Goal: Information Seeking & Learning: Learn about a topic

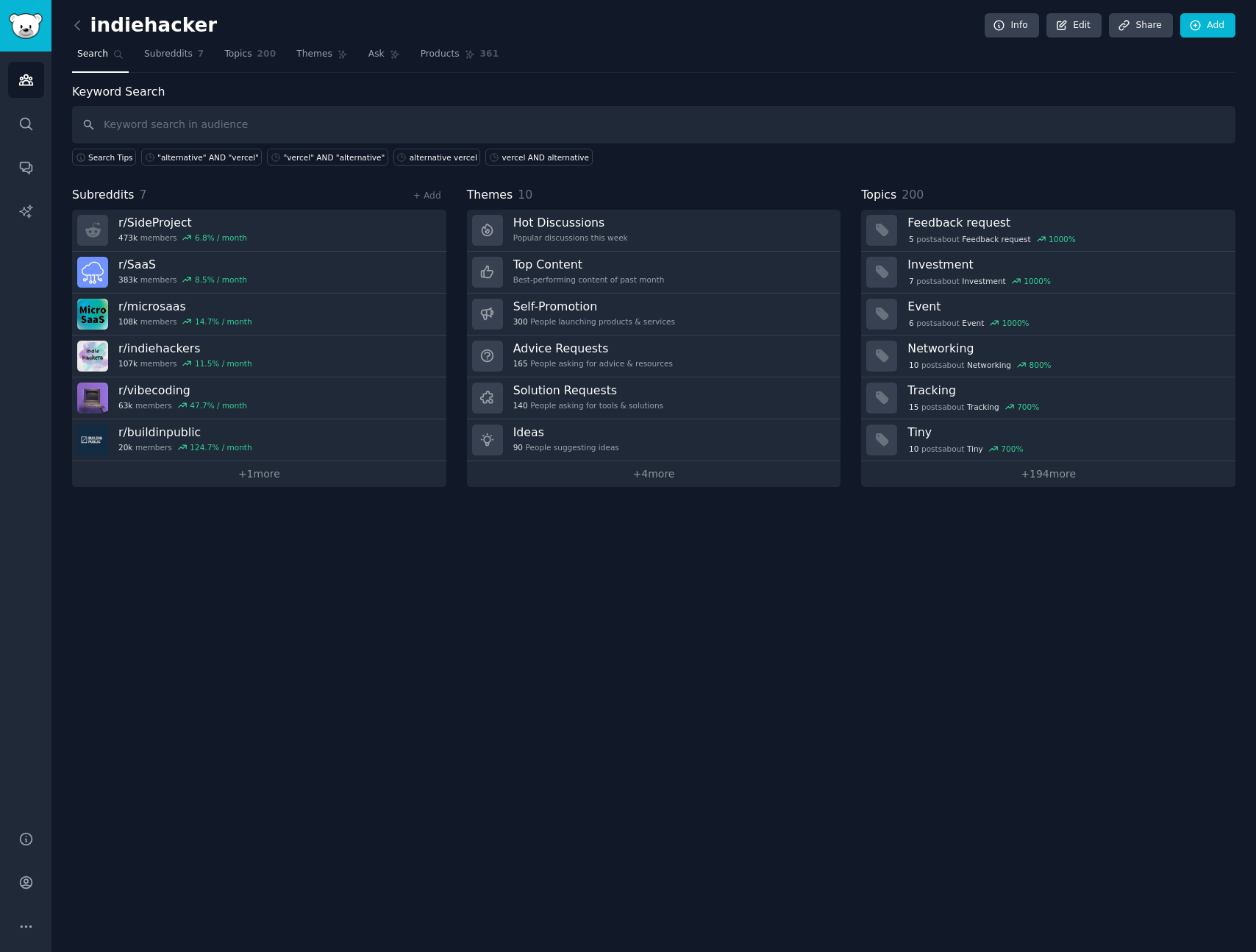
click at [708, 78] on div "indiehacker Info Edit Share Add Search Subreddits 7 Topics 200 Themes Ask Produ…" at bounding box center [654, 254] width 1164 height 467
click at [355, 578] on div "indiehacker Info Edit Share Add Search Subreddits 7 Topics 200 Themes Ask Produ…" at bounding box center [653, 476] width 1204 height 952
click at [359, 112] on input "text" at bounding box center [654, 125] width 1164 height 38
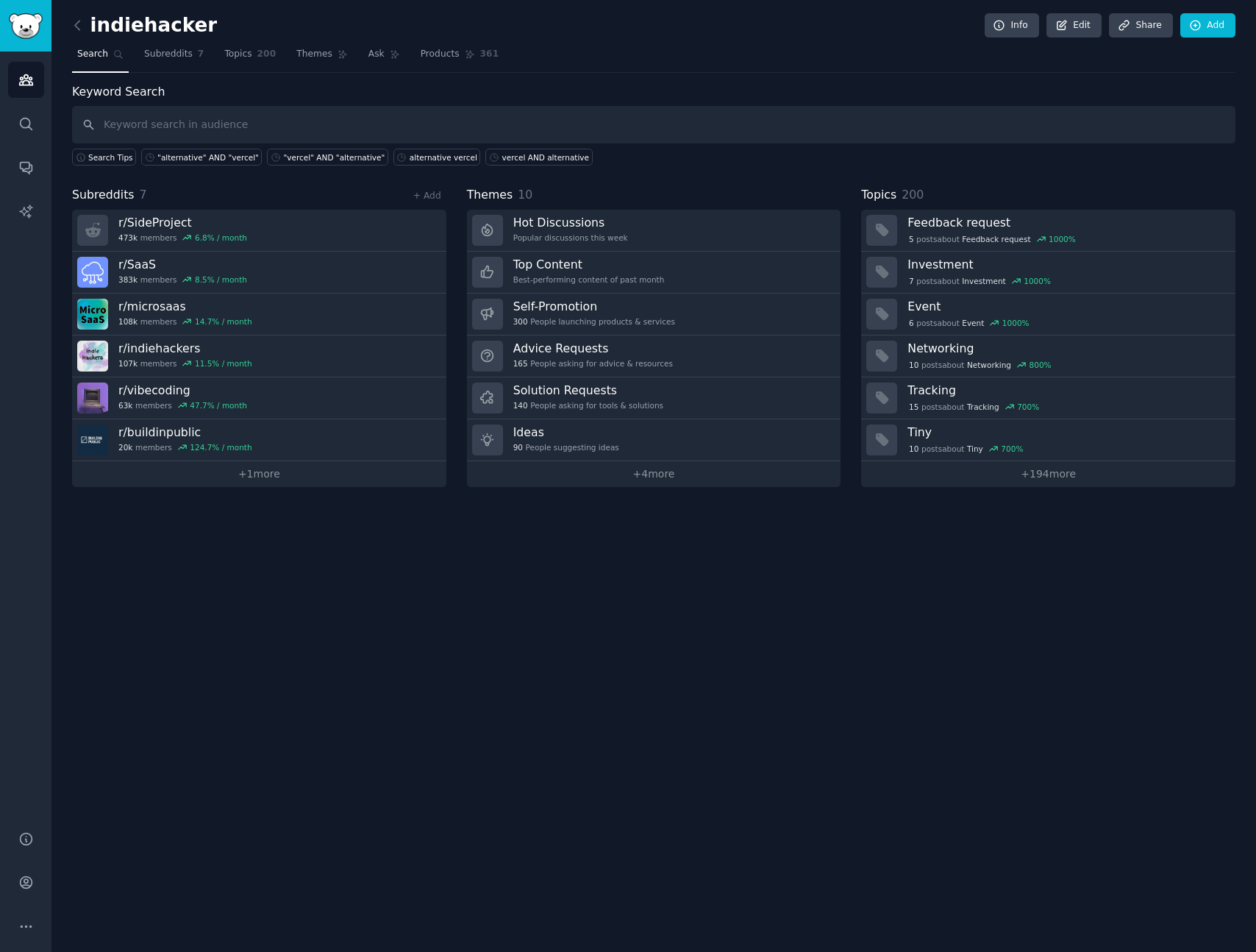
click at [205, 101] on div "Keyword Search Search Tips "alternative" AND "vercel" "vercel" AND "alternative…" at bounding box center [654, 125] width 1164 height 83
click at [209, 112] on input "text" at bounding box center [654, 125] width 1164 height 38
click at [207, 92] on div "Keyword Search Search Tips "alternative" AND "vercel" "vercel" AND "alternative…" at bounding box center [654, 125] width 1164 height 83
click at [237, 63] on link "Topics 200" at bounding box center [251, 58] width 62 height 30
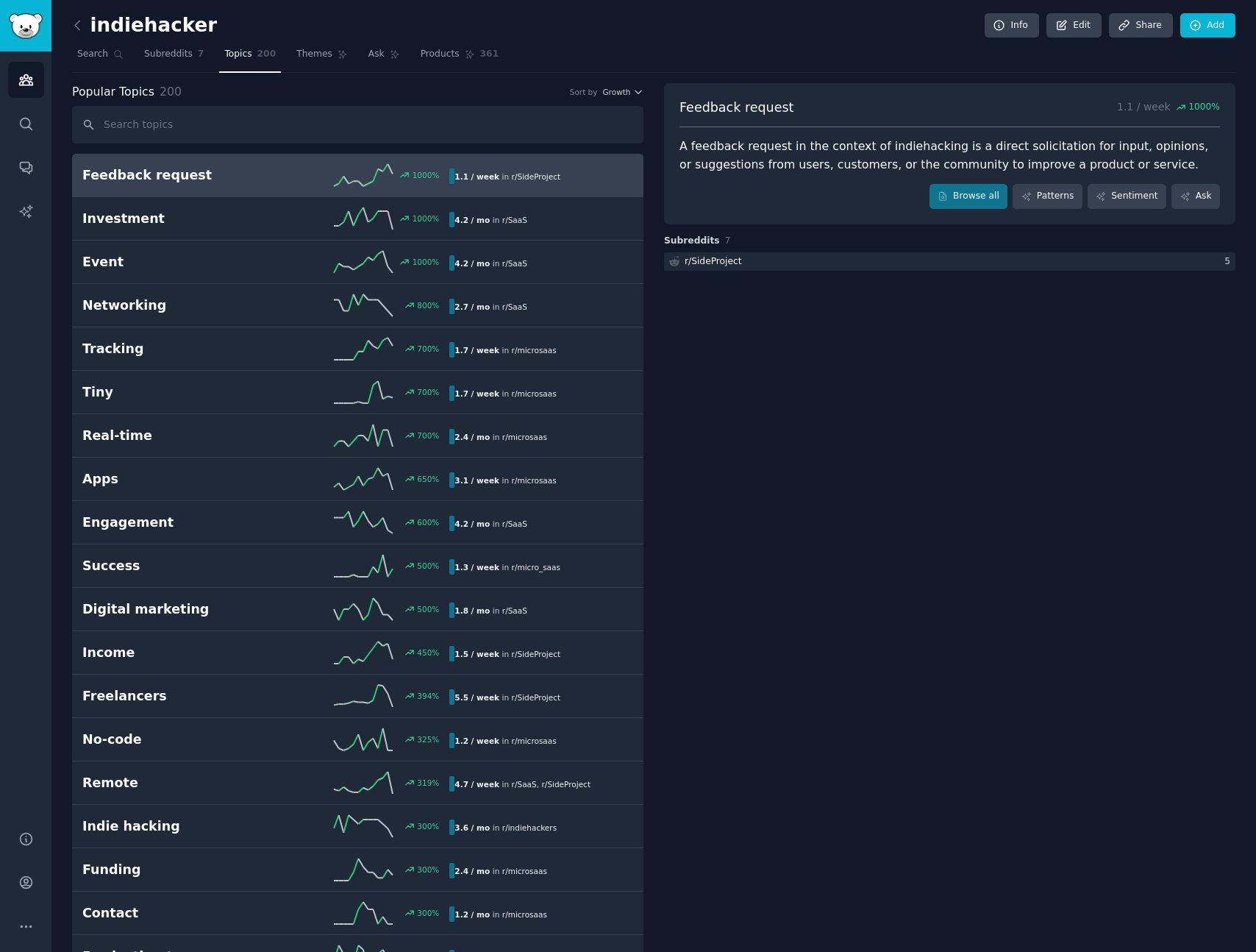
click at [329, 89] on div "Popular Topics 200 Sort by Growth" at bounding box center [358, 92] width 572 height 18
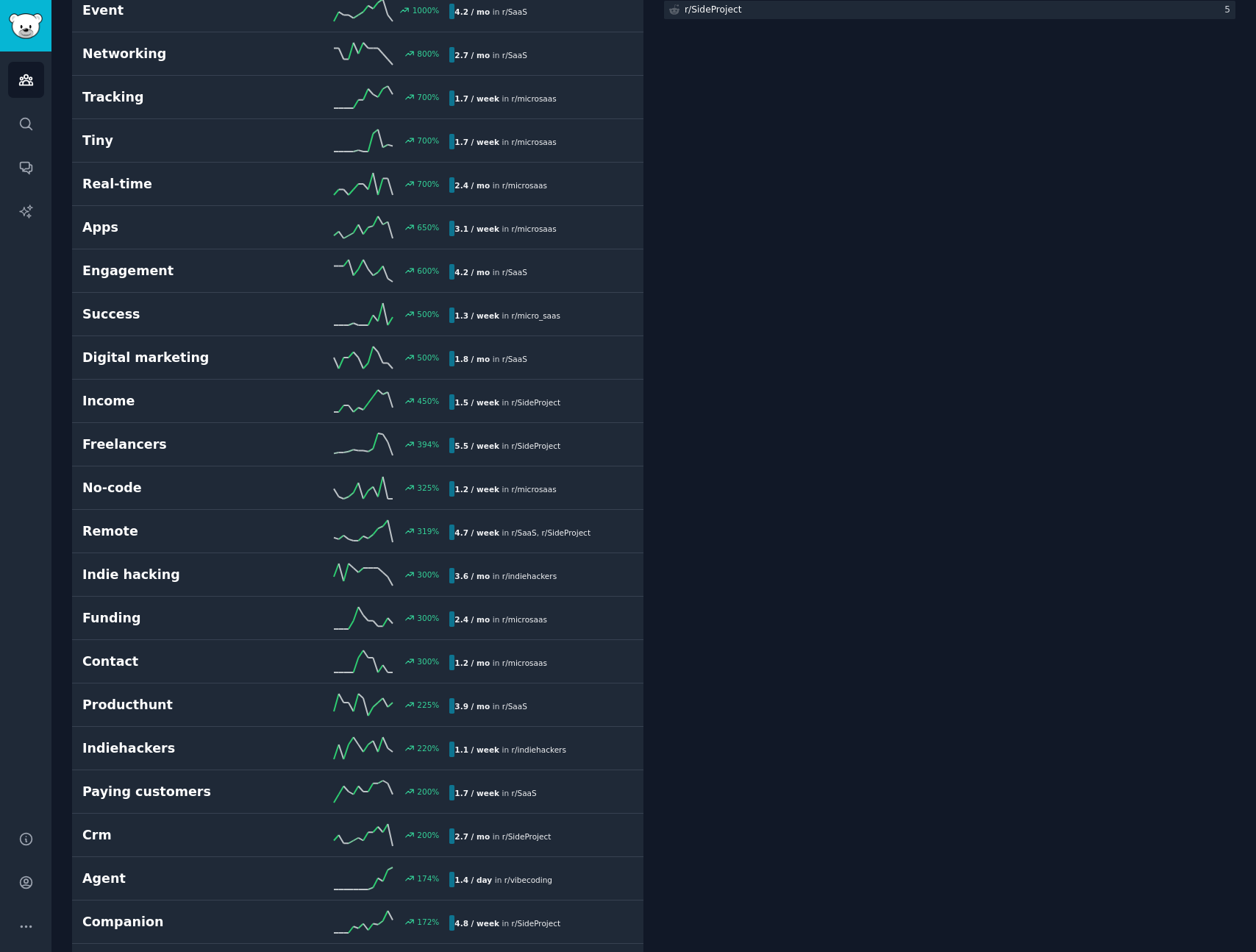
scroll to position [270, 0]
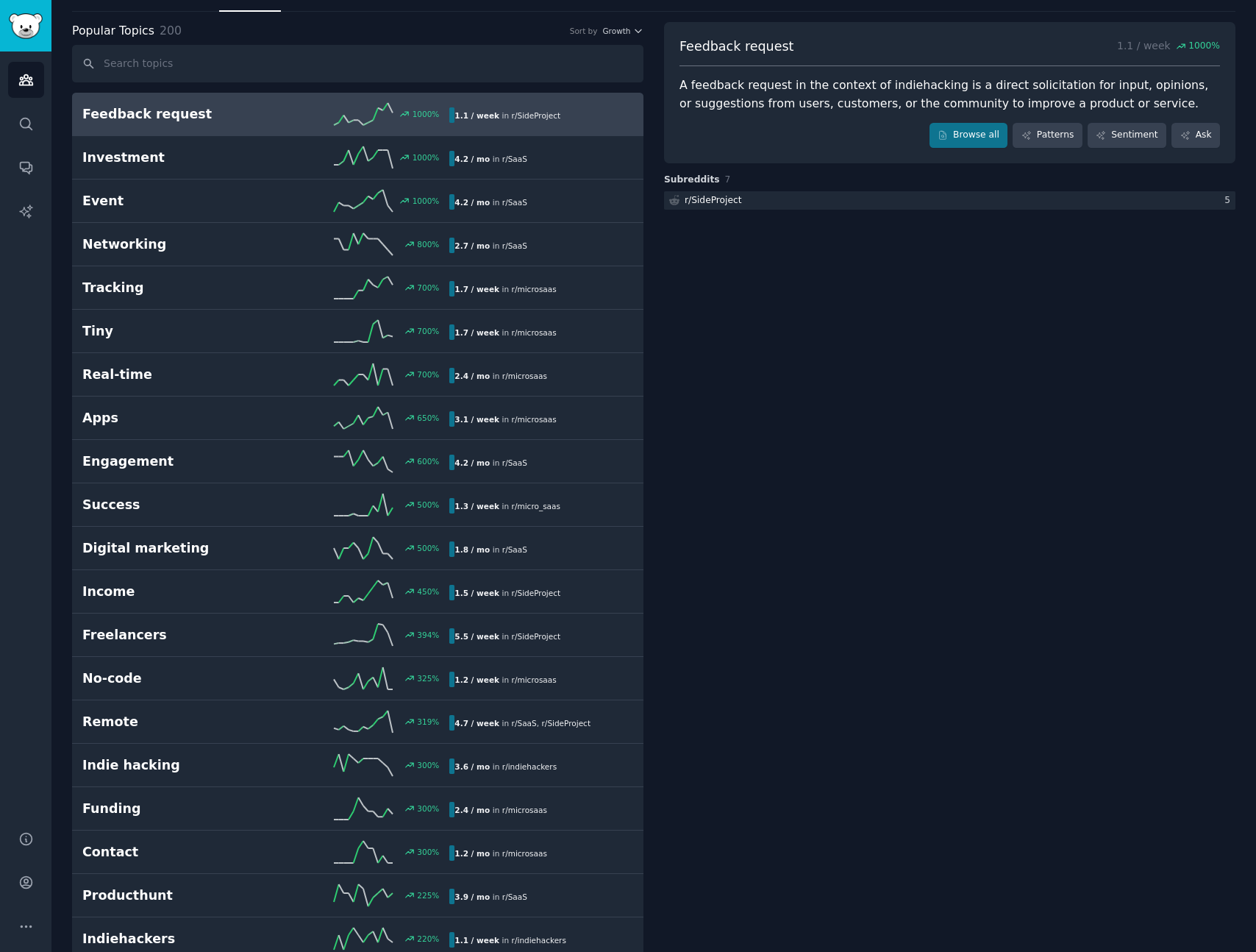
scroll to position [0, 0]
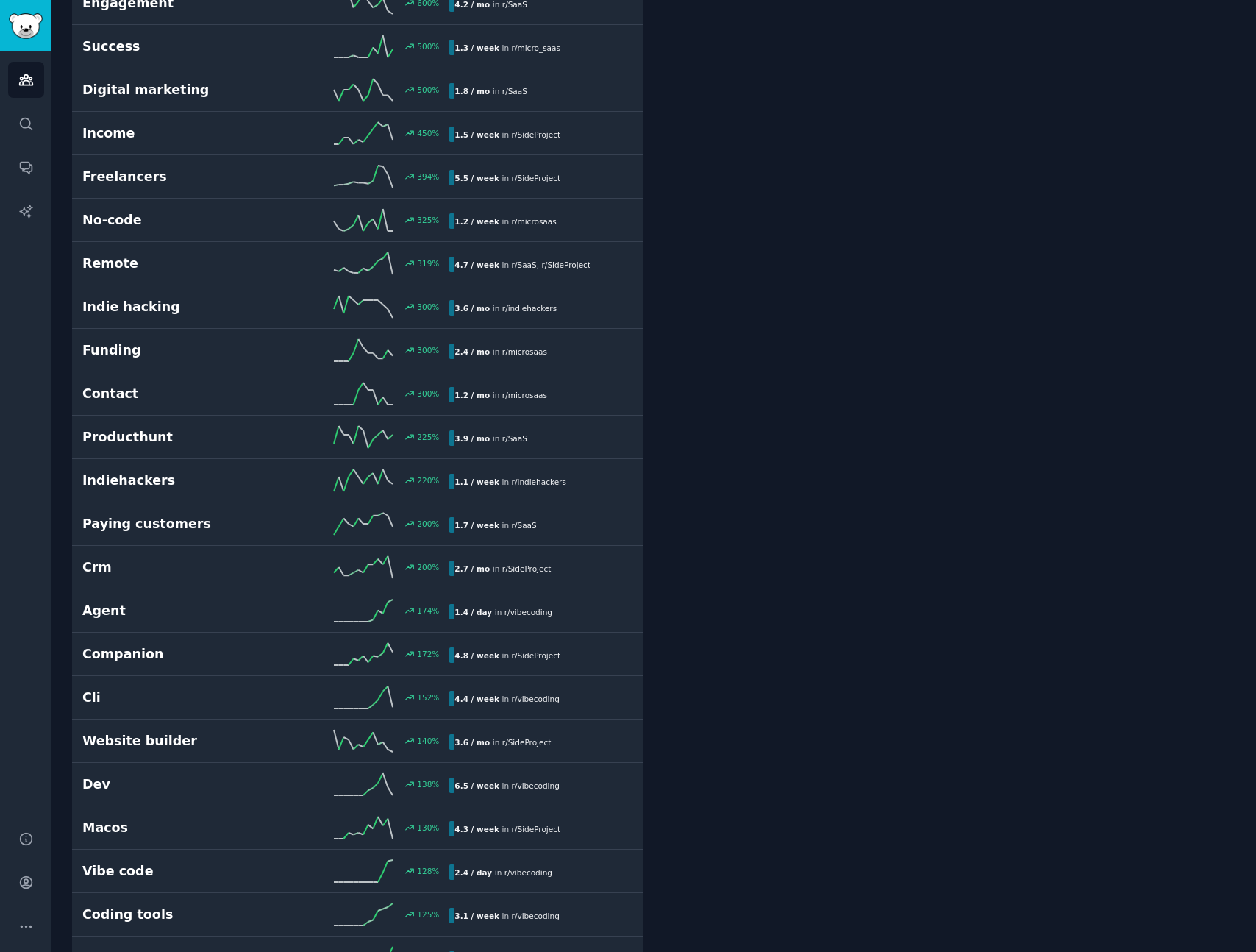
scroll to position [538, 0]
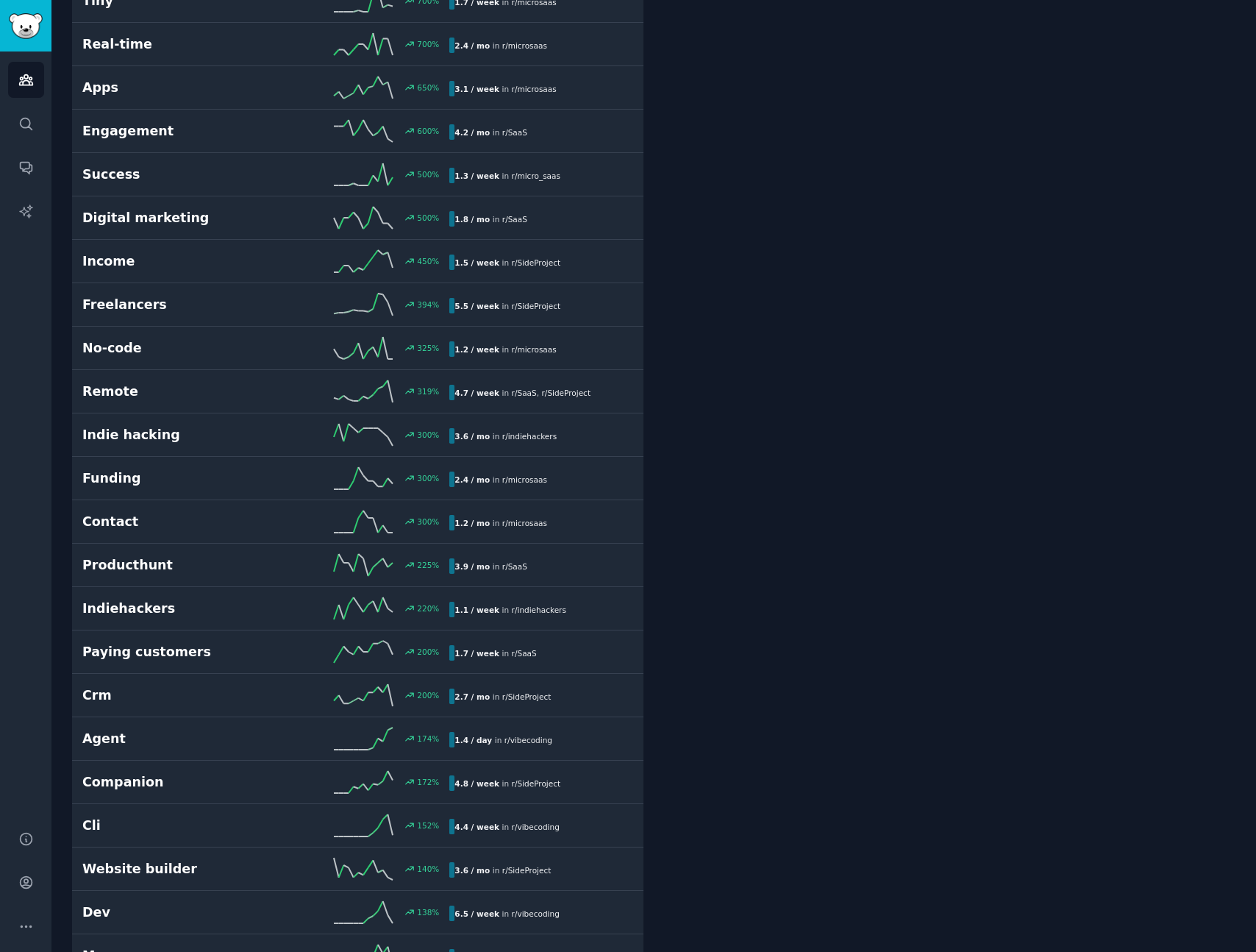
scroll to position [0, 0]
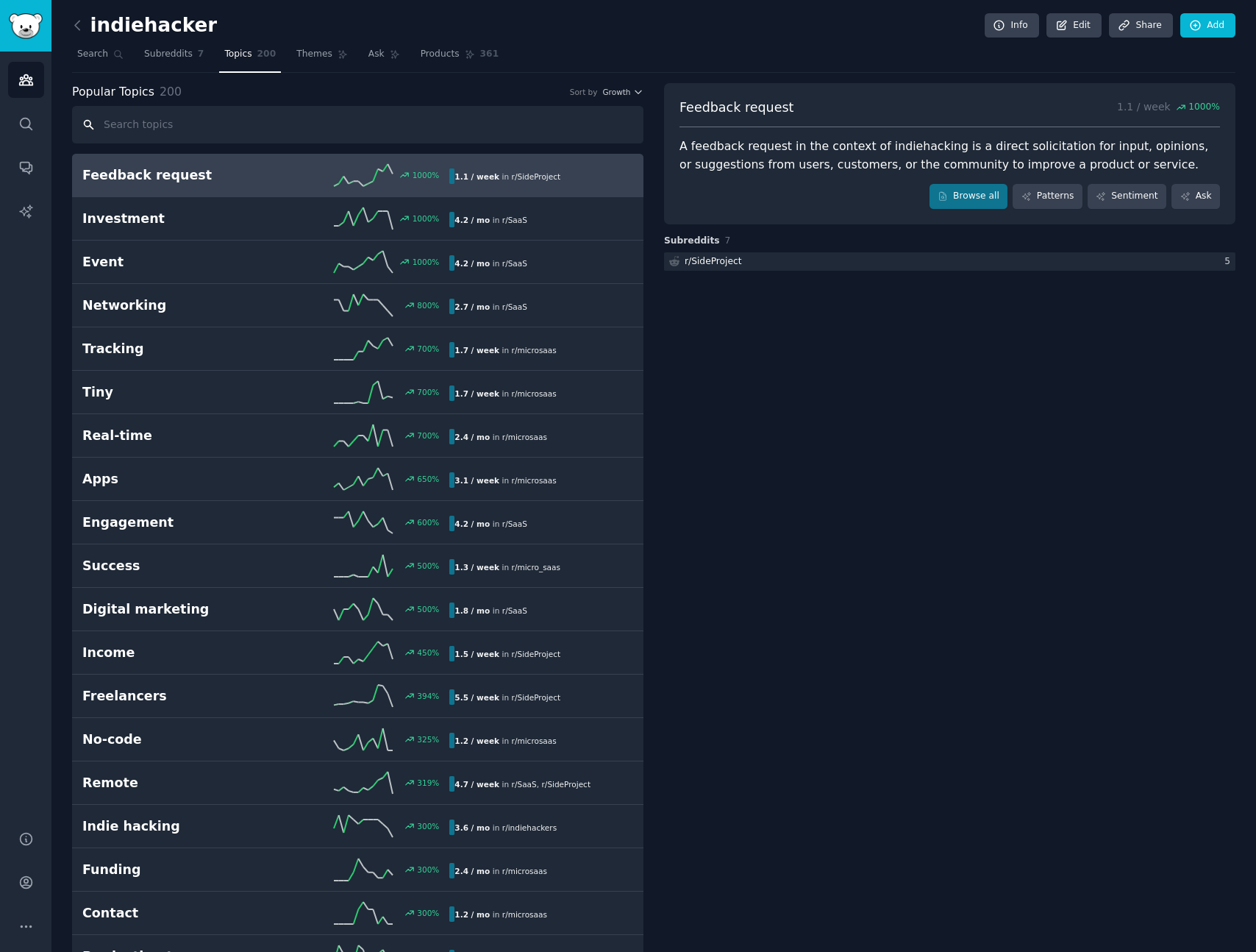
click at [198, 134] on input "text" at bounding box center [358, 125] width 572 height 38
click at [104, 46] on link "Search" at bounding box center [101, 58] width 57 height 30
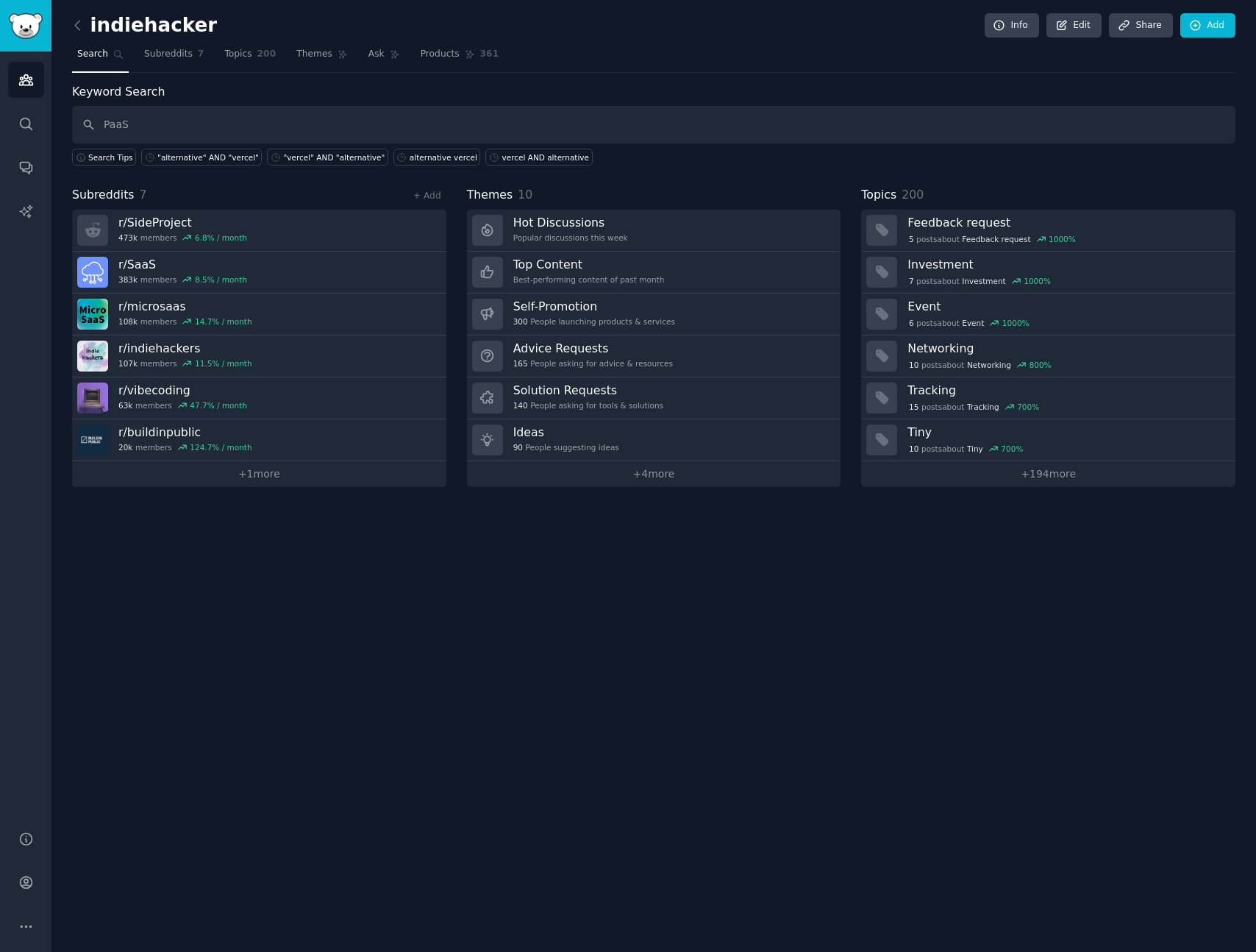
type input "PaaS"
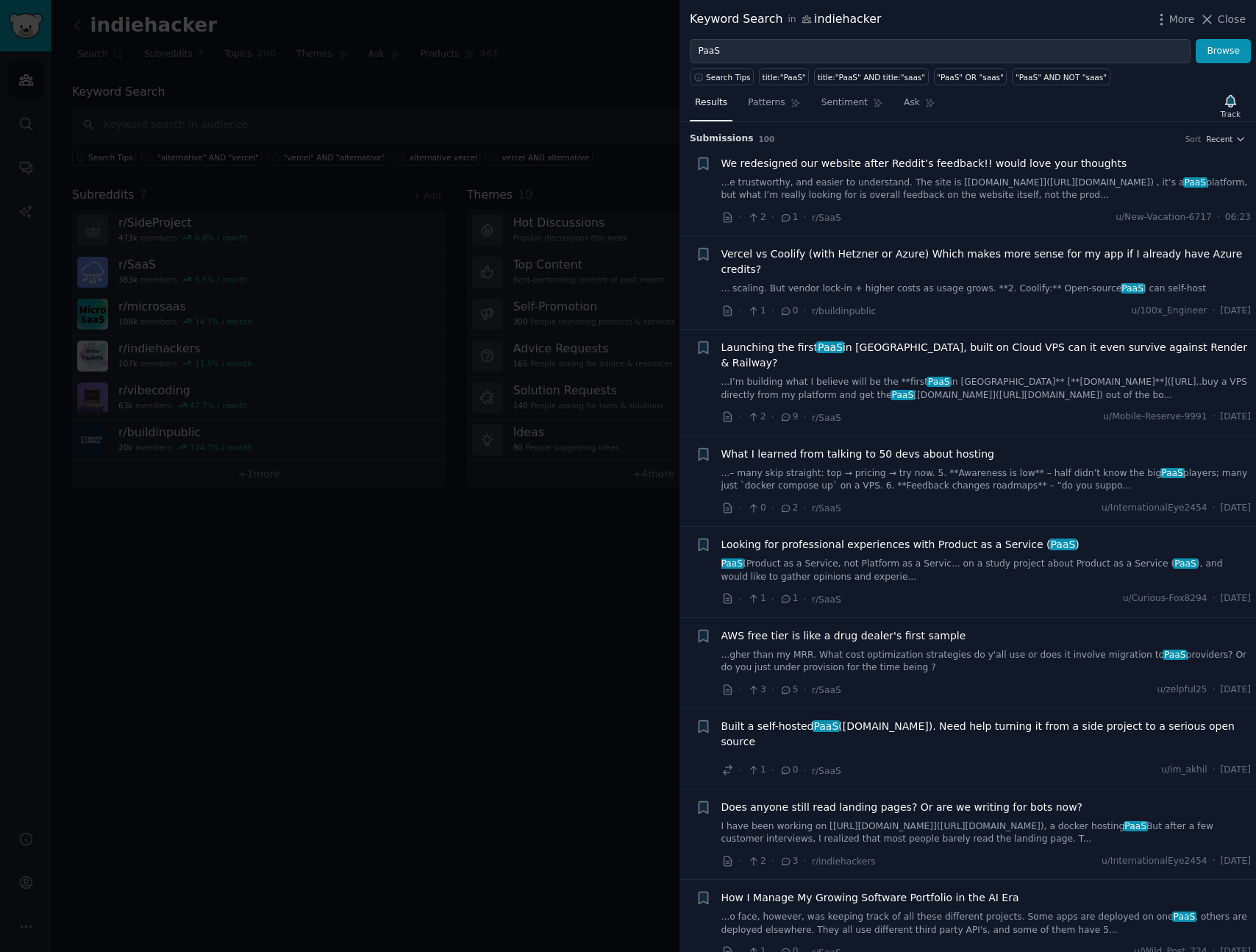
click at [968, 281] on div "Vercel vs Coolify (with Hetzner or Azure) Which makes more sense for my app if …" at bounding box center [987, 270] width 530 height 49
click at [1036, 290] on link "... scaling. But vendor lock-in + higher costs as usage grows. **2. Coolify:** …" at bounding box center [987, 288] width 530 height 13
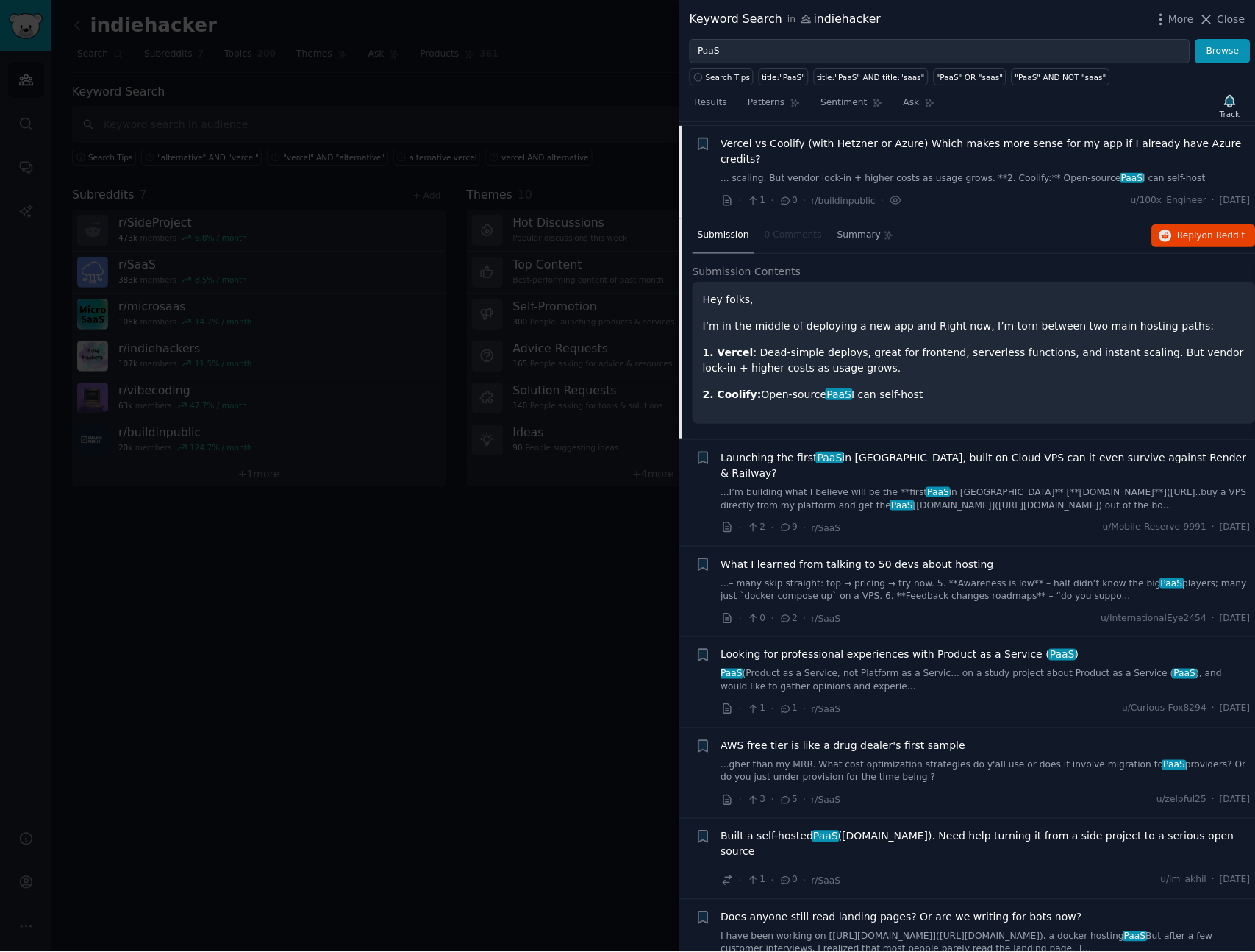
scroll to position [114, 0]
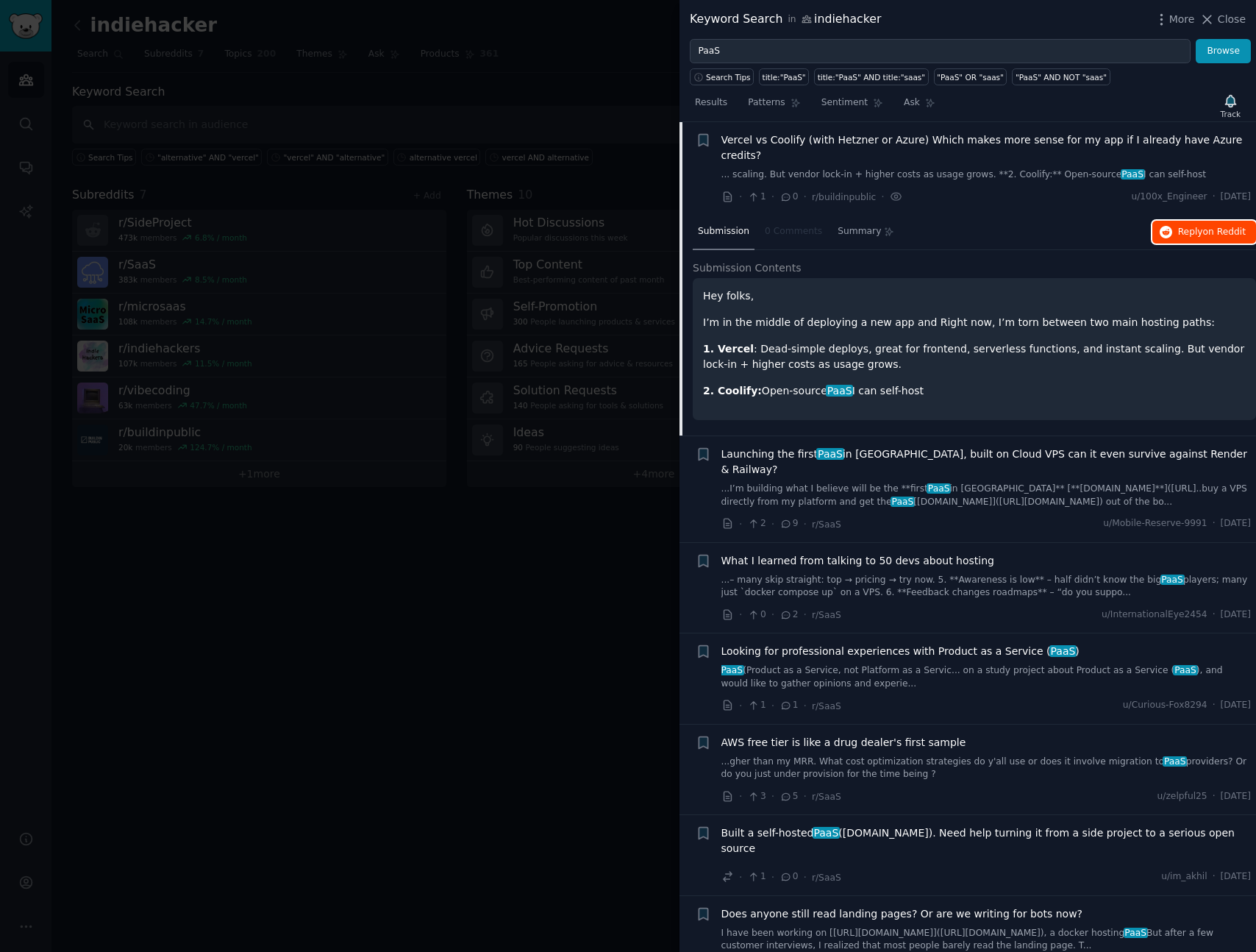
click at [1214, 226] on span "on Reddit" at bounding box center [1225, 232] width 43 height 10
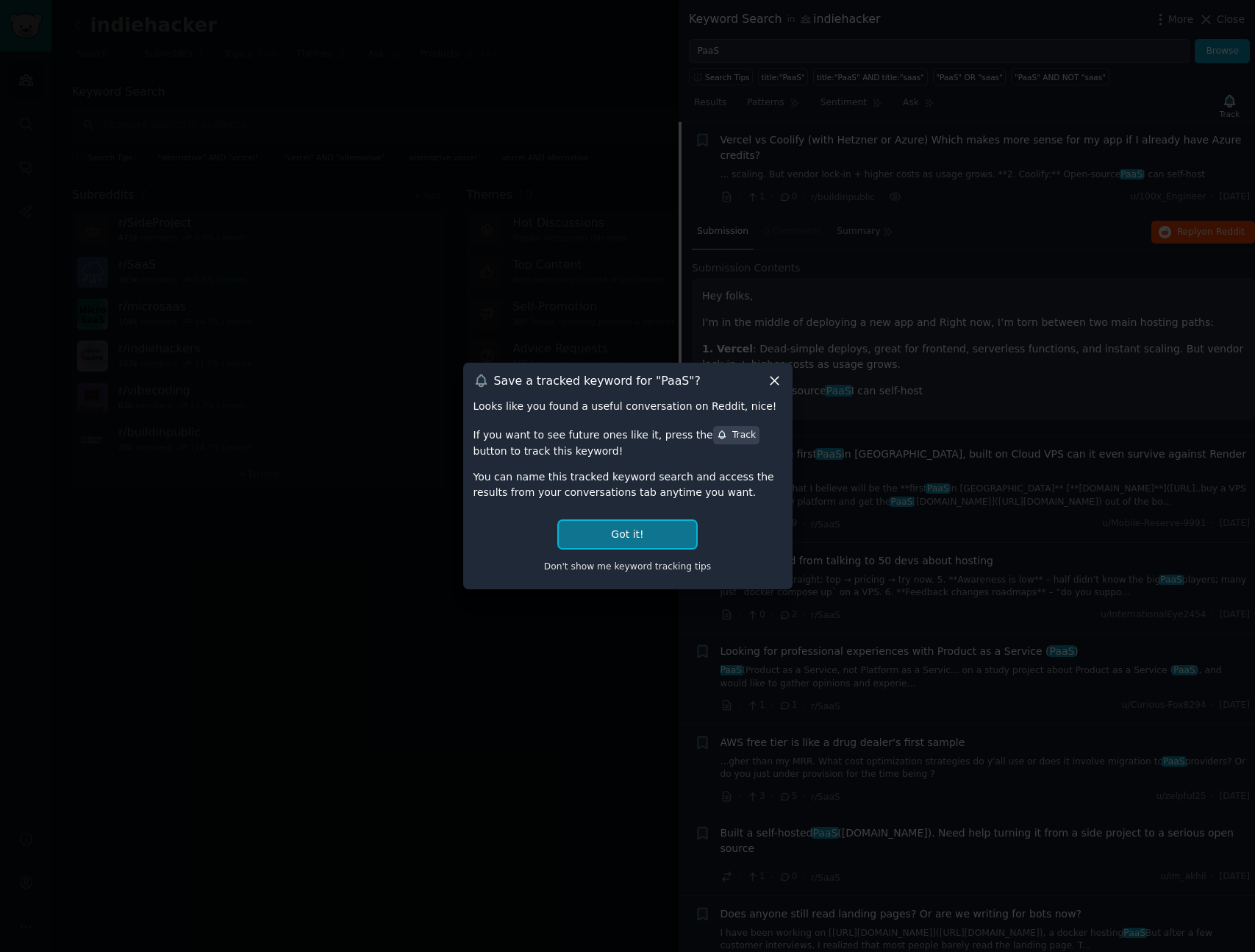
click at [623, 527] on button "Got it!" at bounding box center [627, 535] width 137 height 28
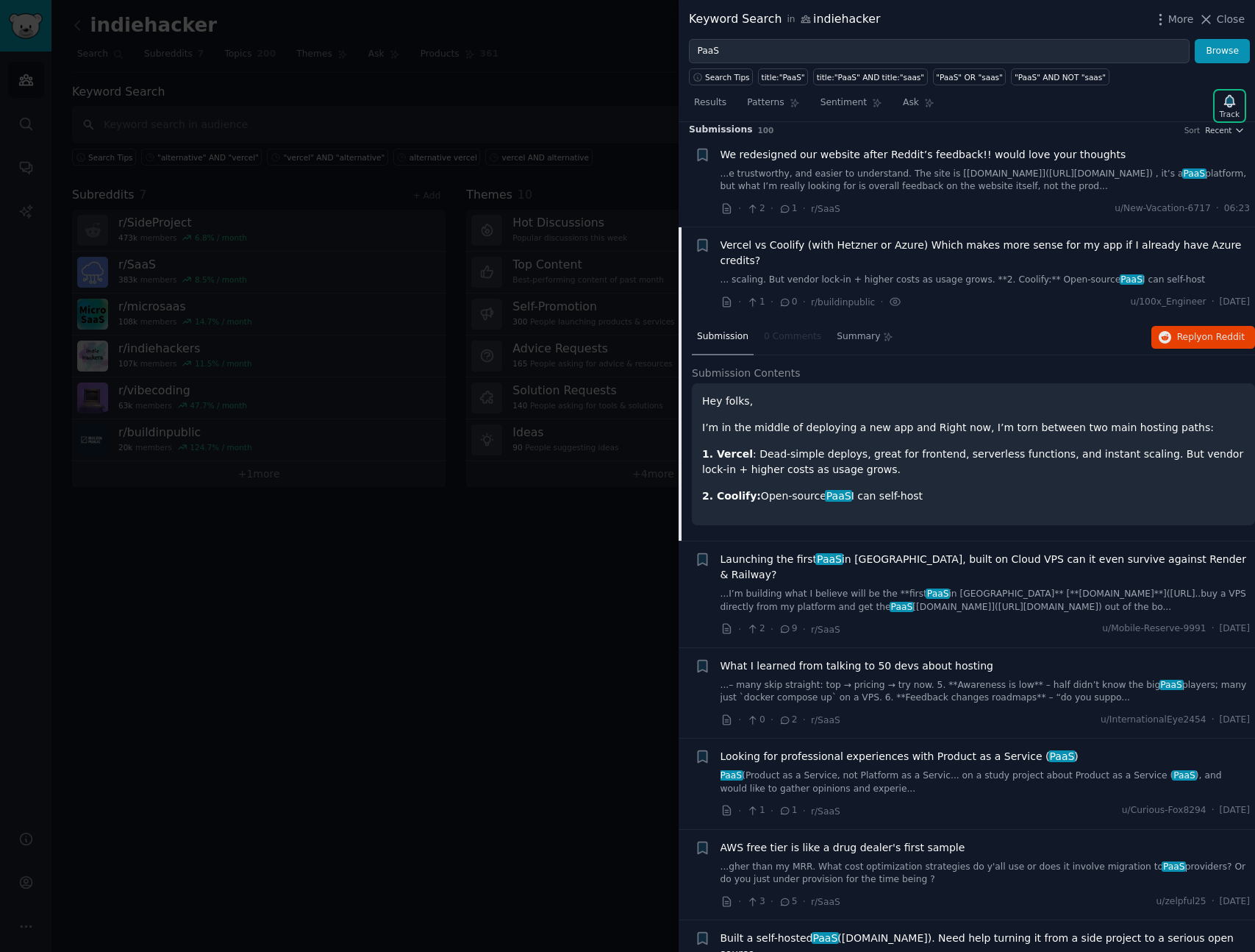
scroll to position [0, 0]
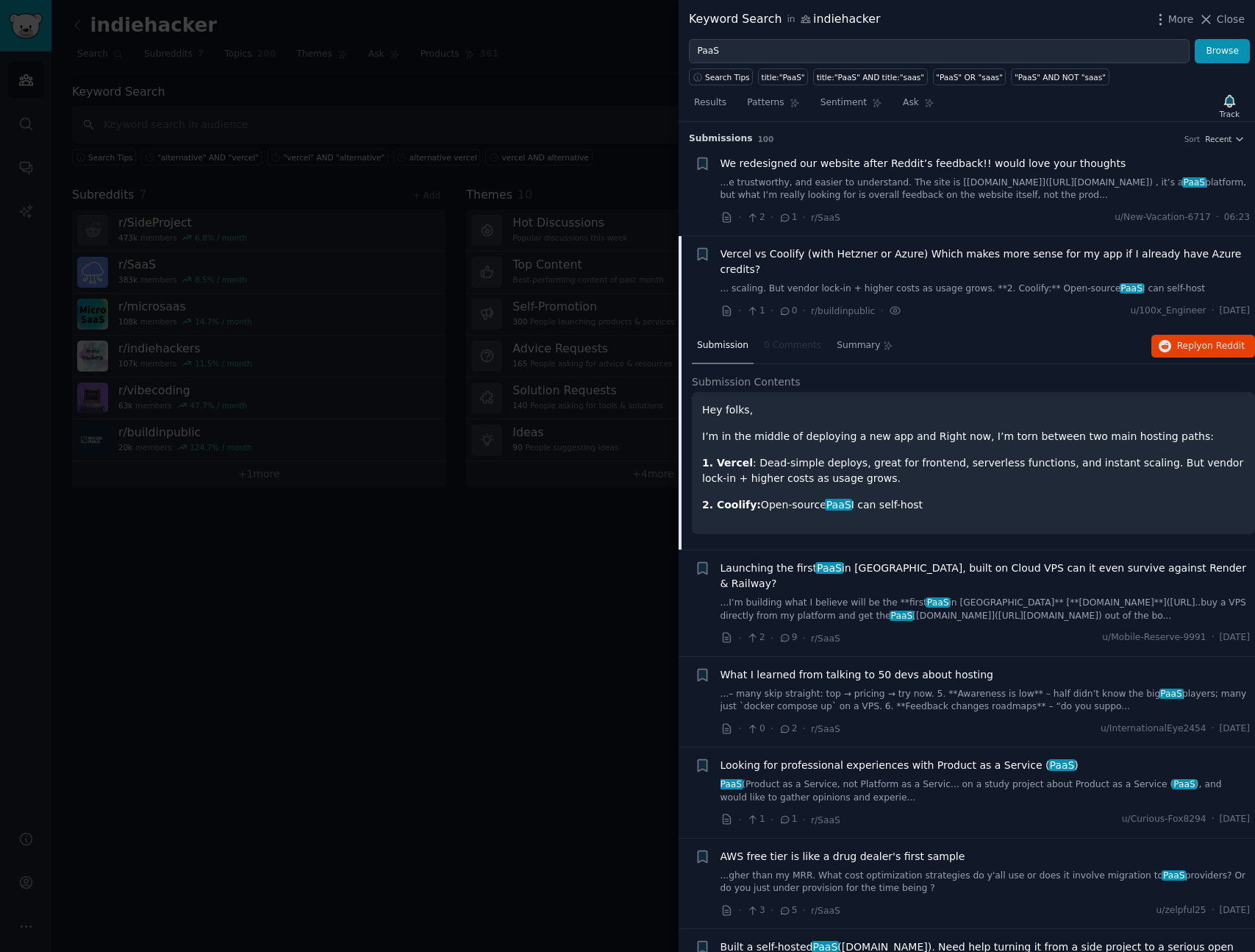
click at [1004, 606] on link "...I’m building what I believe will be the **first PaaS in [GEOGRAPHIC_DATA]** …" at bounding box center [986, 609] width 530 height 26
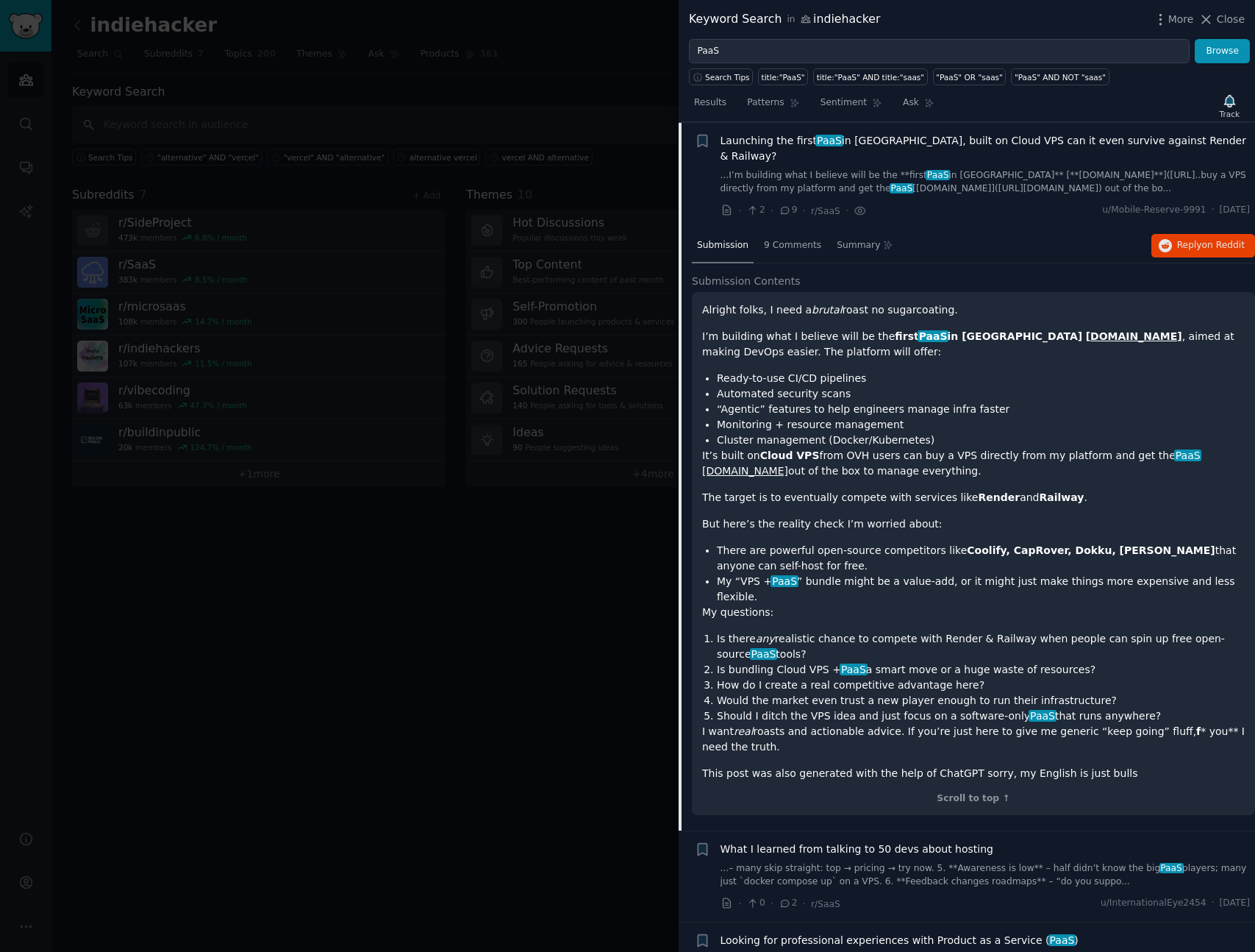
scroll to position [207, 0]
click at [1183, 238] on span "Reply on Reddit" at bounding box center [1211, 244] width 68 height 13
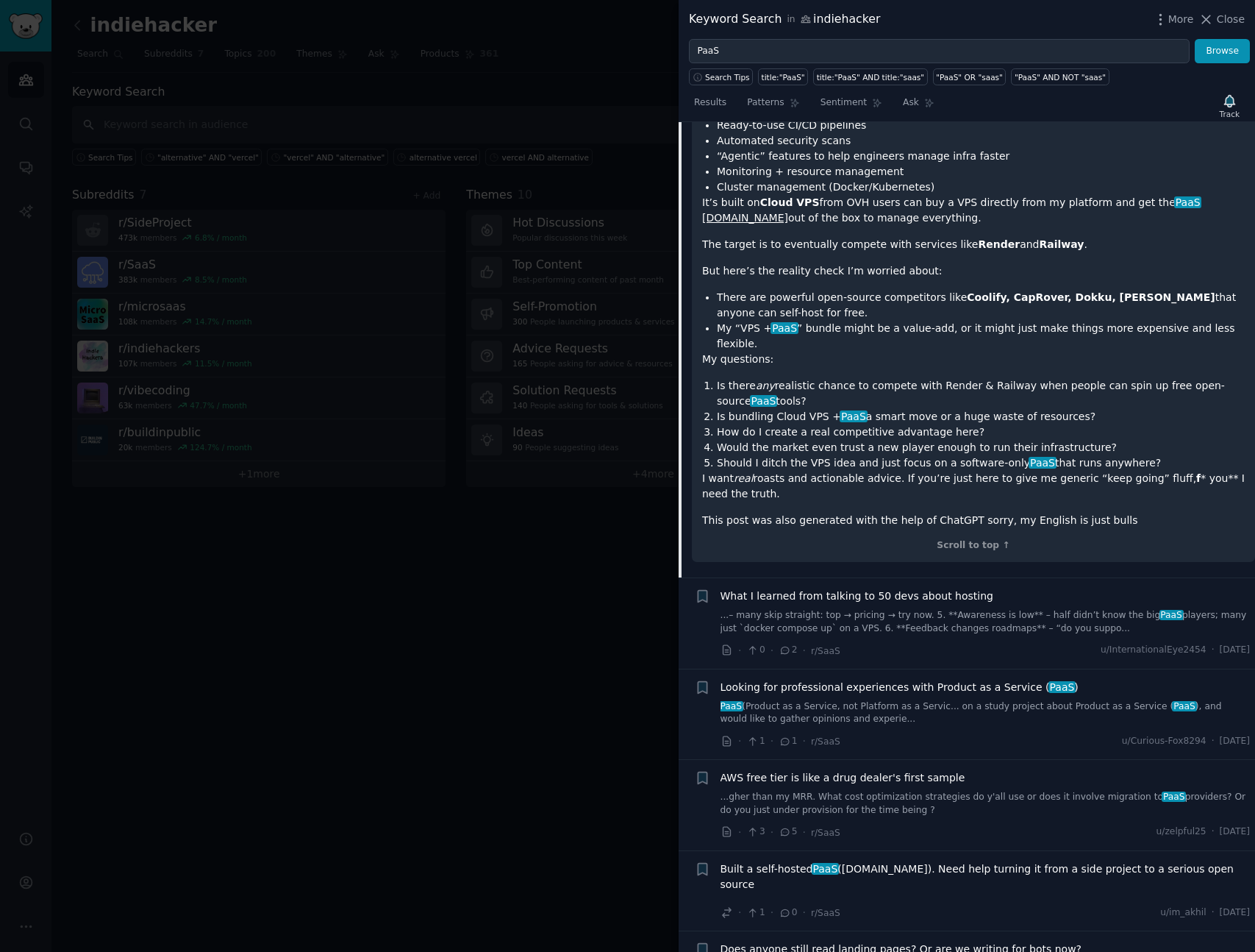
scroll to position [513, 0]
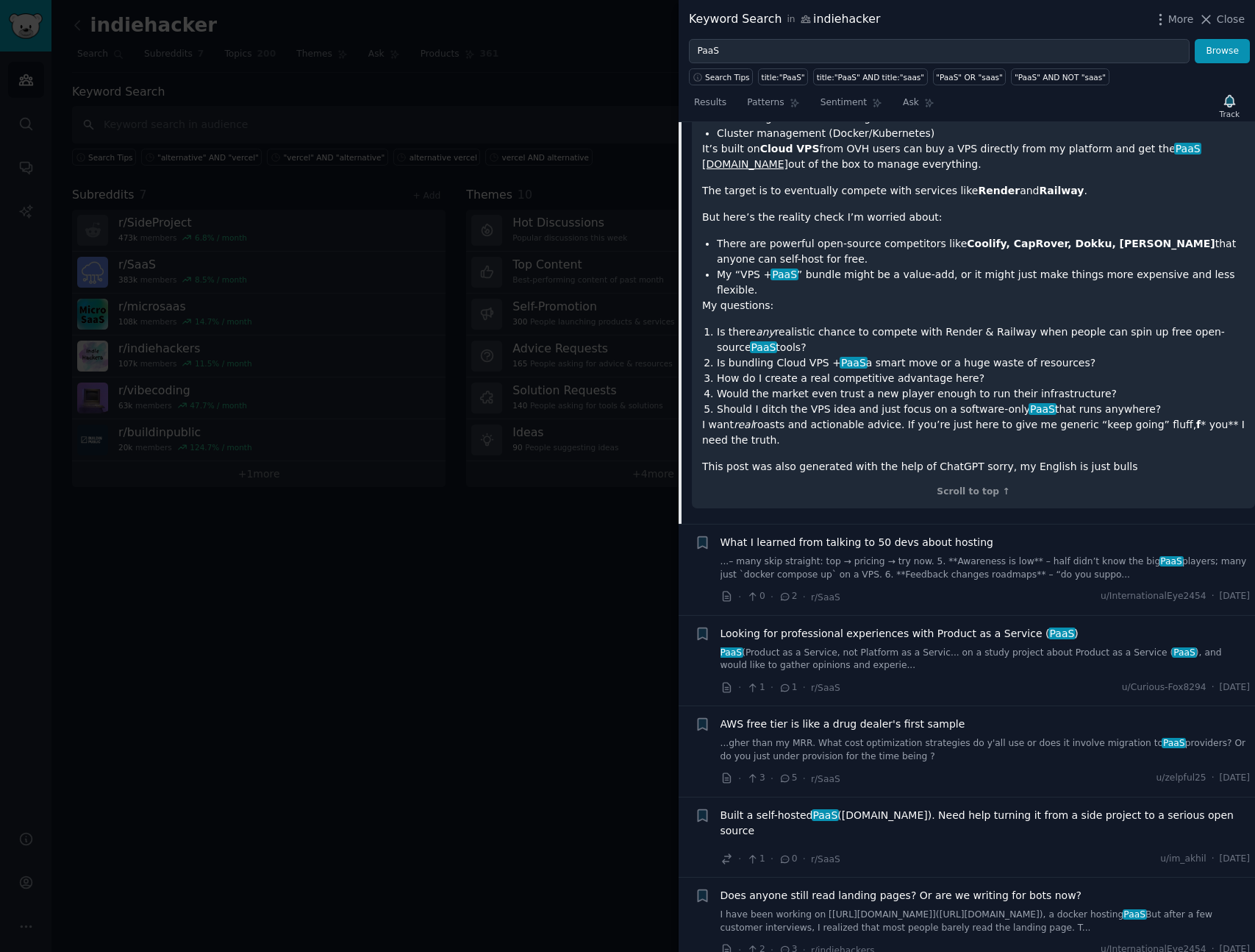
click at [896, 555] on link "...– many skip straight: top → pricing → try now. 5. **Awareness is low** – hal…" at bounding box center [986, 568] width 530 height 26
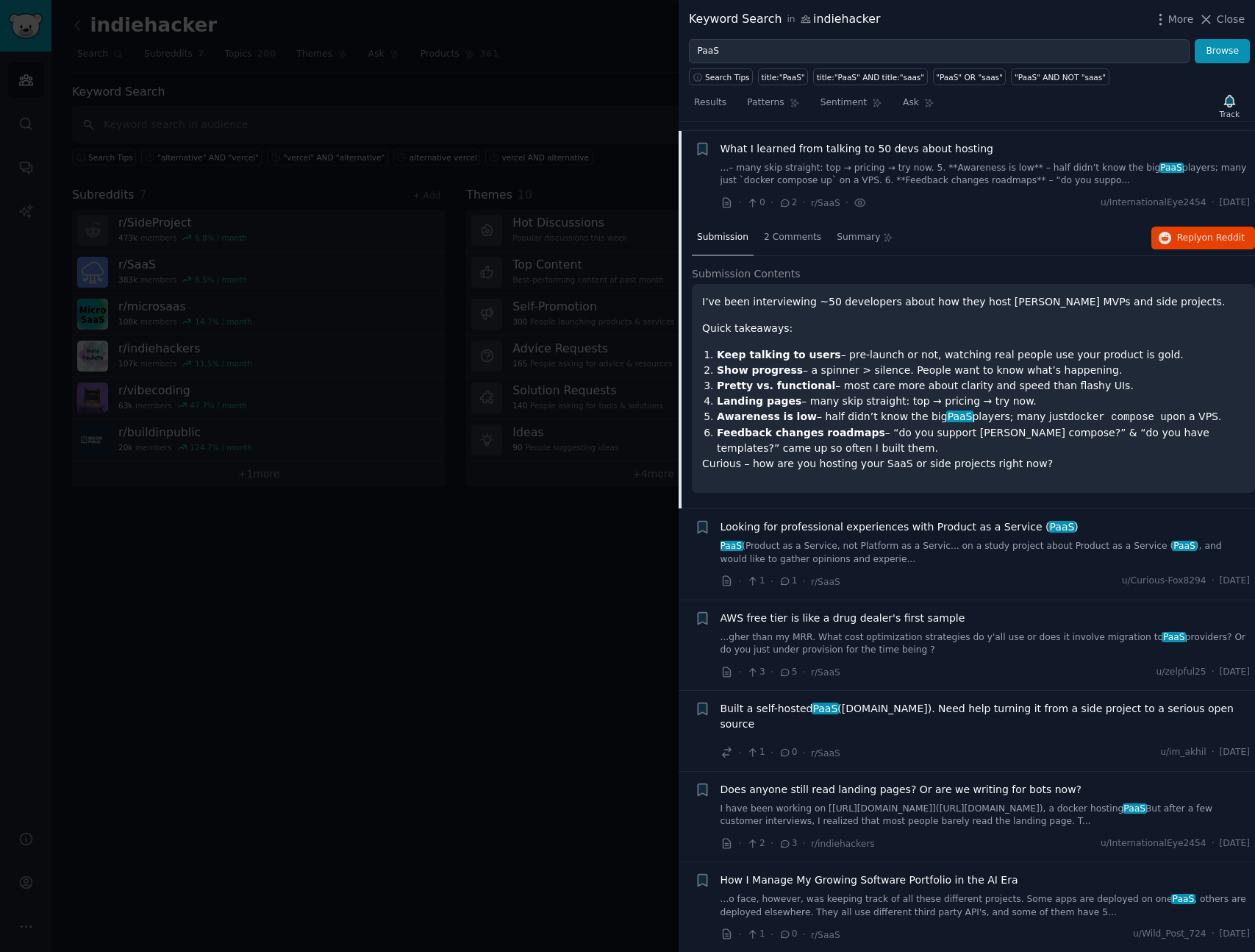
scroll to position [299, 0]
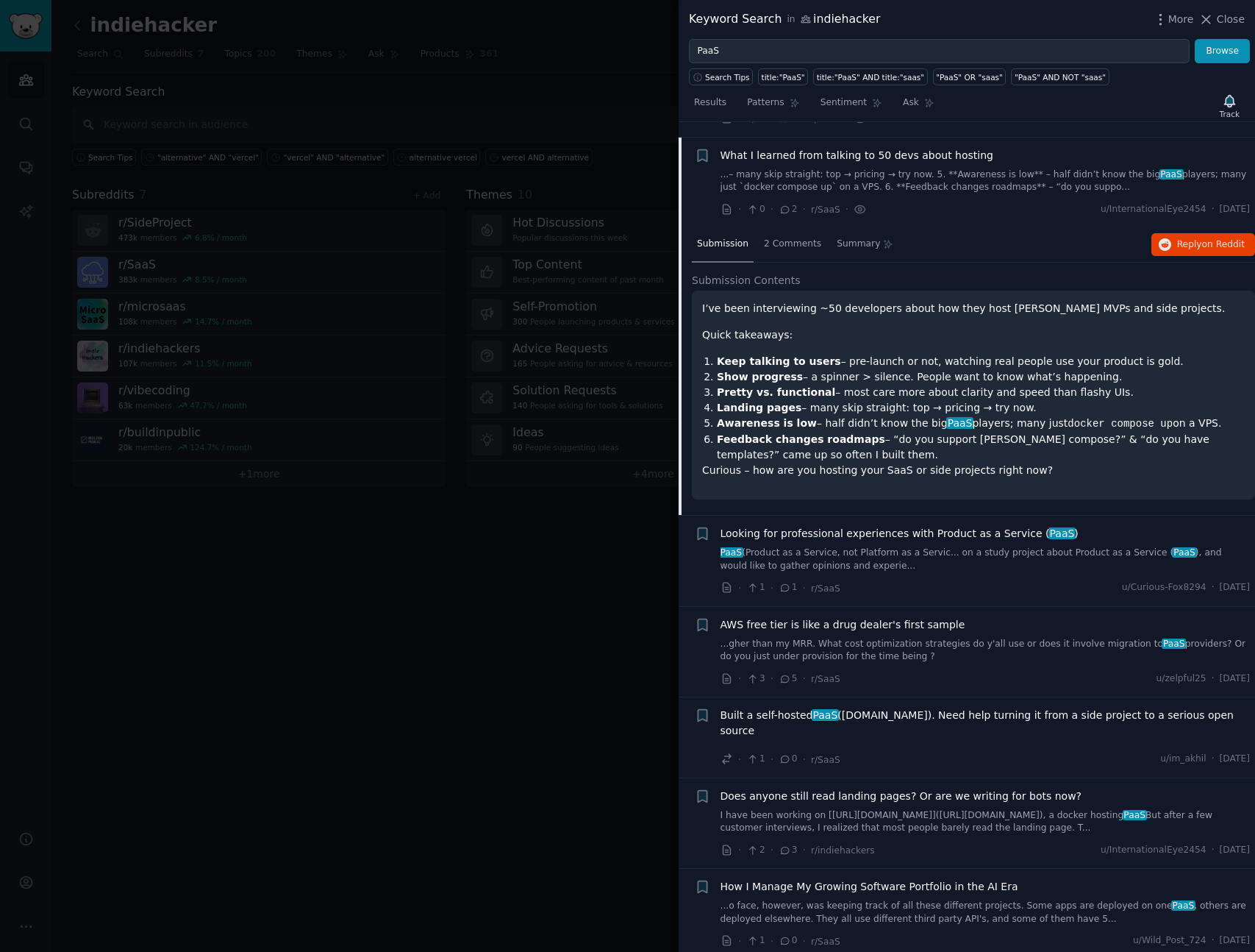
click at [1171, 240] on div "Submission 2 Comments Summary Reply on Reddit" at bounding box center [974, 244] width 563 height 35
click at [1178, 238] on span "Reply on Reddit" at bounding box center [1211, 244] width 68 height 13
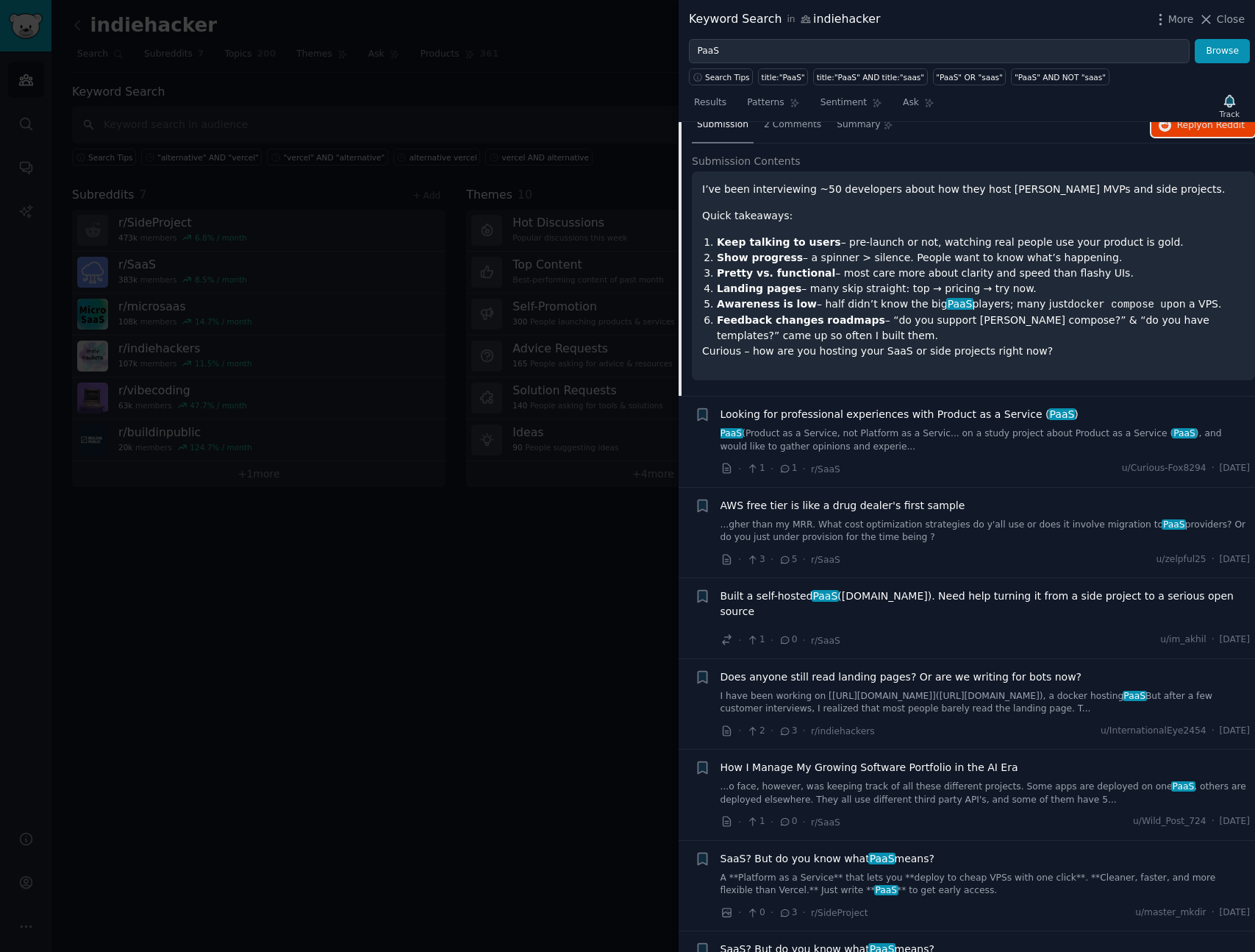
scroll to position [427, 0]
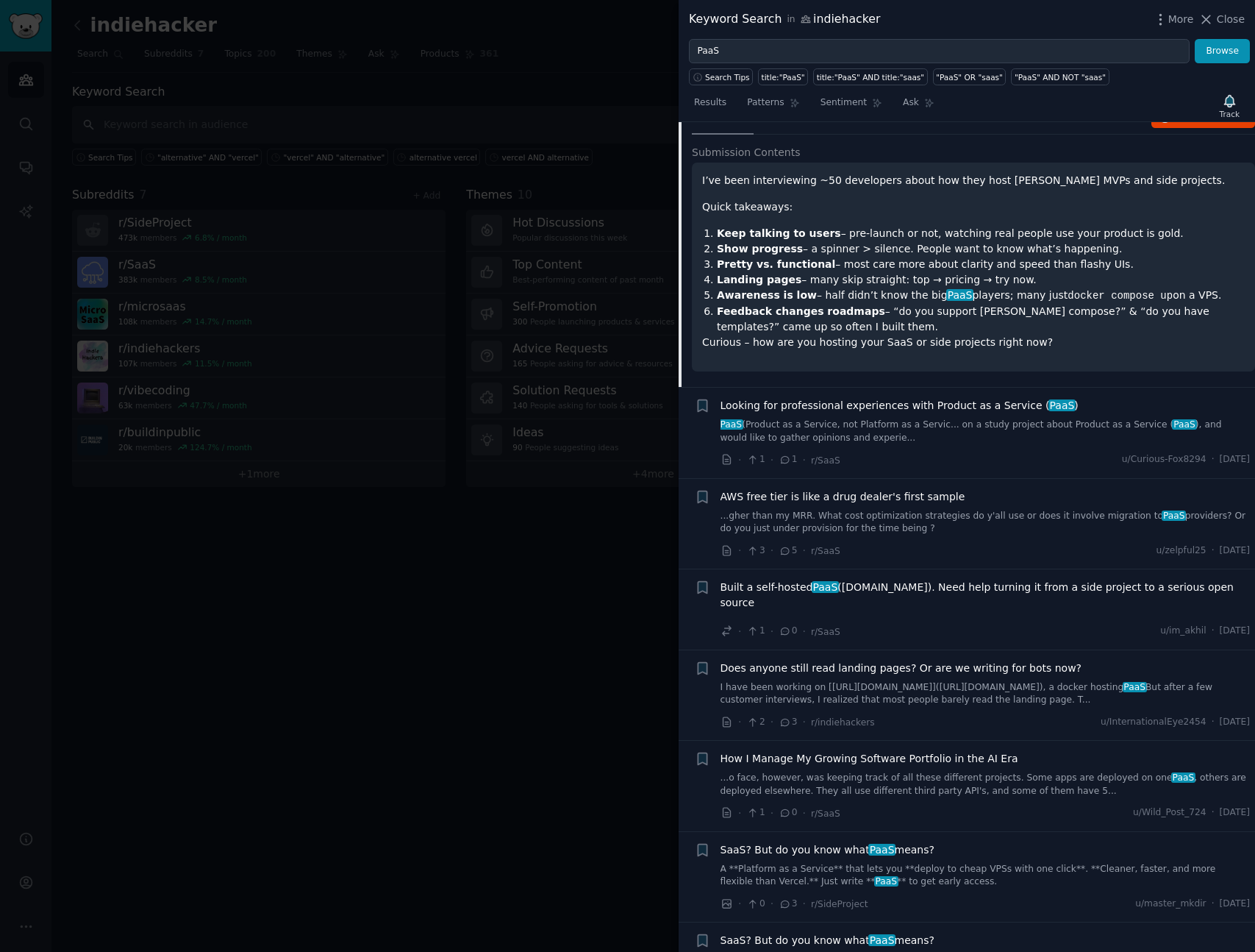
click at [1111, 335] on p "Curious – how are you hosting your SaaS or side projects right now?" at bounding box center [974, 343] width 543 height 15
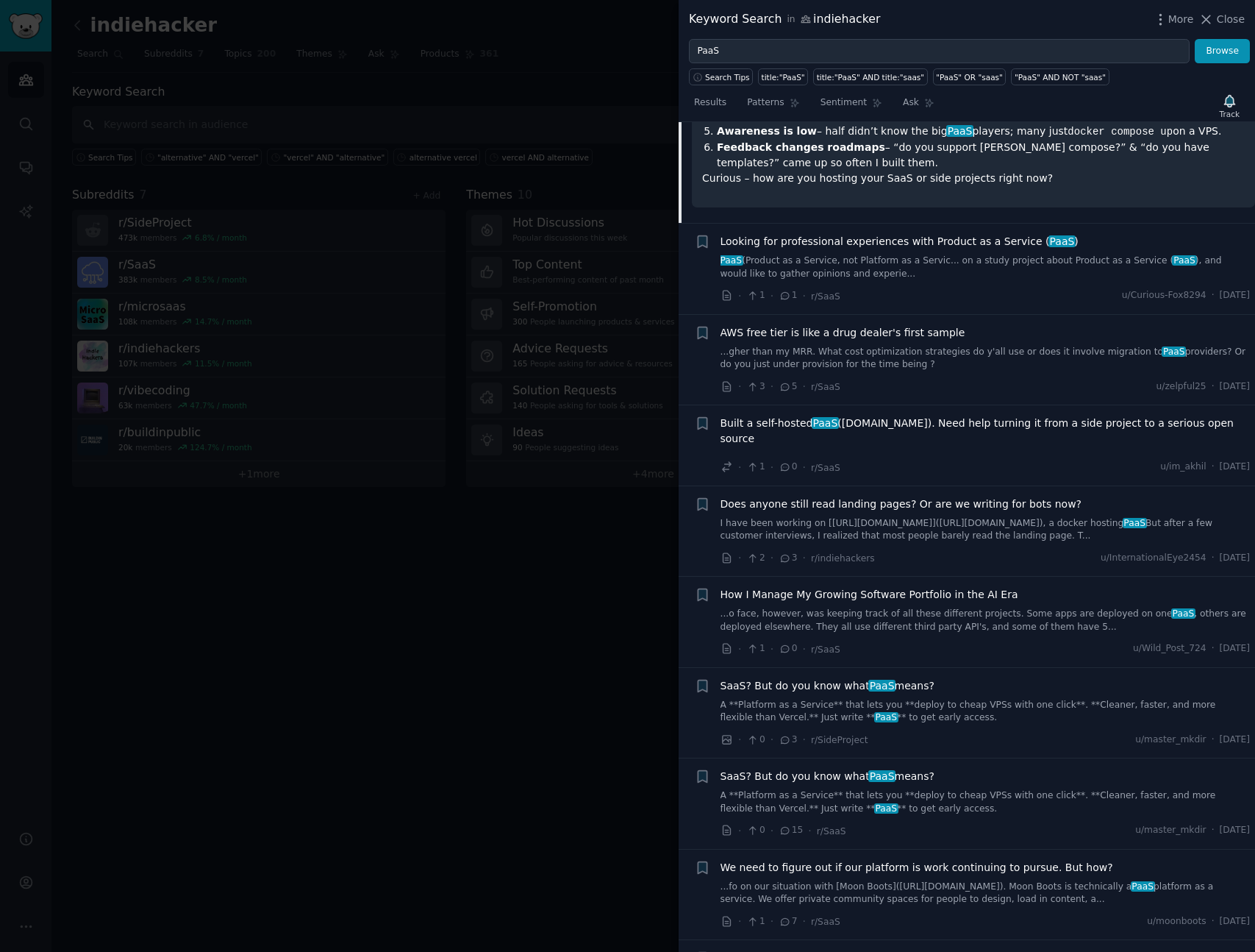
scroll to position [651, 0]
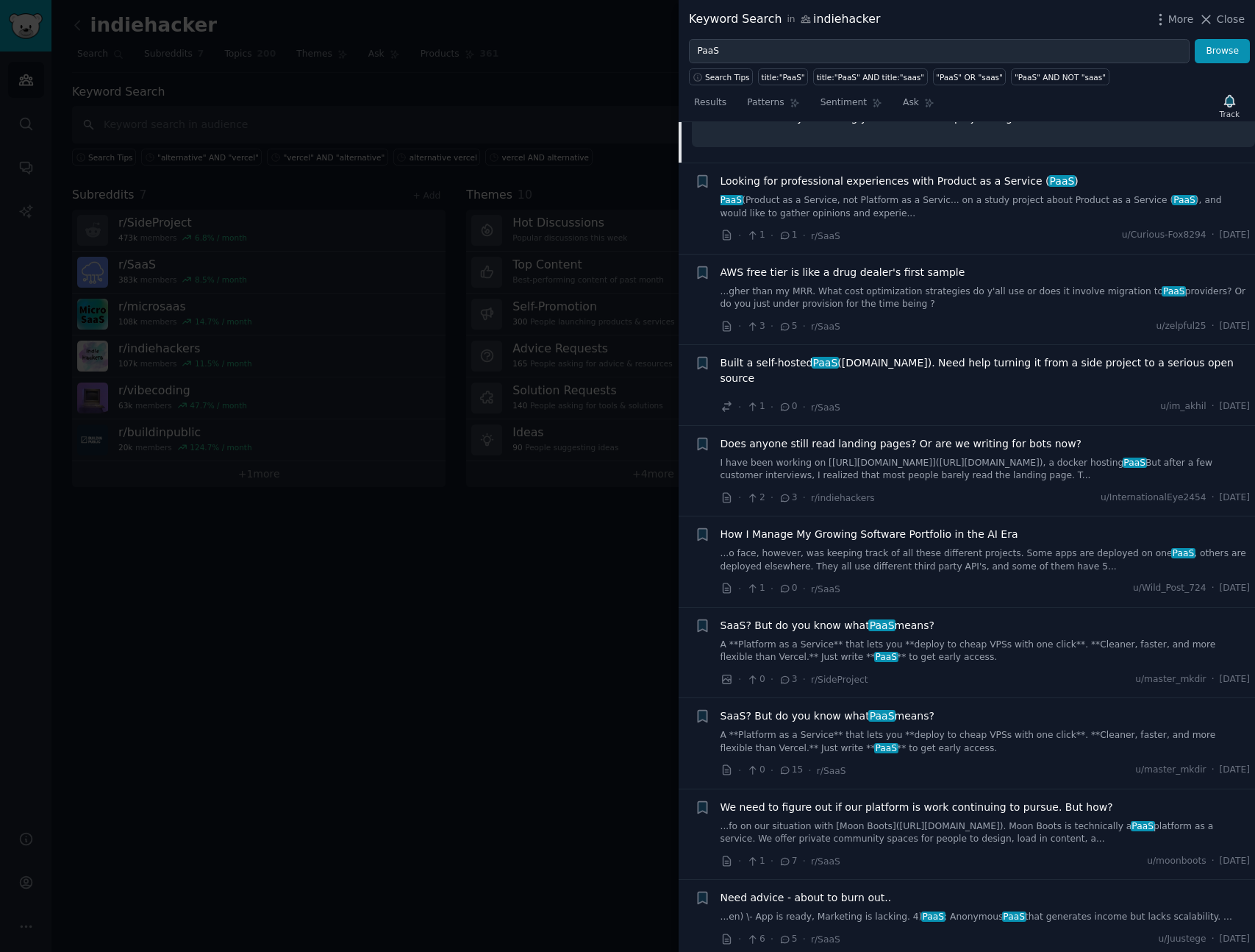
click at [940, 639] on link "A **Platform as a Service** that lets you **deploy to cheap VPSs with one click…" at bounding box center [986, 652] width 530 height 26
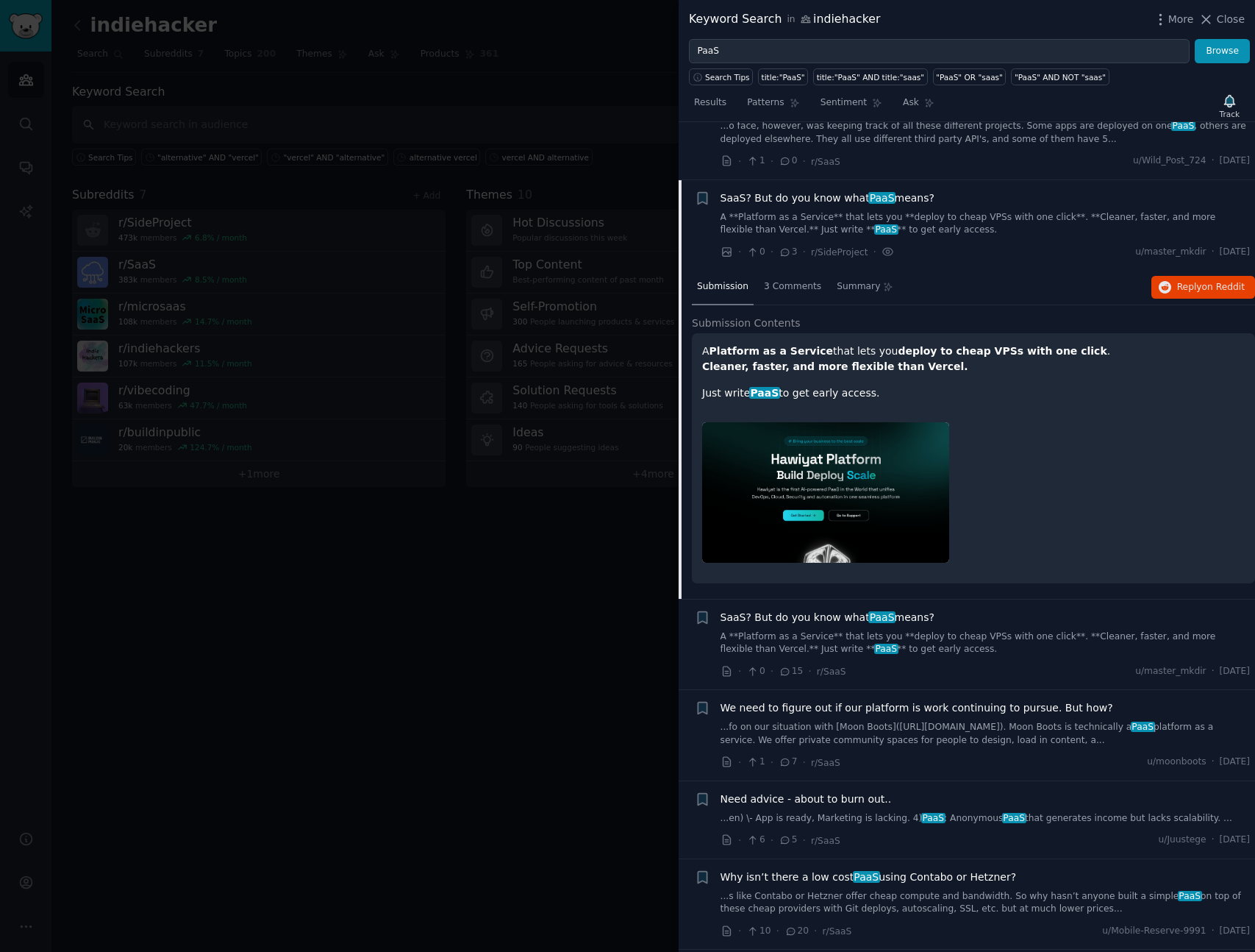
scroll to position [818, 0]
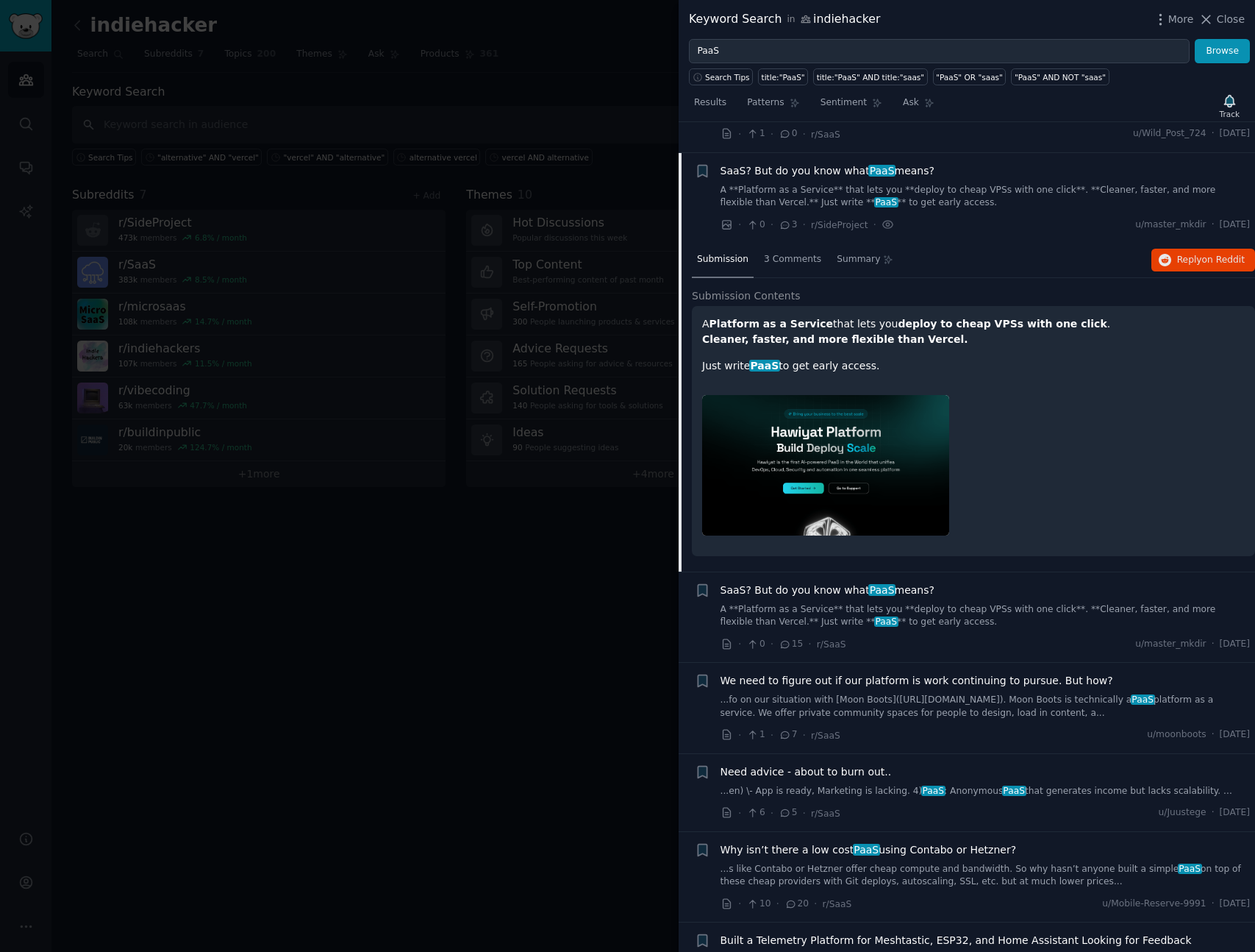
click at [1058, 346] on div "A Platform as a Service that lets you deploy to cheap VPSs with one click . Cle…" at bounding box center [974, 430] width 563 height 250
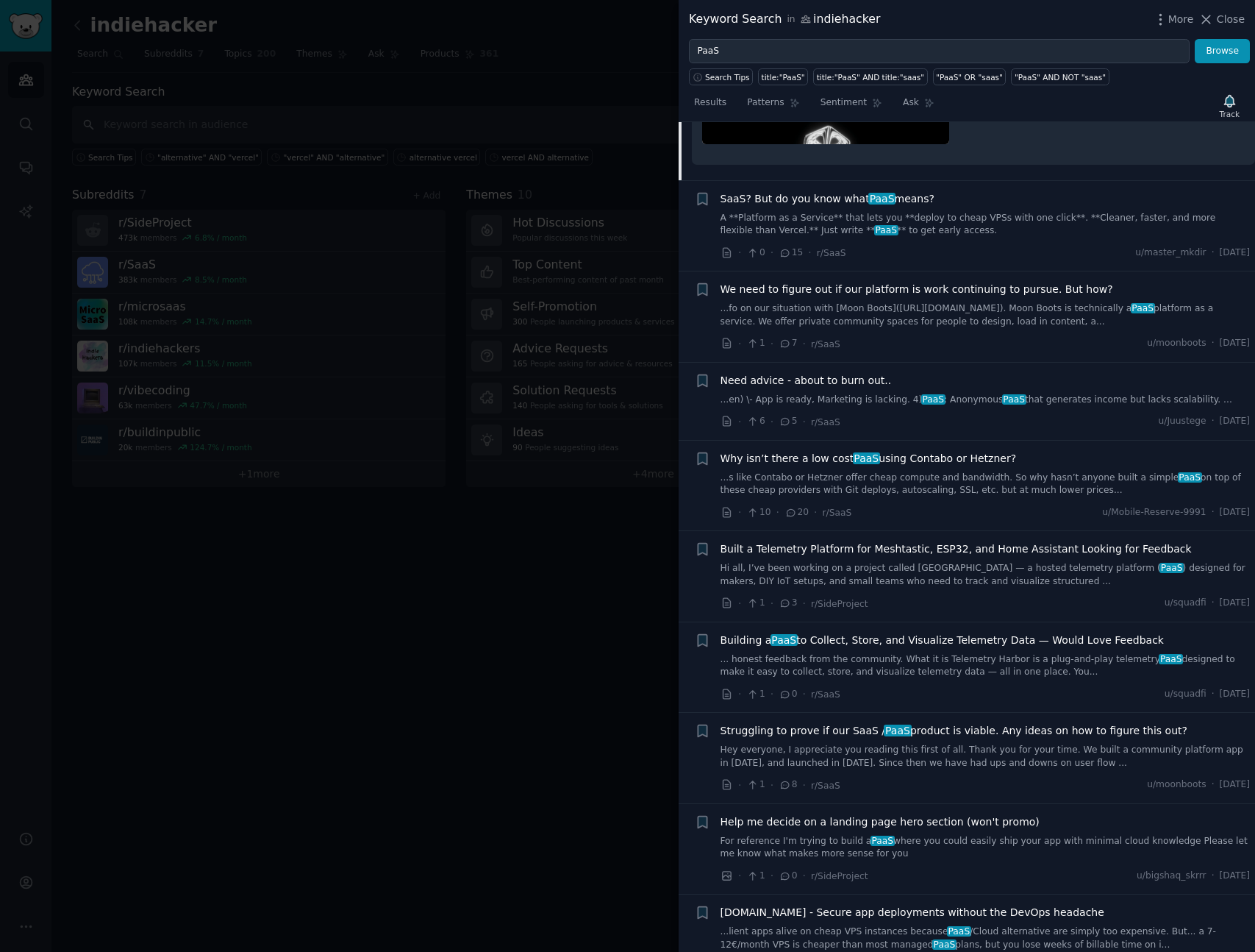
scroll to position [1370, 0]
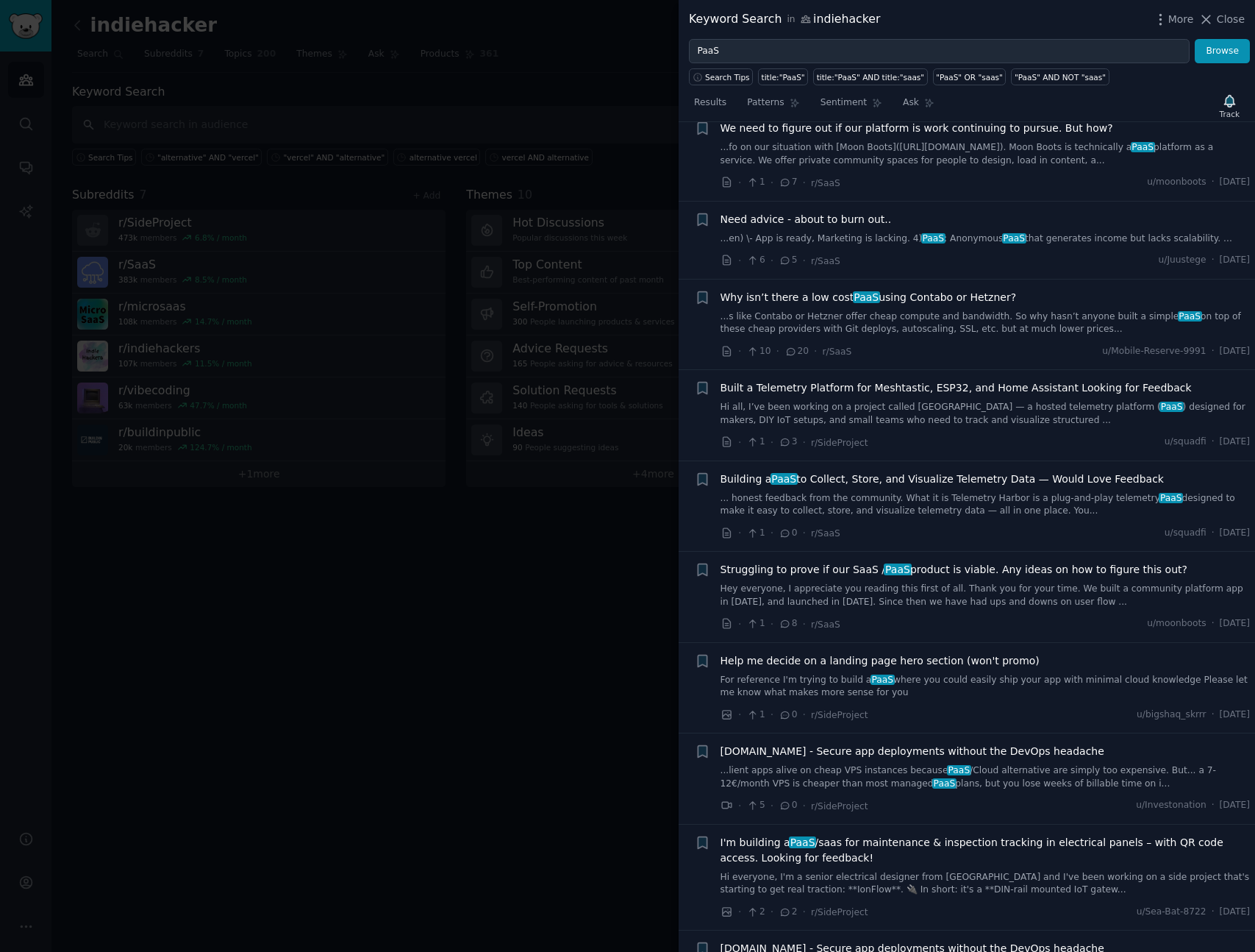
click at [1002, 311] on link "...s like Contabo or Hetzner offer cheap compute and bandwidth. So why hasn’t a…" at bounding box center [986, 324] width 530 height 26
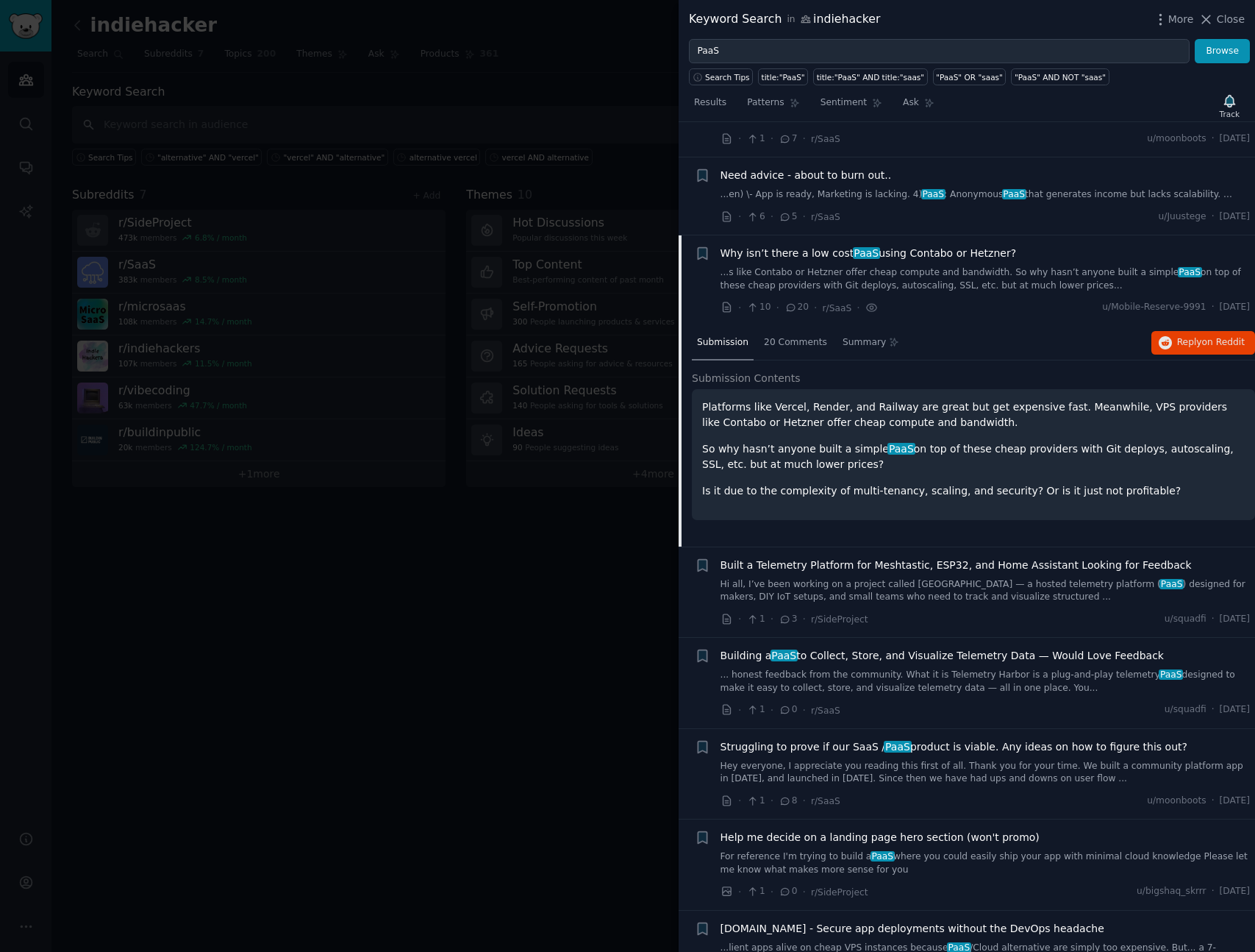
scroll to position [1168, 0]
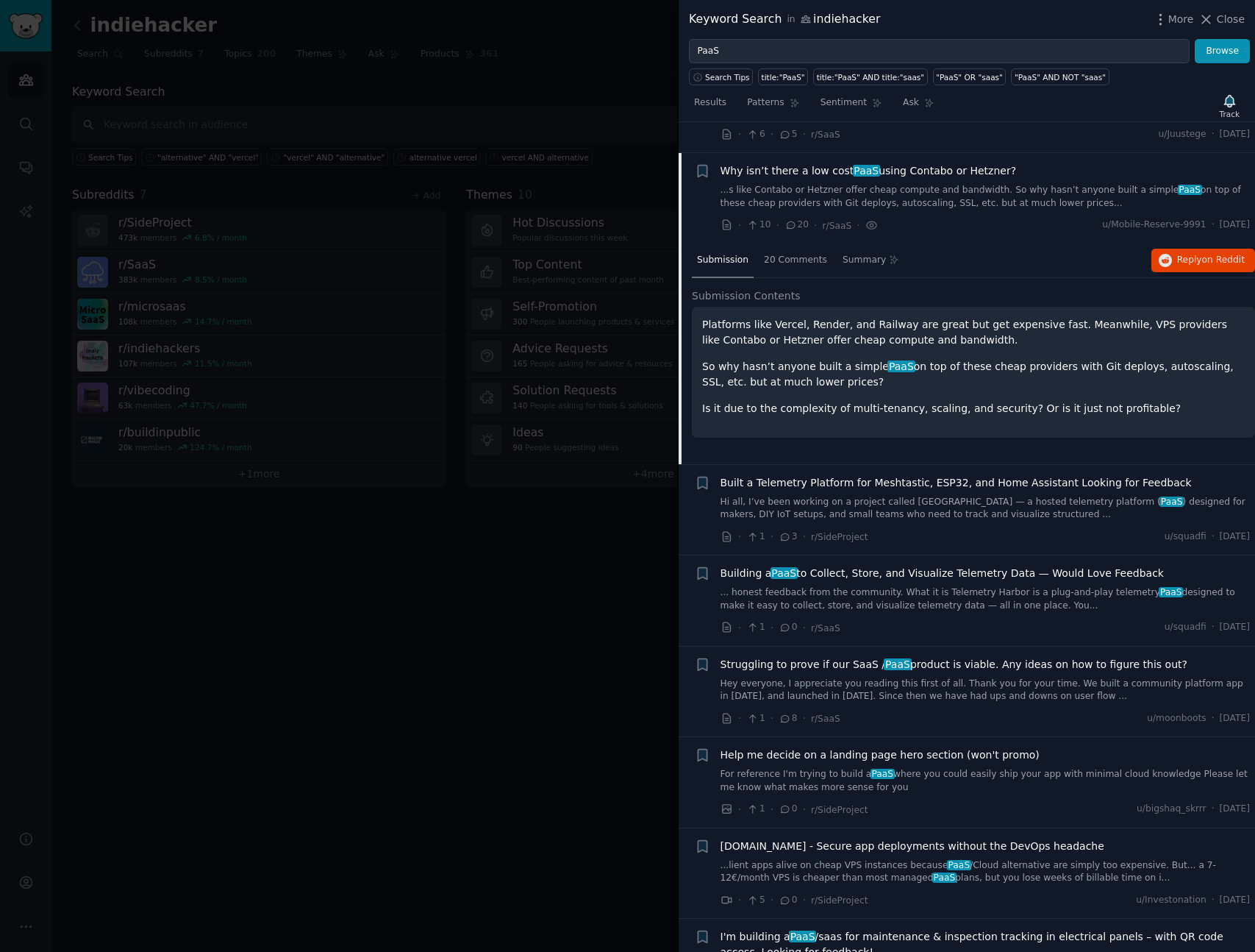
click at [1072, 317] on p "Platforms like Vercel, Render, and Railway are great but get expensive fast. Me…" at bounding box center [974, 332] width 543 height 31
click at [1178, 254] on span "Reply on Reddit" at bounding box center [1211, 260] width 68 height 13
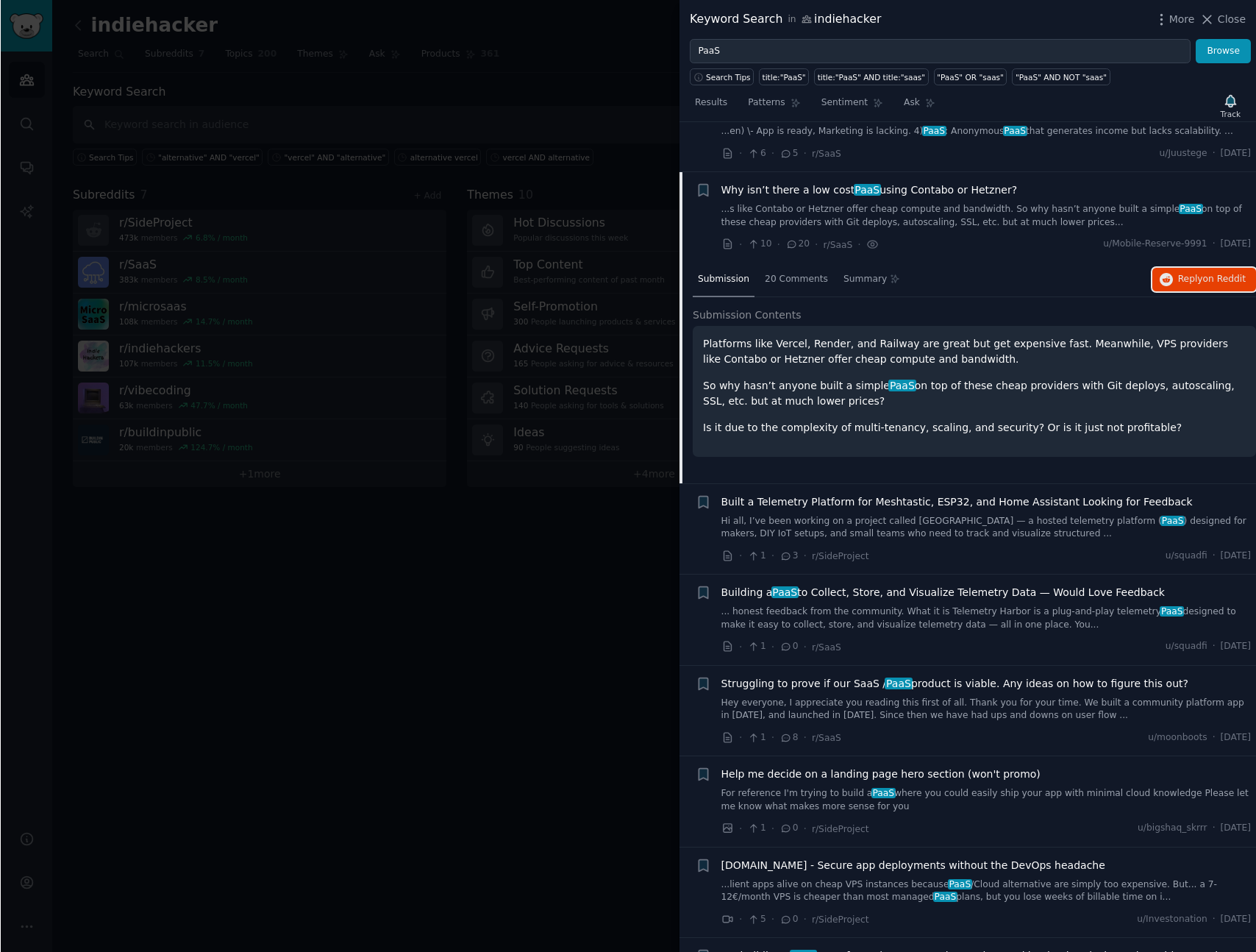
scroll to position [1328, 0]
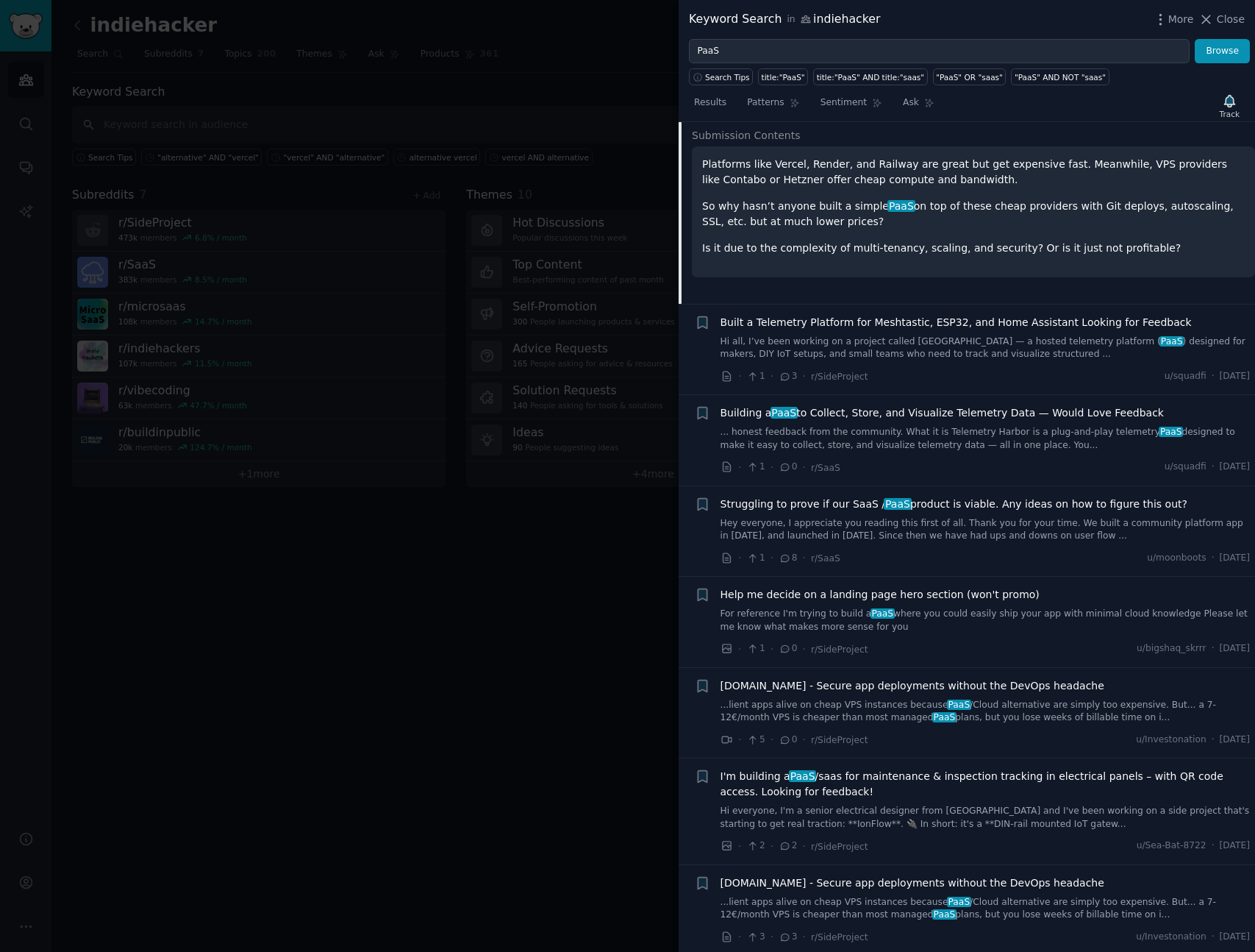
click at [438, 649] on div at bounding box center [628, 476] width 1255 height 952
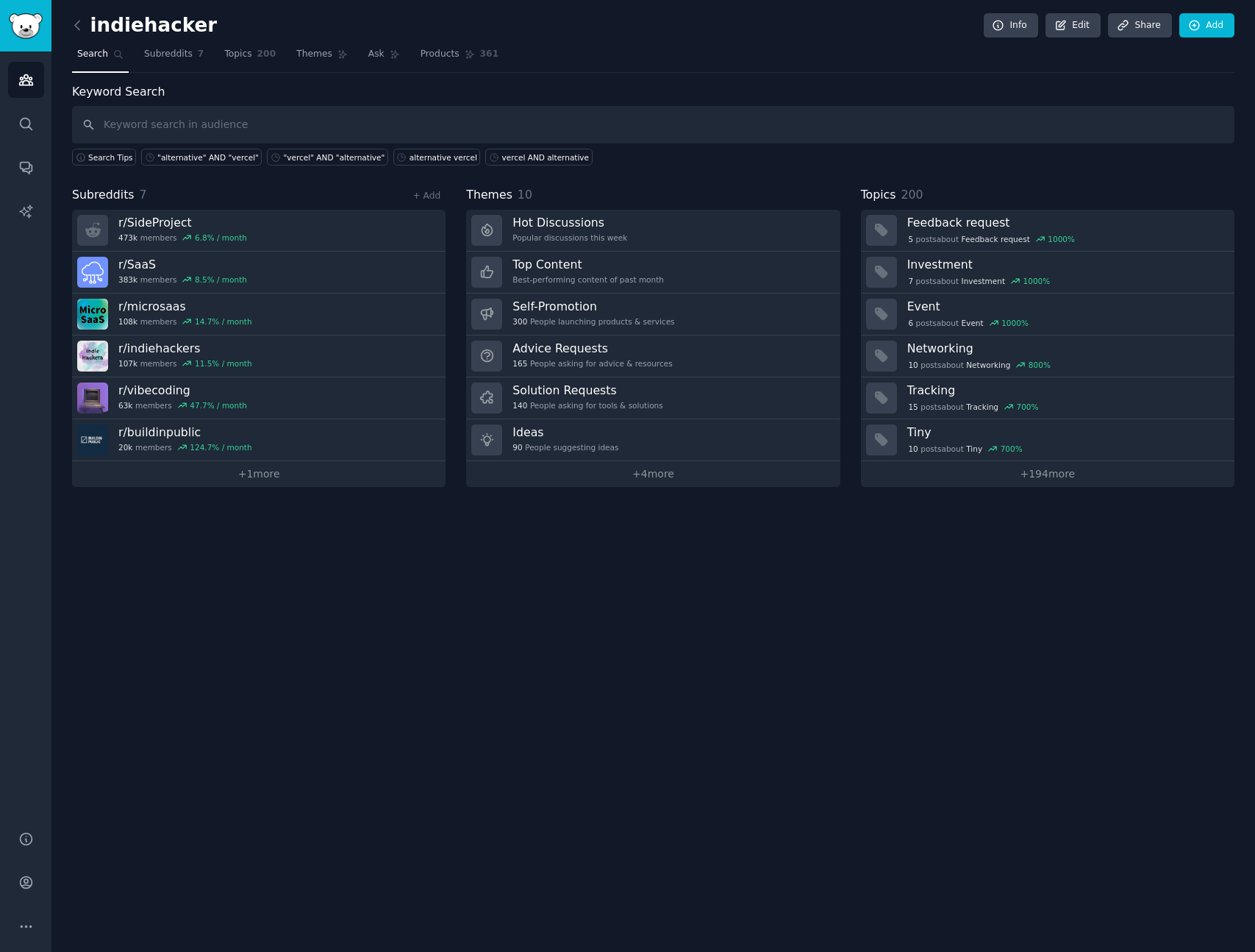
click at [368, 783] on div "indiehacker Info Edit Share Add Search Subreddits 7 Topics 200 Themes Ask Produ…" at bounding box center [653, 476] width 1204 height 952
click at [768, 870] on div "indiehacker Info Edit Share Add Search Subreddits 7 Topics 200 Themes Ask Produ…" at bounding box center [653, 476] width 1204 height 952
click at [475, 610] on div "indiehacker Info Edit Share Add Search Subreddits 7 Topics 200 Themes Ask Produ…" at bounding box center [653, 476] width 1204 height 952
click at [465, 605] on div "indiehacker Info Edit Share Add Search Subreddits 7 Topics 200 Themes Ask Produ…" at bounding box center [653, 476] width 1204 height 952
click at [240, 130] on input "text" at bounding box center [653, 125] width 1163 height 38
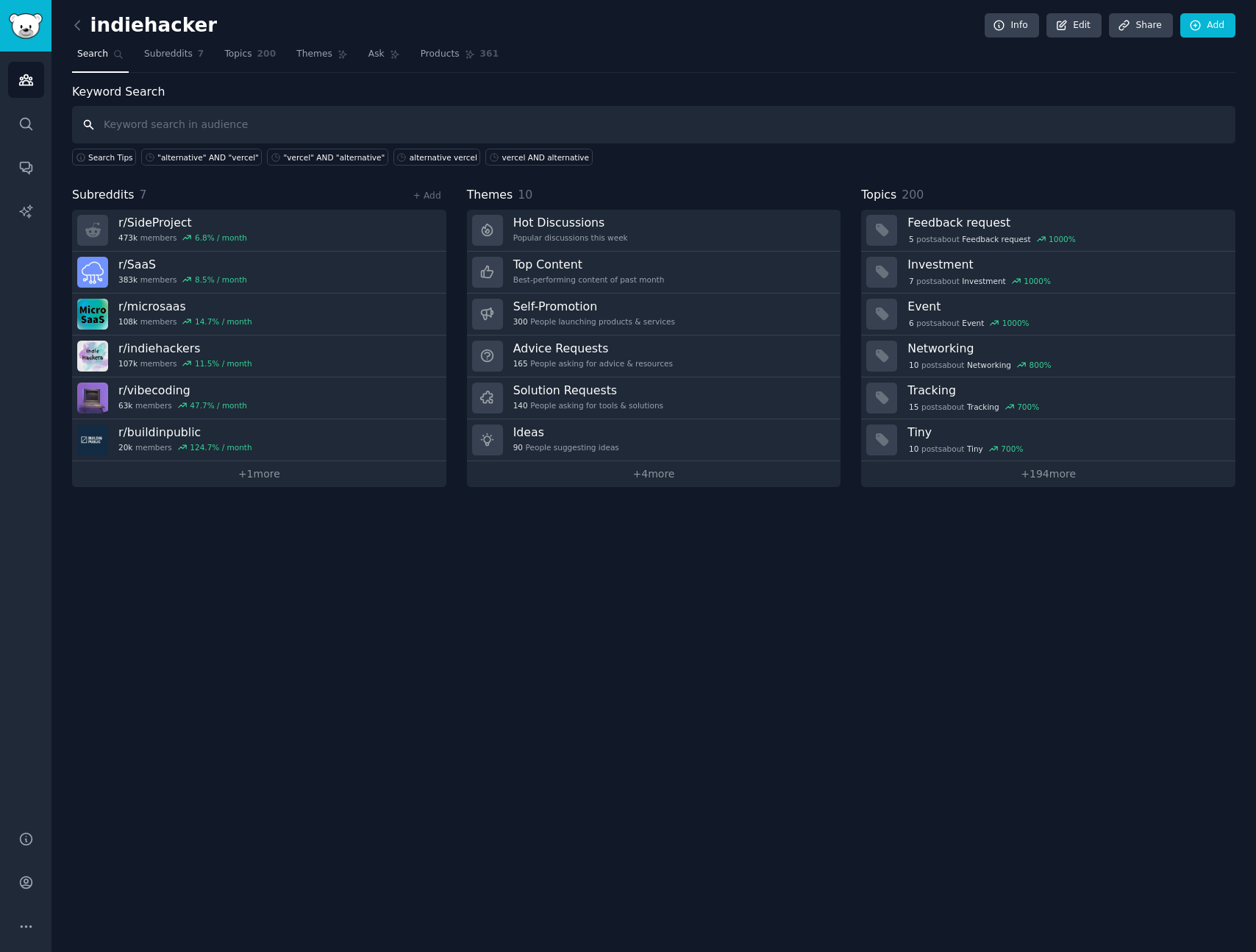
click at [189, 126] on input "text" at bounding box center [654, 125] width 1164 height 38
type input "vercel pricing"
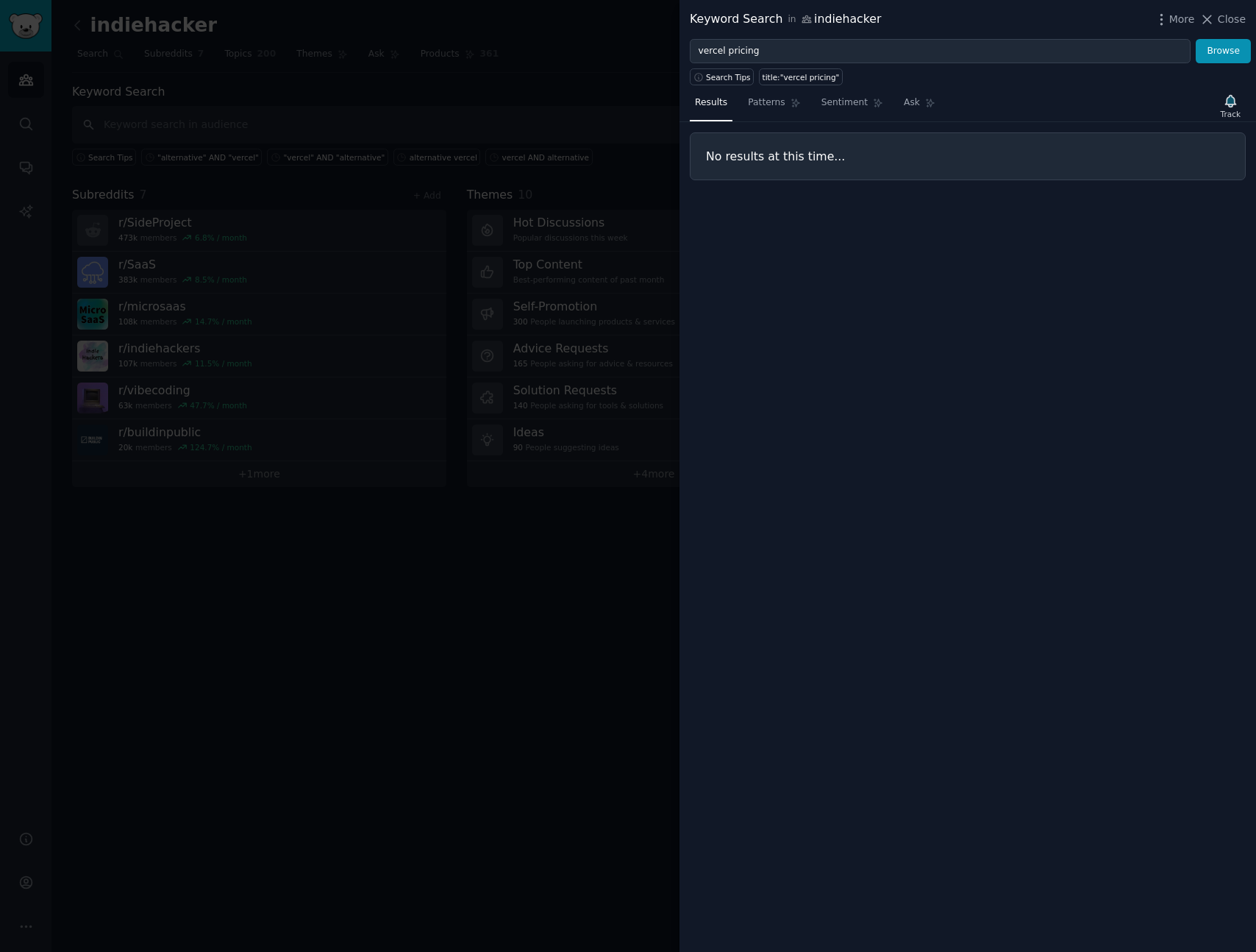
click at [795, 292] on div "Results Patterns Sentiment Ask Track No results at this time..." at bounding box center [968, 518] width 577 height 866
click at [528, 591] on div at bounding box center [628, 476] width 1256 height 952
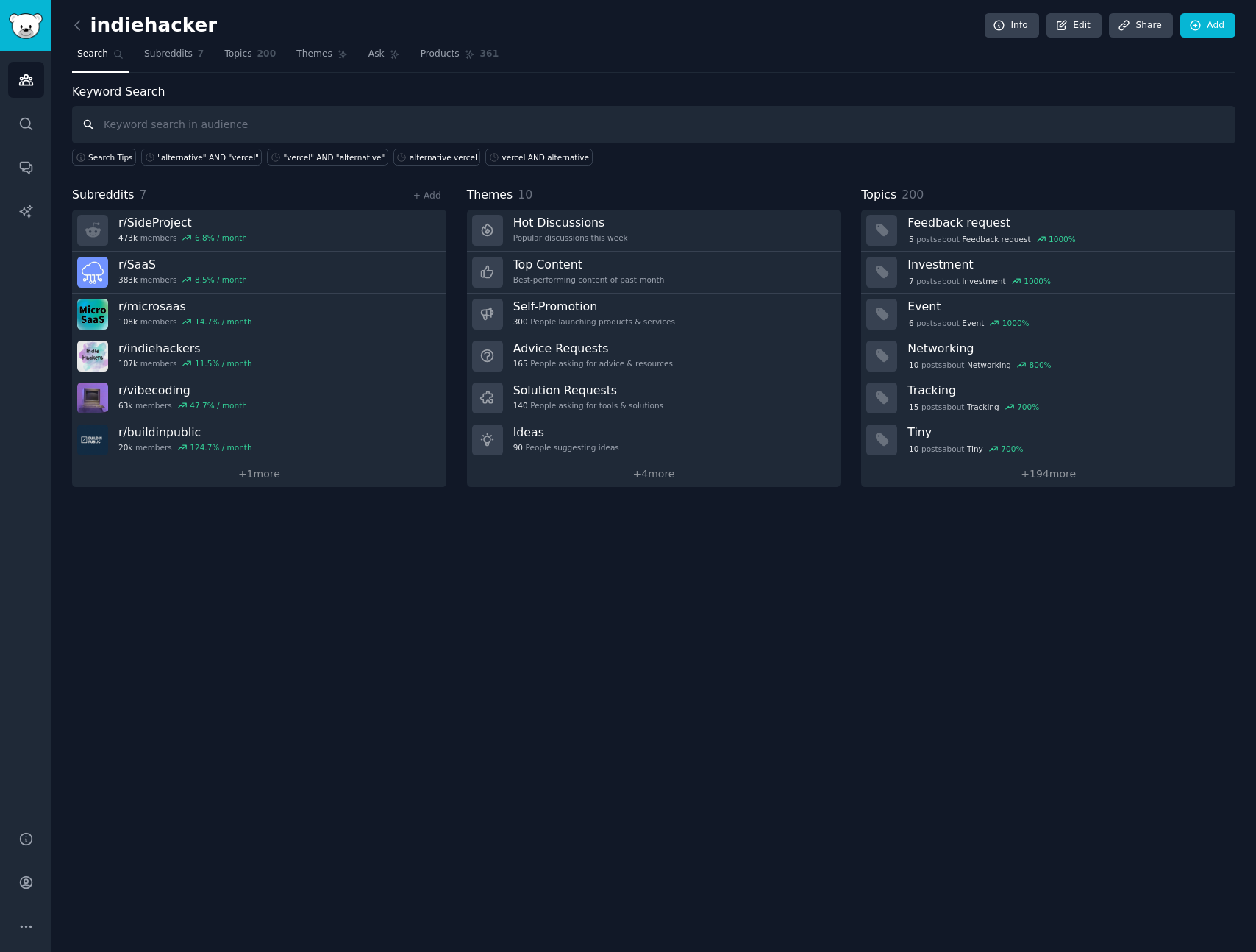
click at [259, 124] on input "text" at bounding box center [654, 125] width 1164 height 38
type input "saas hosting"
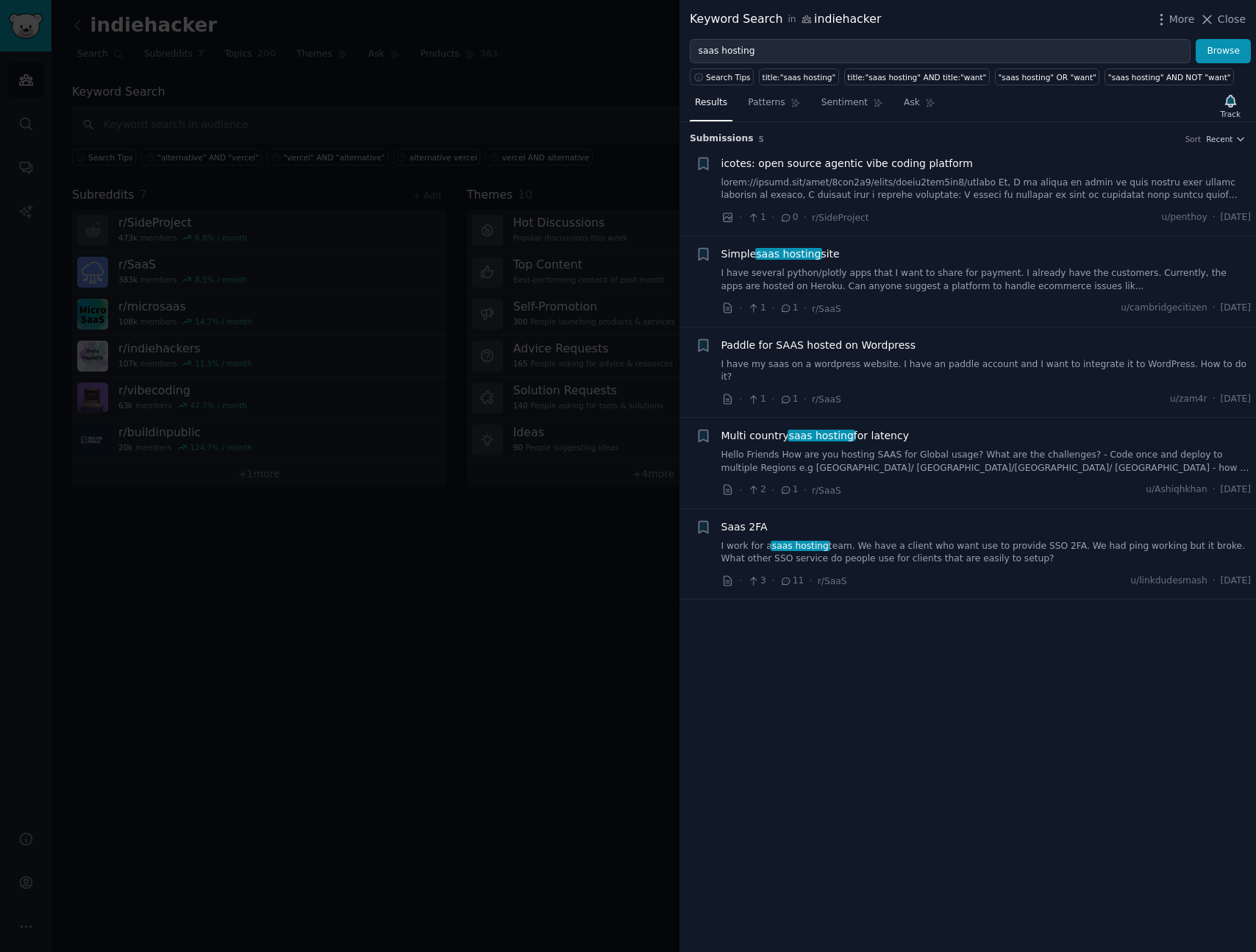
click at [686, 660] on div "Submission s 5 Sort Recent + icotes: open source agentic vibe coding platform ·…" at bounding box center [968, 537] width 577 height 830
click at [1018, 257] on div "Simple saas hosting site" at bounding box center [987, 254] width 530 height 15
click at [986, 265] on div "Simple saas hosting site I have several python/plotly apps that I want to share…" at bounding box center [987, 269] width 530 height 46
click at [982, 279] on link "I have several python/plotly apps that I want to share for payment. I already h…" at bounding box center [987, 280] width 530 height 26
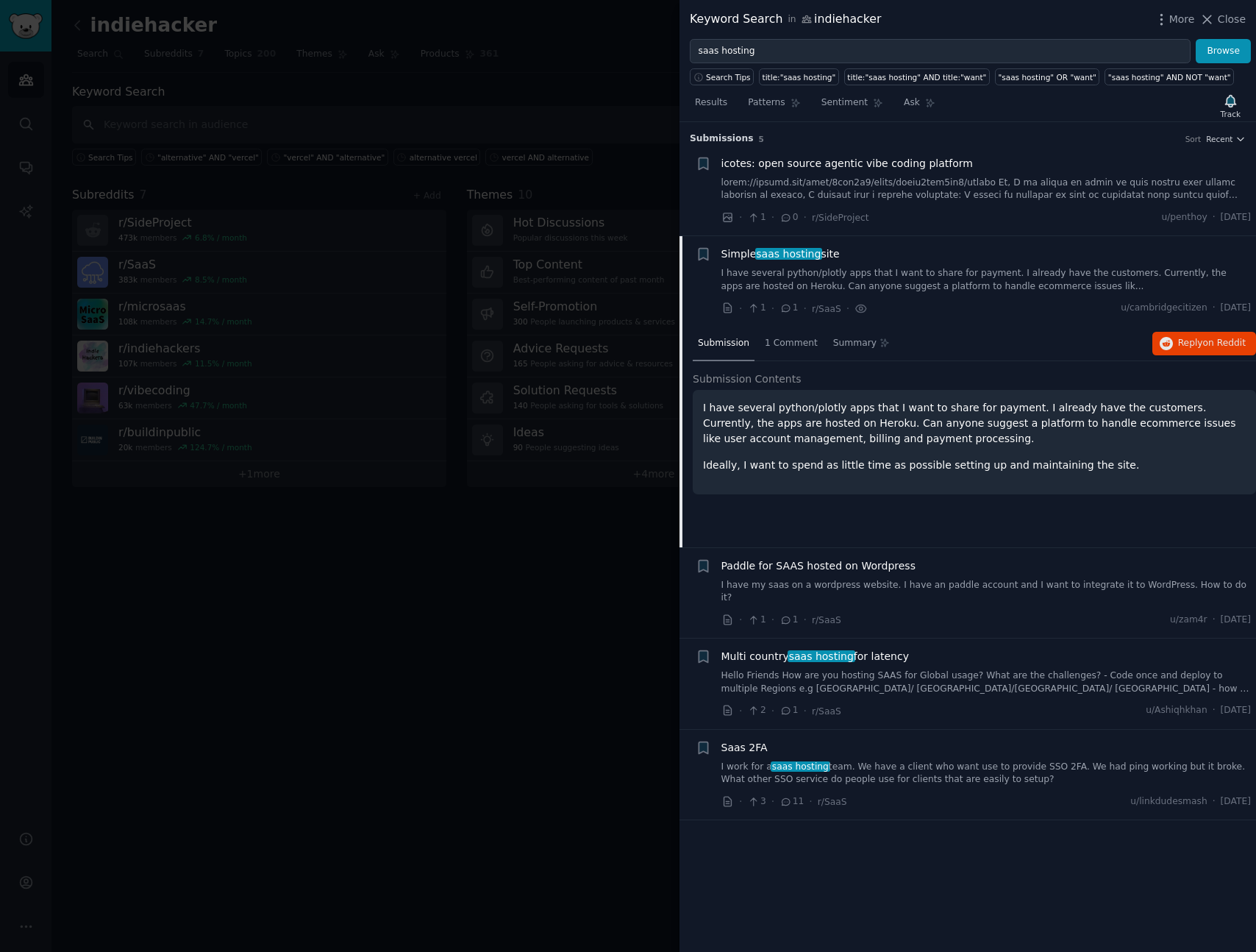
click at [568, 677] on div at bounding box center [628, 476] width 1256 height 952
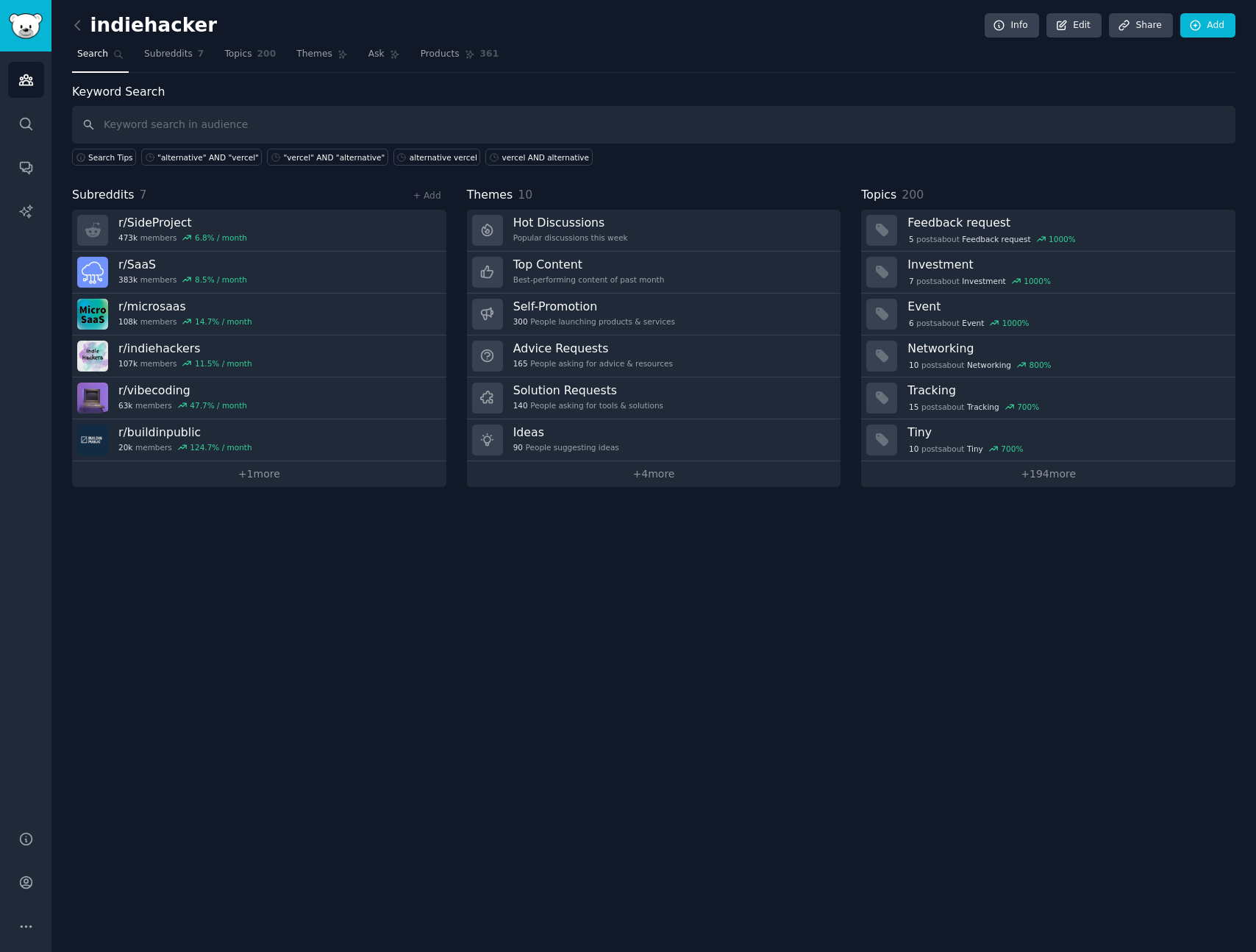
click at [447, 640] on div "indiehacker Info Edit Share Add Search Subreddits 7 Topics 200 Themes Ask Produ…" at bounding box center [653, 476] width 1204 height 952
click at [231, 92] on div "Keyword Search Search Tips "alternative" AND "vercel" "vercel" AND "alternative…" at bounding box center [654, 125] width 1164 height 83
click at [242, 59] on span "Topics" at bounding box center [238, 54] width 28 height 13
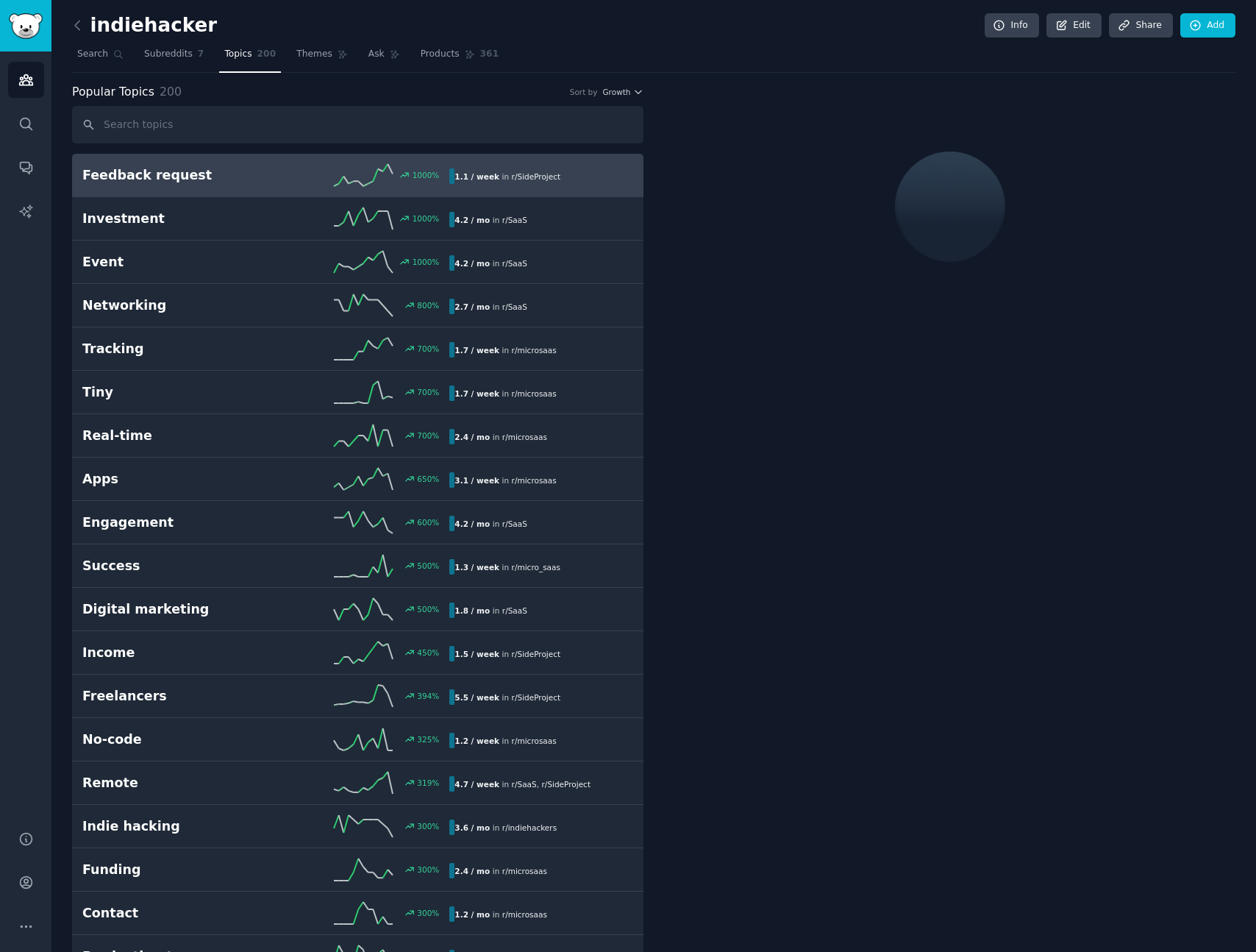
click at [669, 124] on div at bounding box center [950, 207] width 572 height 247
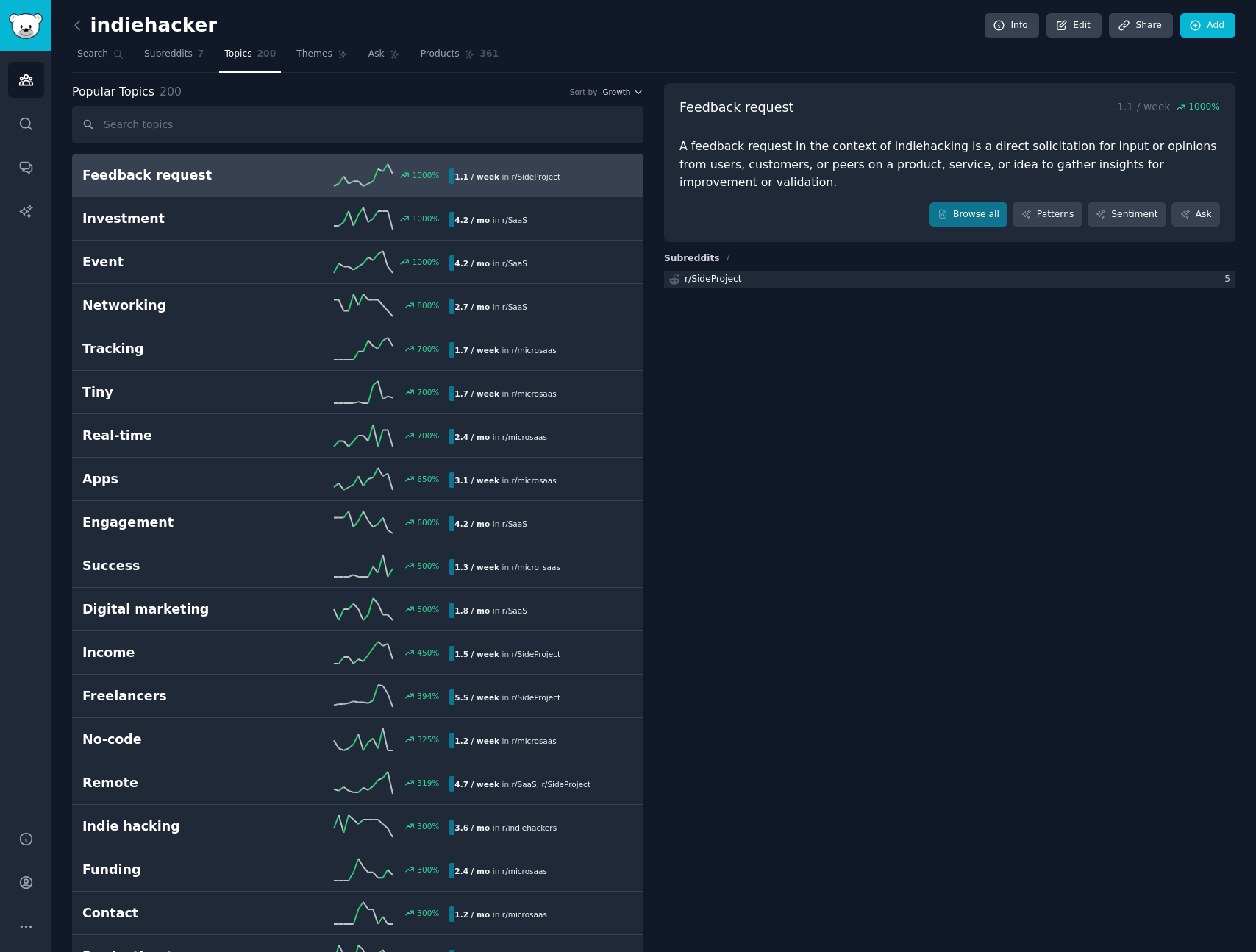
click at [664, 252] on div "Feedback request 1.1 / week 1000 % A feedback request in the context of indieha…" at bounding box center [950, 271] width 572 height 39
click at [273, 91] on div "Popular Topics 200 Sort by Growth" at bounding box center [358, 92] width 572 height 18
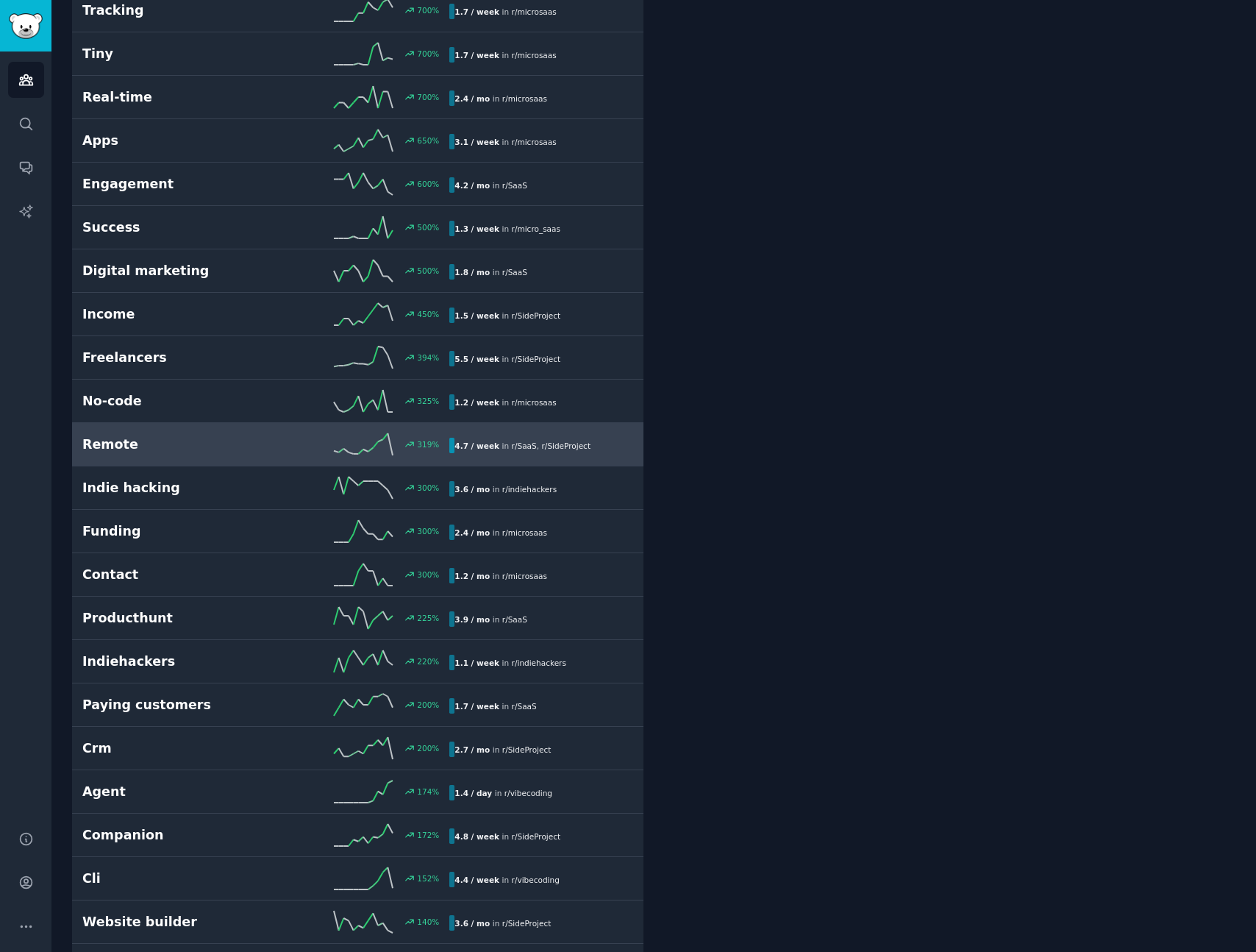
scroll to position [330, 0]
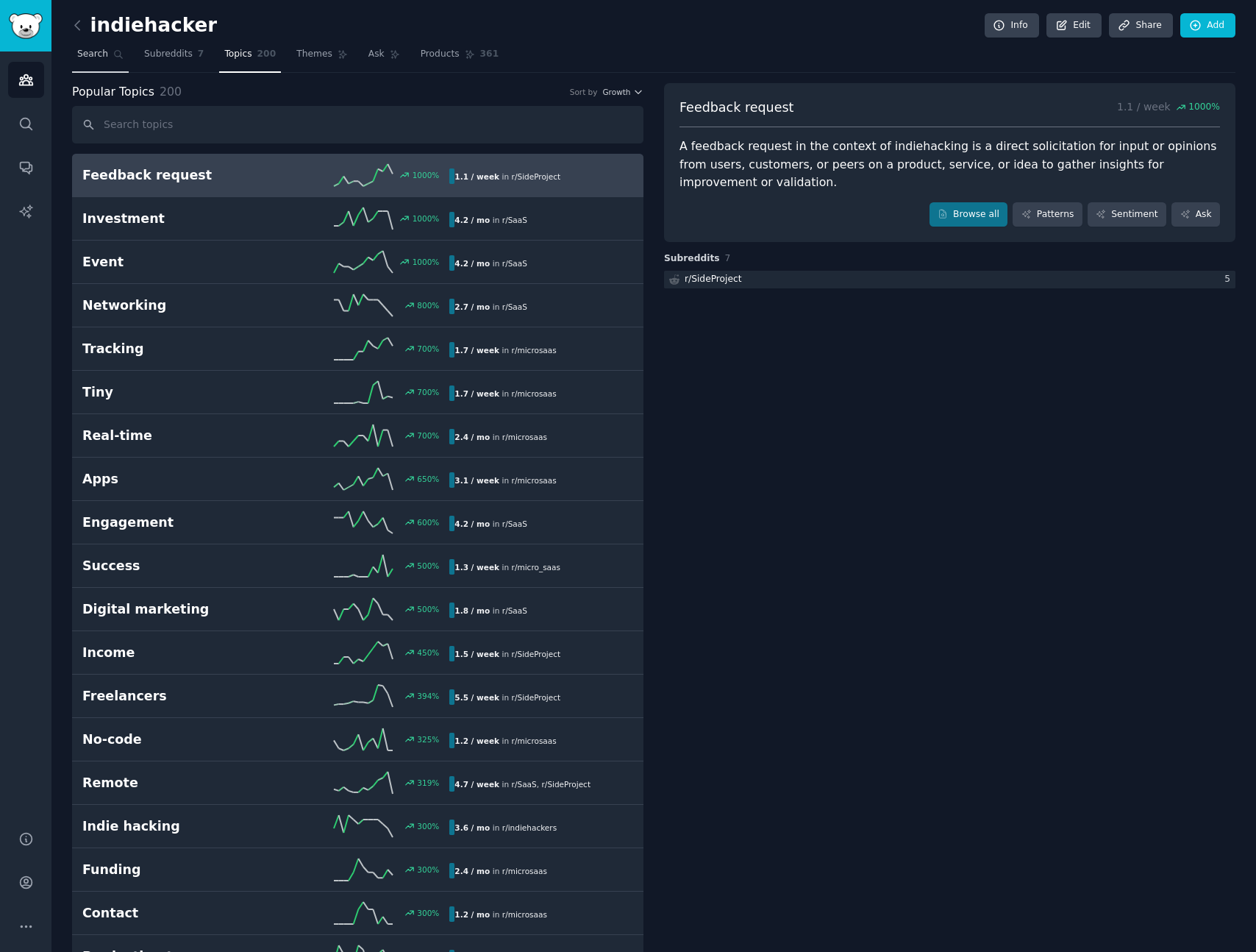
click at [101, 58] on span "Search" at bounding box center [93, 54] width 31 height 13
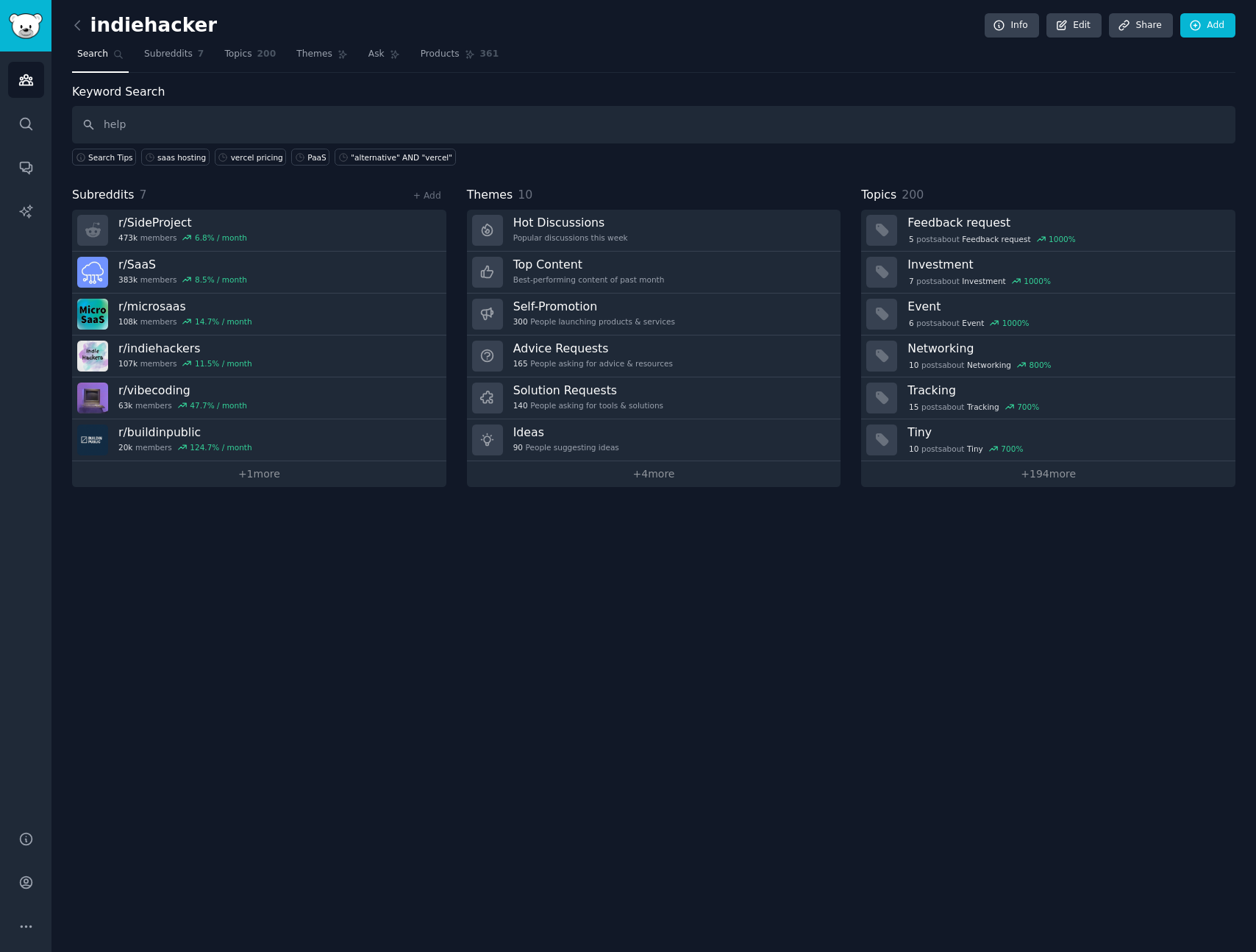
type input "help"
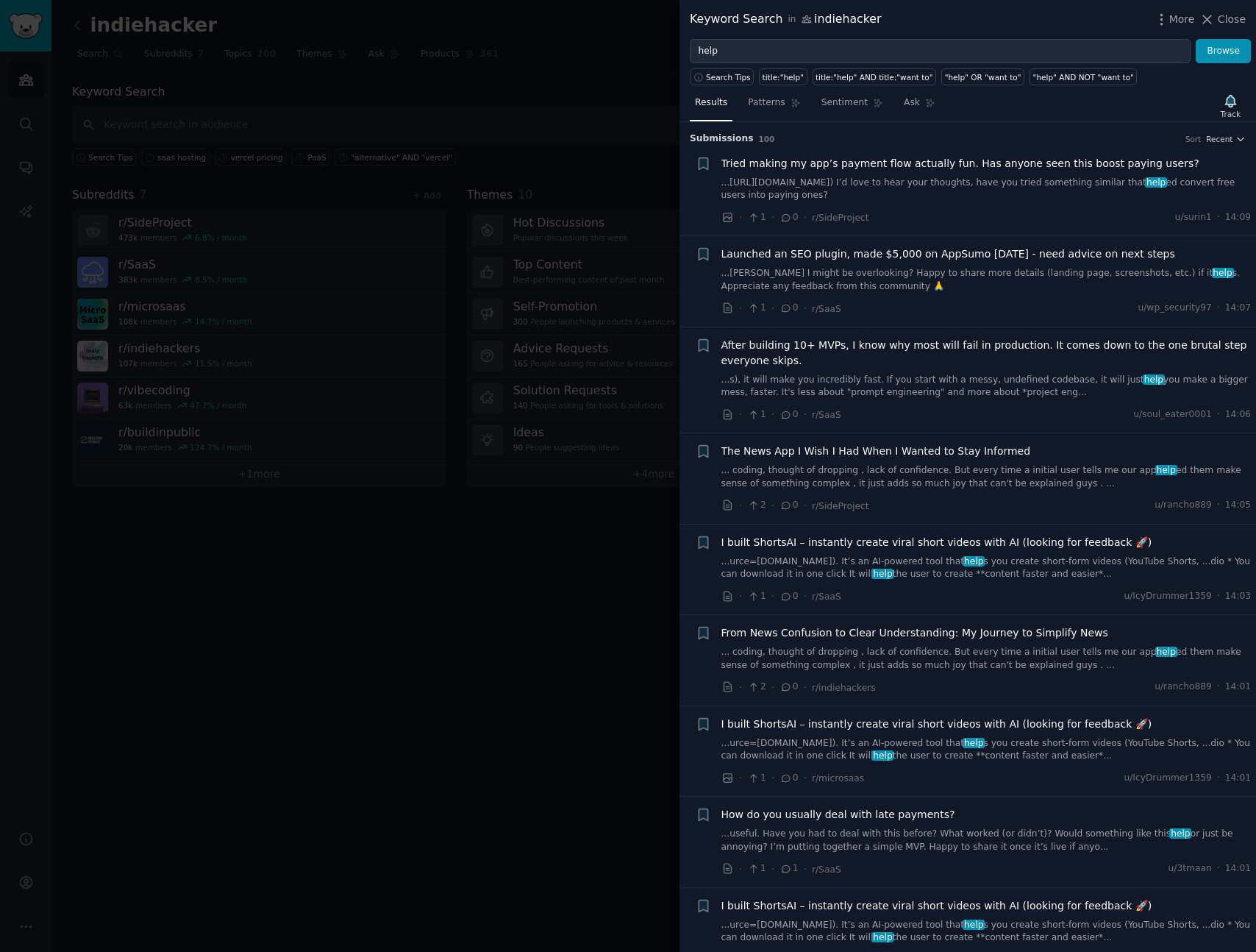
click at [298, 39] on div at bounding box center [628, 476] width 1256 height 952
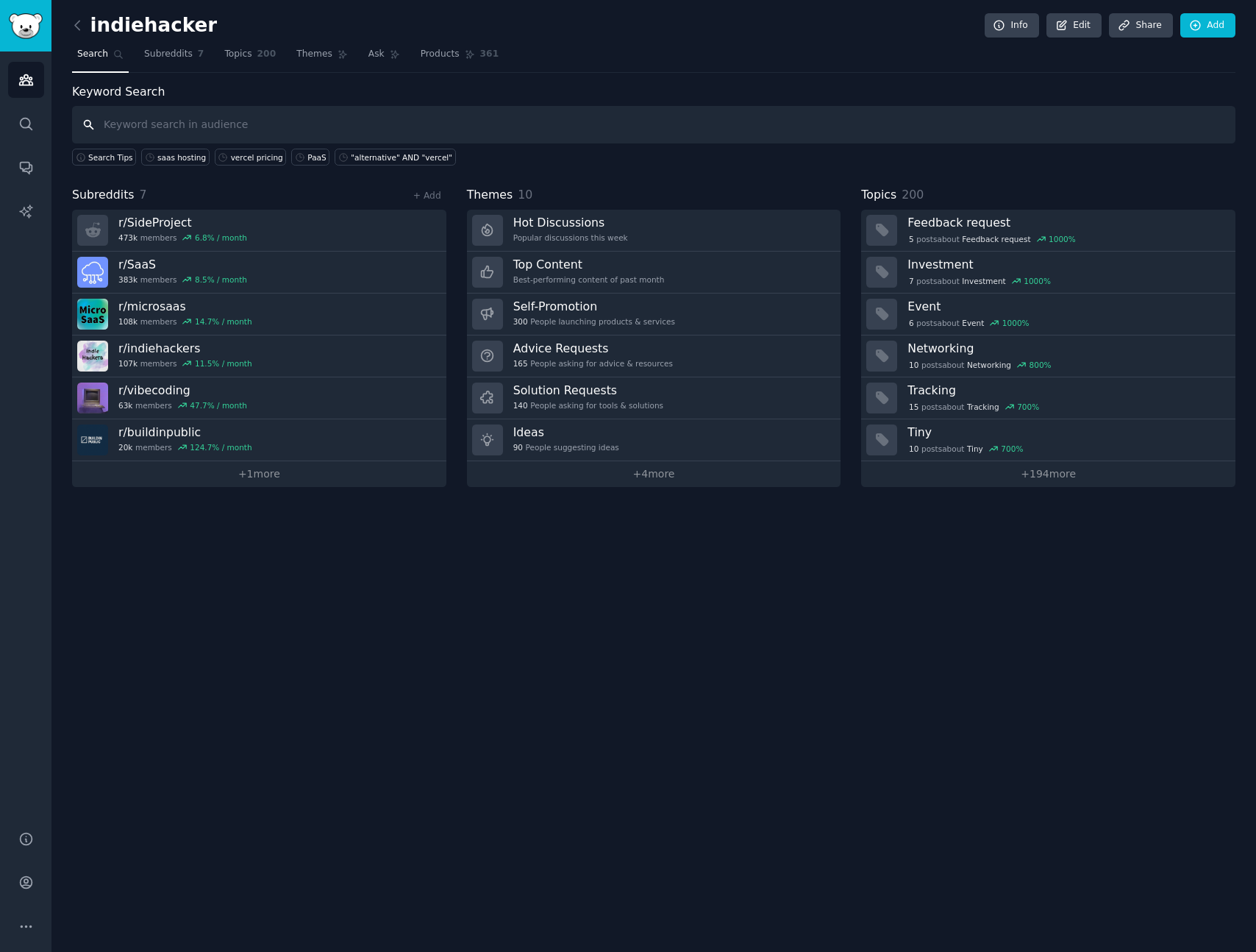
click at [160, 123] on input "text" at bounding box center [654, 125] width 1164 height 38
type input "sliplane"
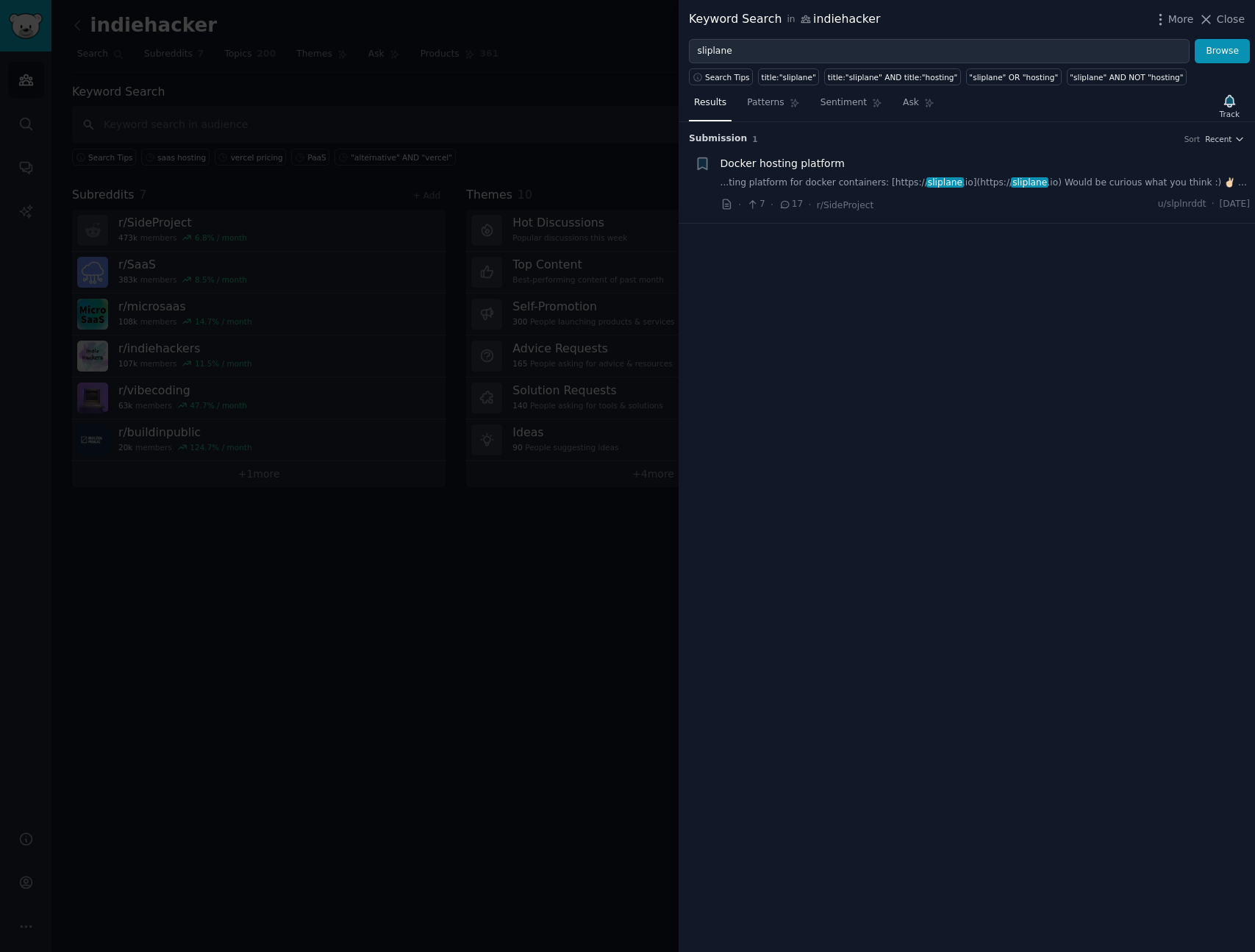
click at [943, 314] on div "Submission 1 Sort Recent + Docker hosting platform ...ting platform for docker …" at bounding box center [968, 537] width 577 height 830
click at [883, 164] on div "Docker hosting platform" at bounding box center [986, 164] width 530 height 15
click at [739, 167] on span "Docker hosting platform" at bounding box center [782, 164] width 124 height 15
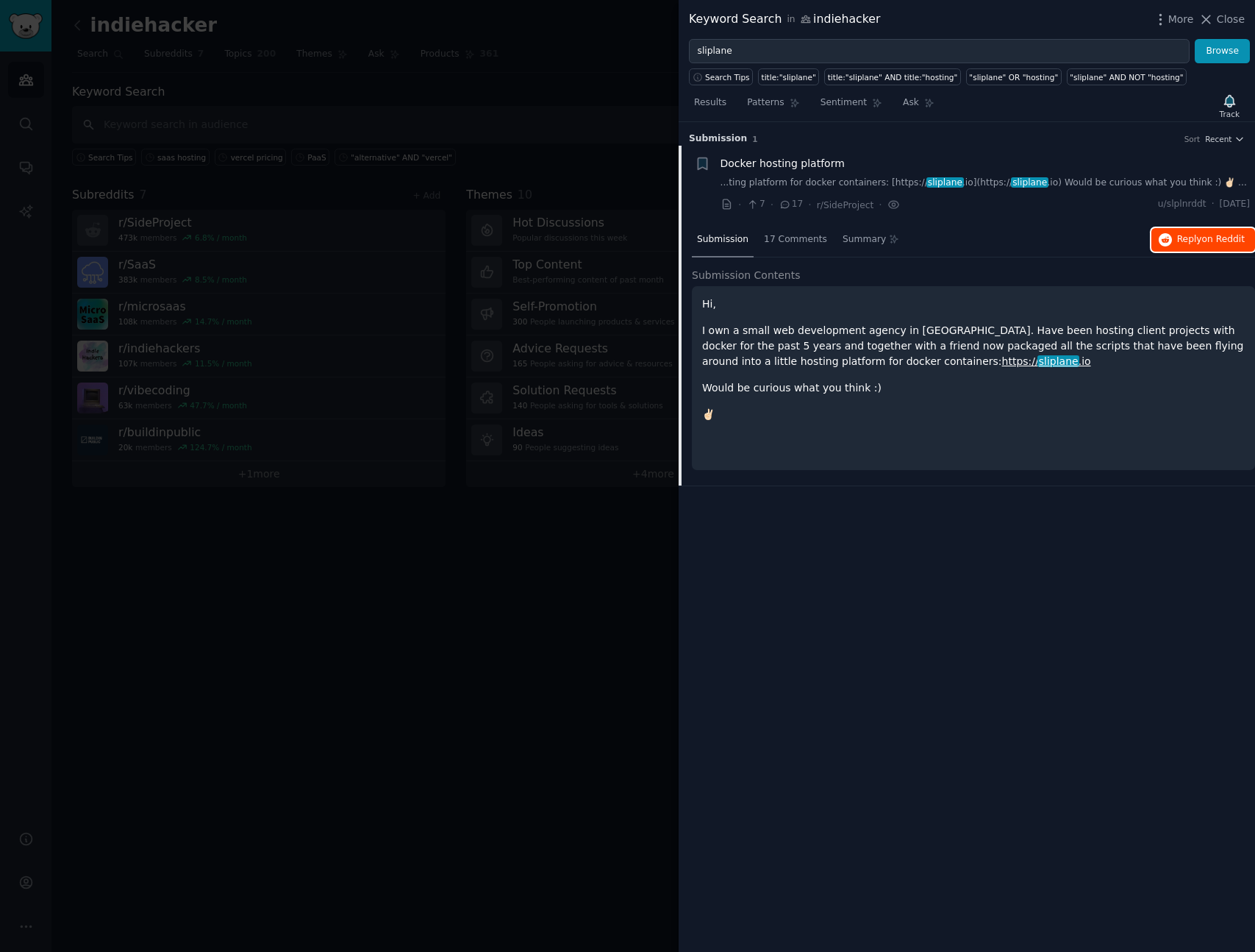
click at [1170, 237] on icon "button" at bounding box center [1165, 239] width 13 height 13
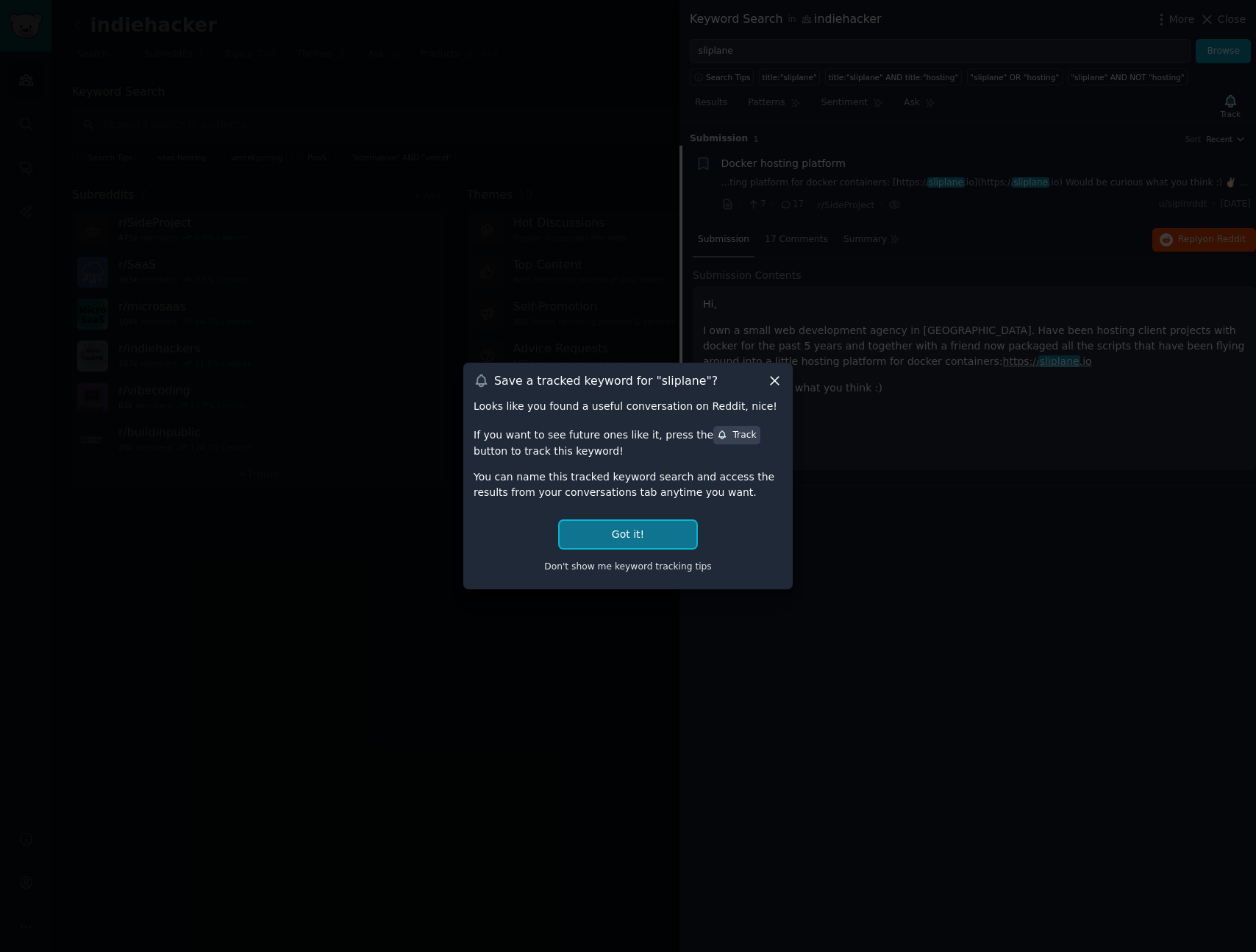
click at [645, 538] on button "Got it!" at bounding box center [628, 535] width 137 height 28
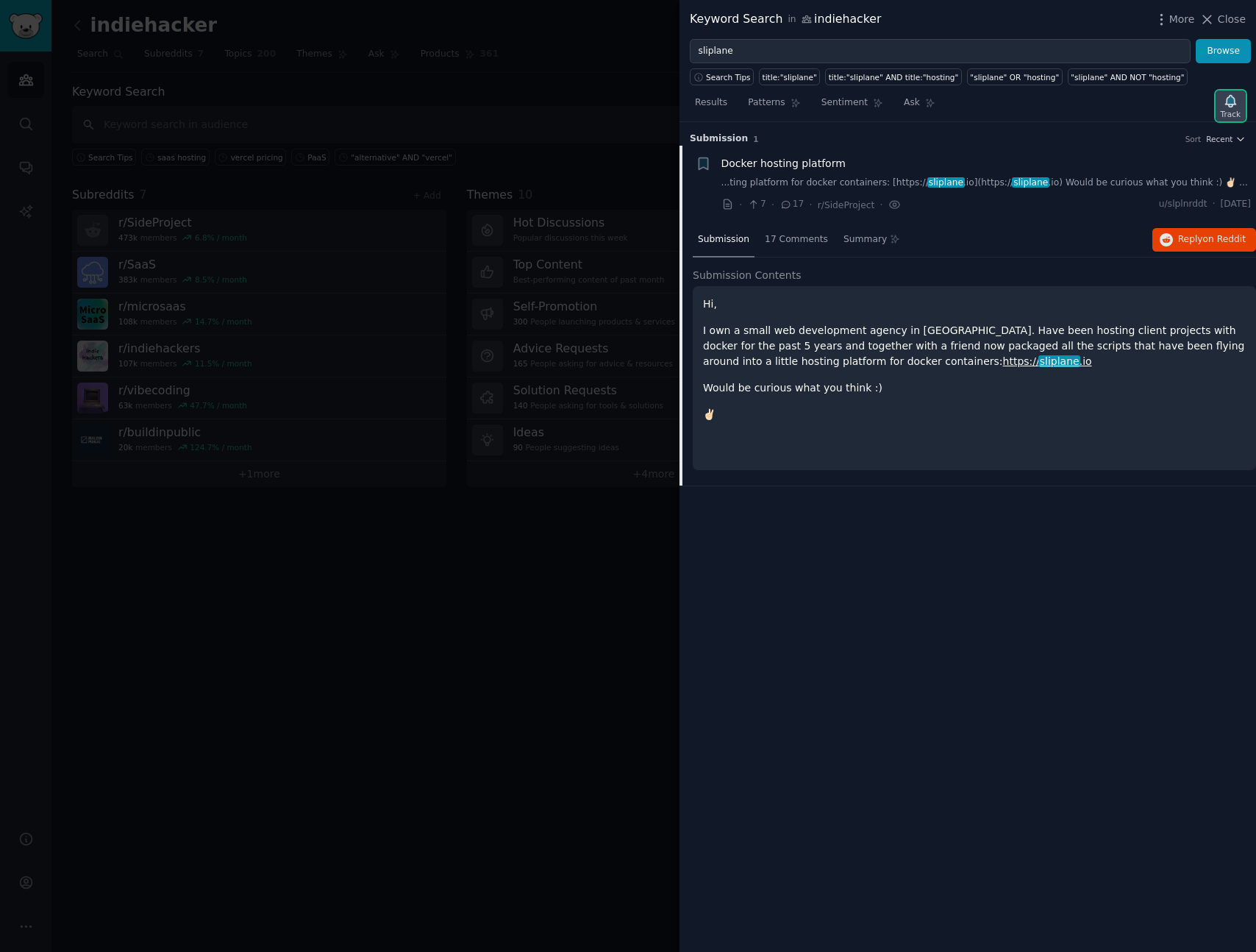
click at [1238, 102] on div "Track" at bounding box center [1230, 106] width 30 height 31
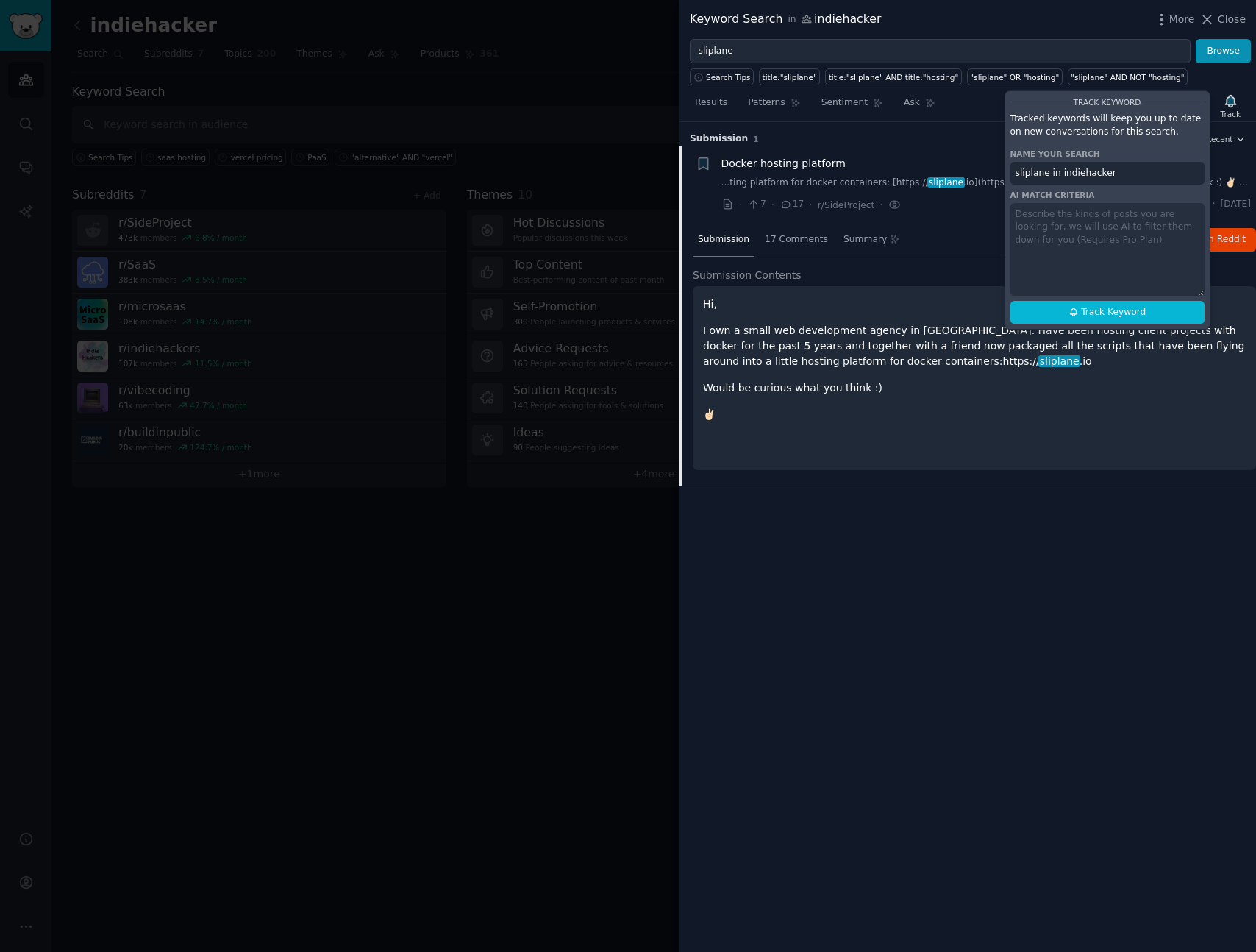
click at [845, 584] on div "Submission 1 Sort Recent + Docker hosting platform ...ting platform for docker …" at bounding box center [968, 537] width 577 height 830
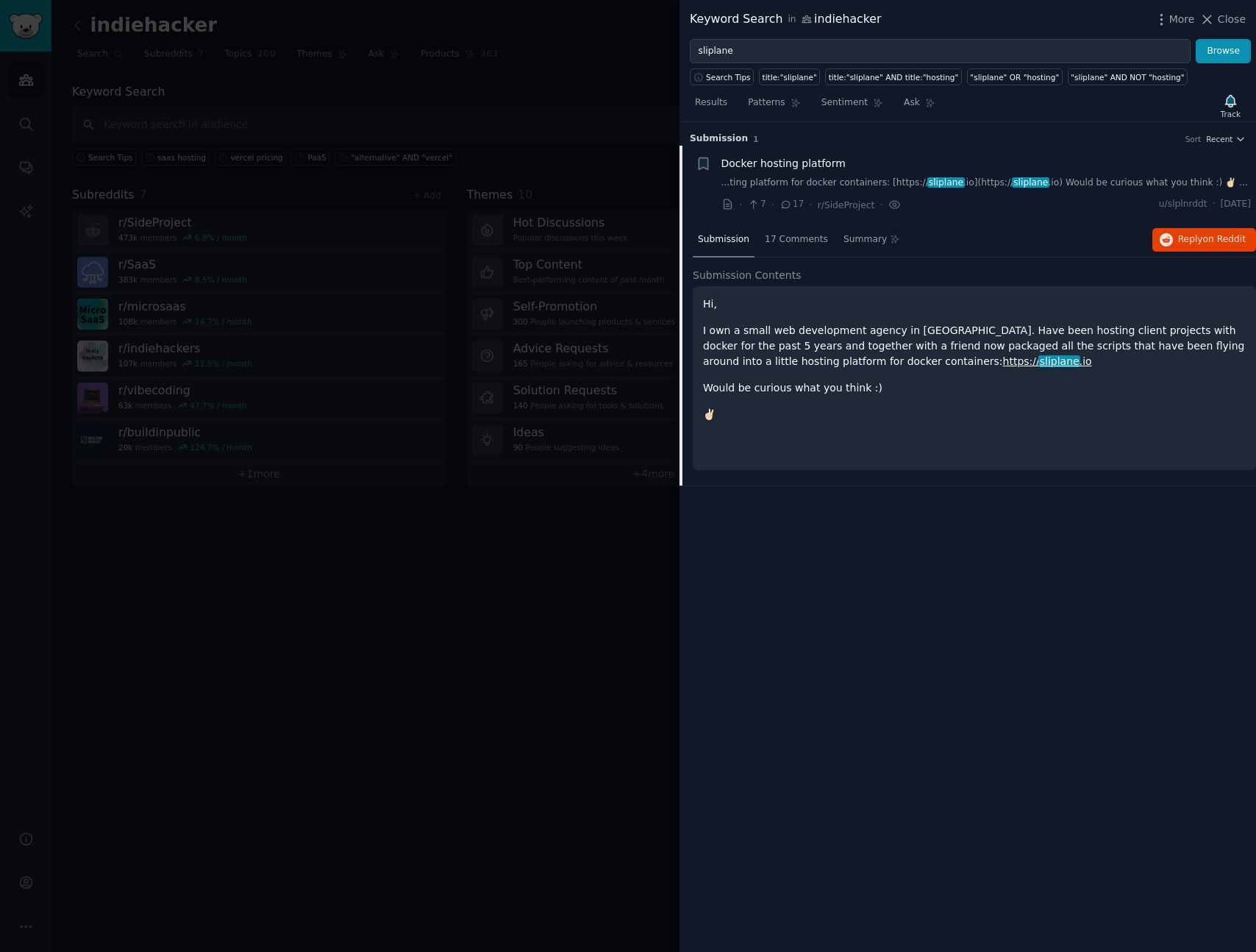
click at [851, 569] on div "Submission 1 Sort Recent + Docker hosting platform ...ting platform for docker …" at bounding box center [968, 537] width 577 height 830
click at [759, 45] on input "sliplane" at bounding box center [940, 51] width 501 height 25
click at [1196, 39] on button "Browse" at bounding box center [1223, 51] width 55 height 25
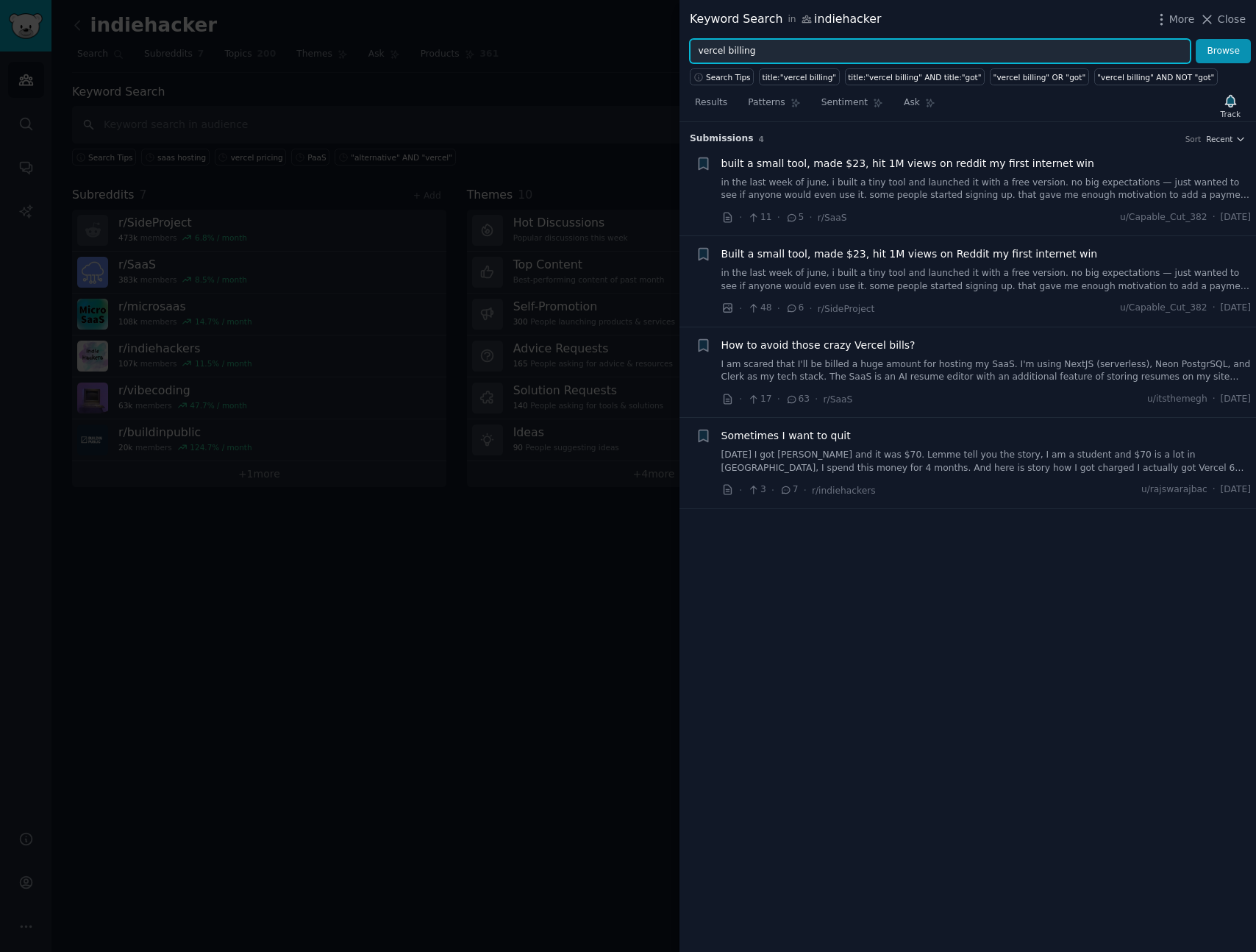
click at [810, 52] on input "vercel billing" at bounding box center [940, 51] width 501 height 25
click at [782, 51] on input "vercel billing" at bounding box center [940, 51] width 501 height 25
click at [1196, 39] on button "Browse" at bounding box center [1223, 51] width 55 height 25
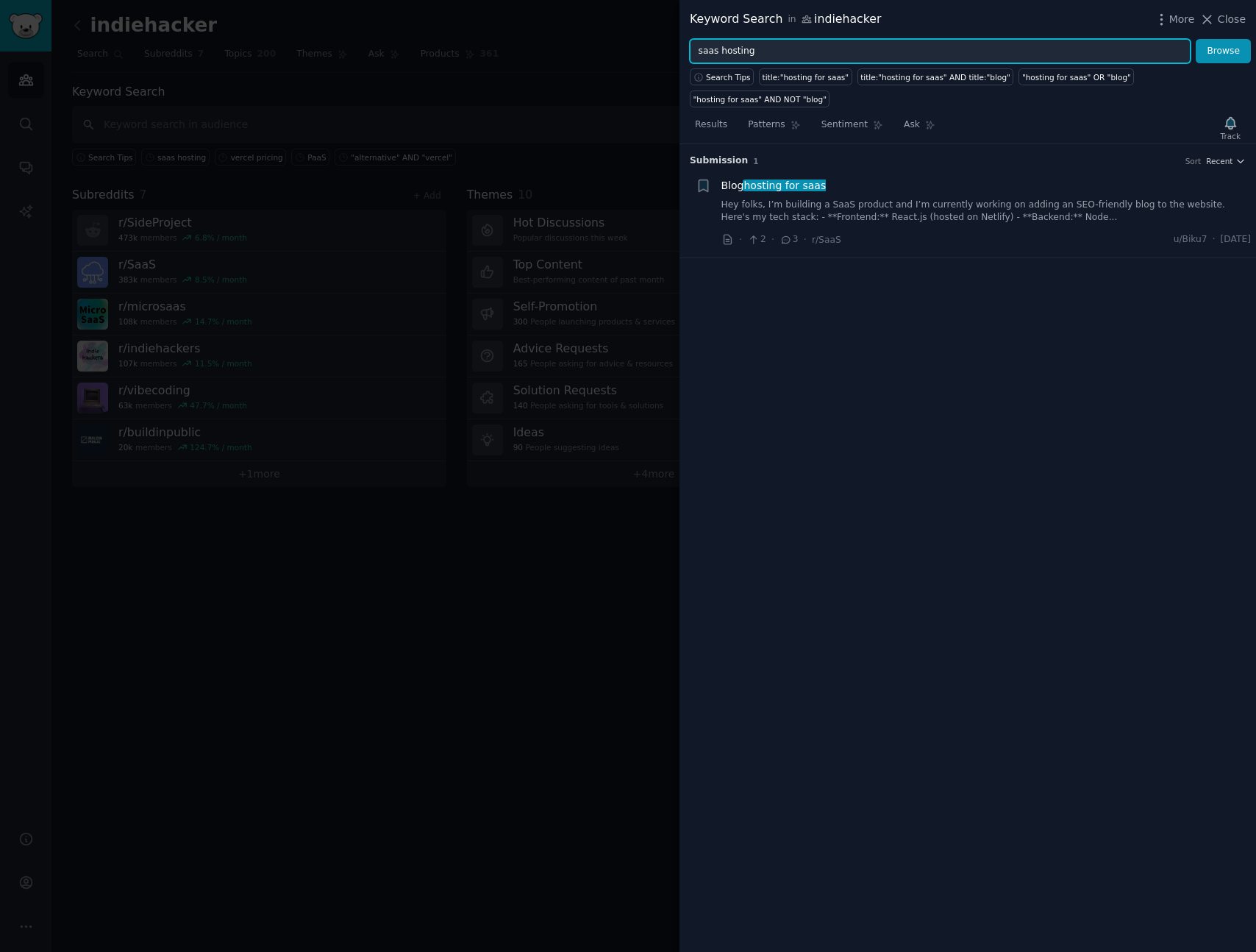
type input "saas hosting"
click at [1196, 39] on button "Browse" at bounding box center [1223, 51] width 55 height 25
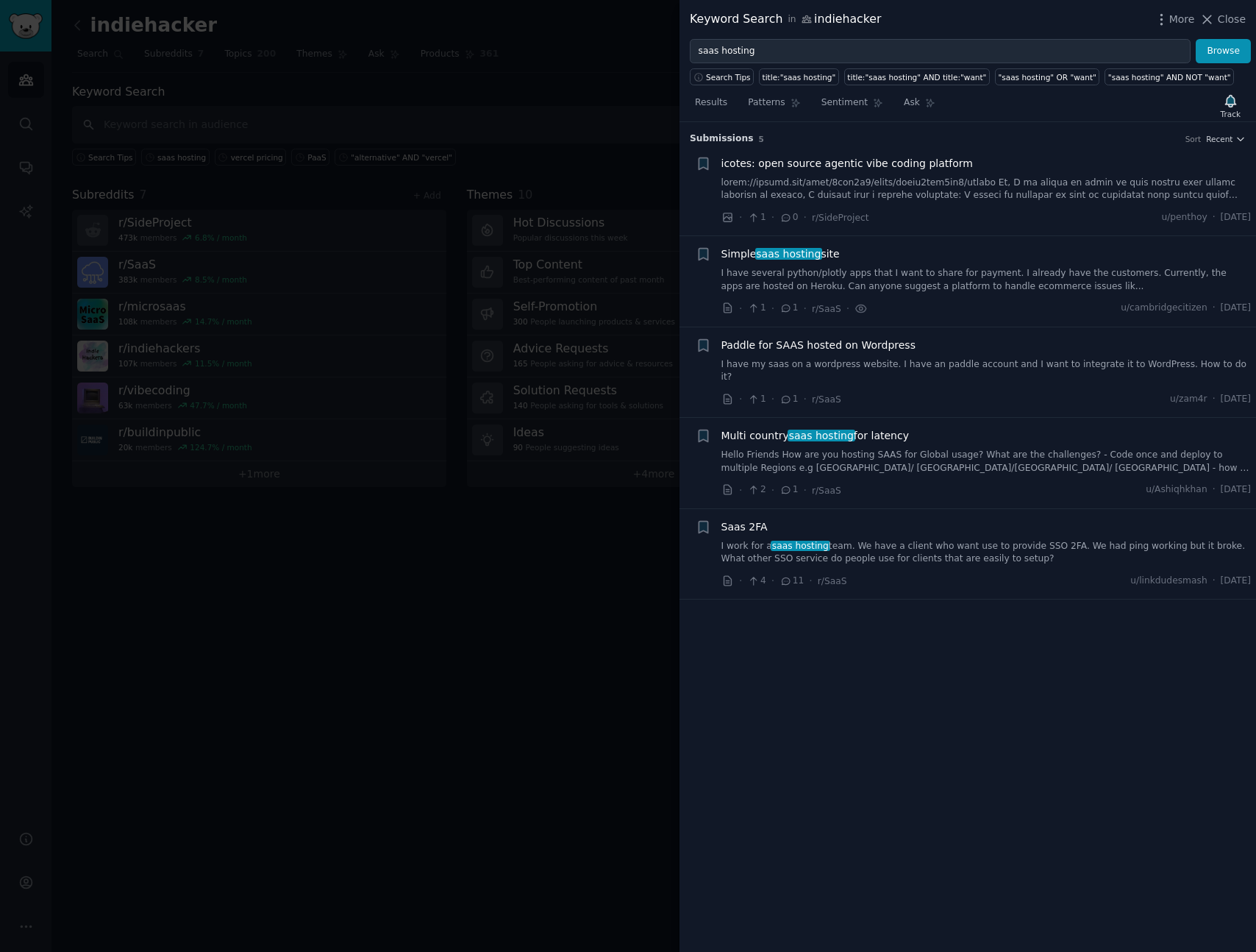
click at [427, 566] on div at bounding box center [628, 476] width 1256 height 952
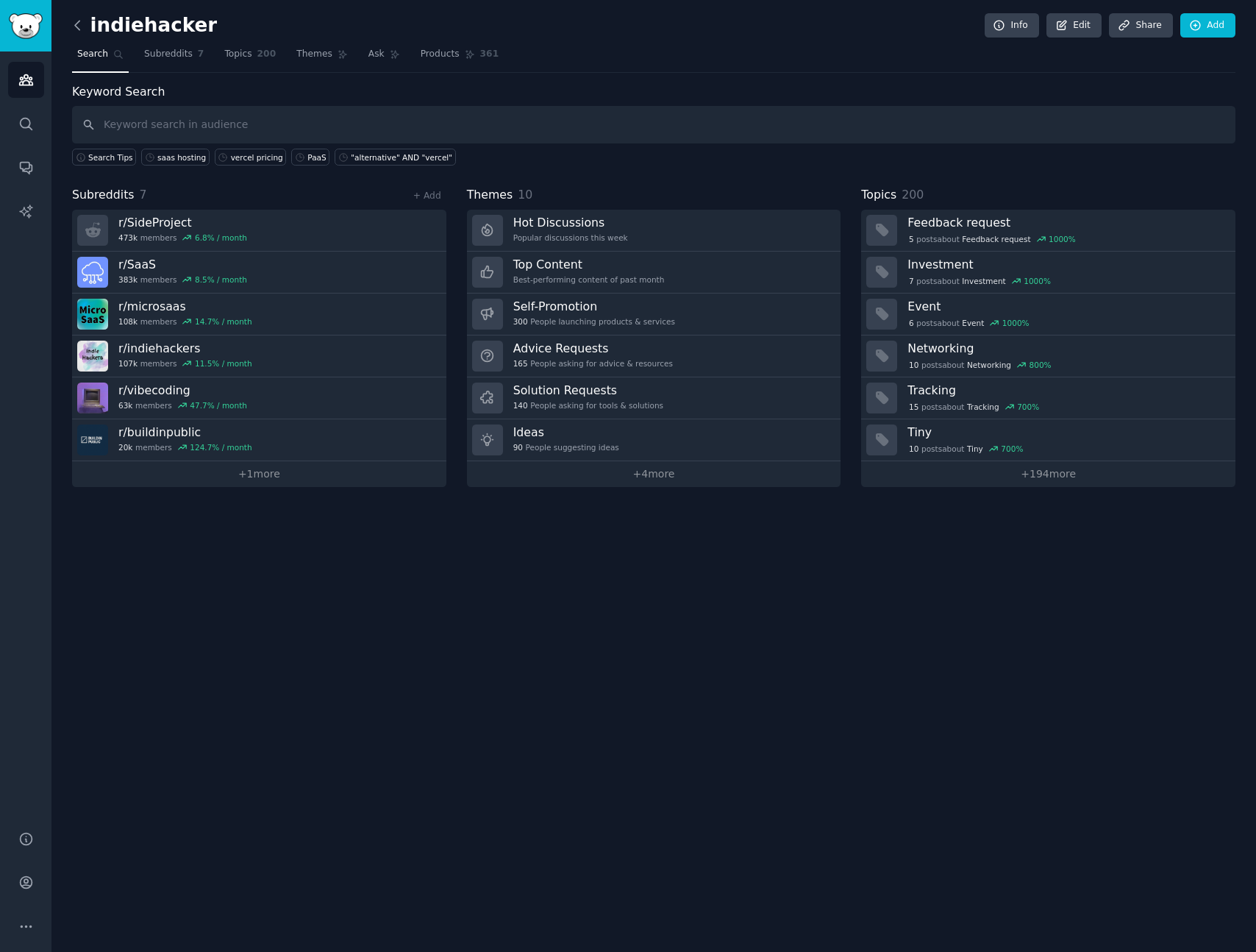
click at [76, 30] on icon at bounding box center [77, 26] width 15 height 15
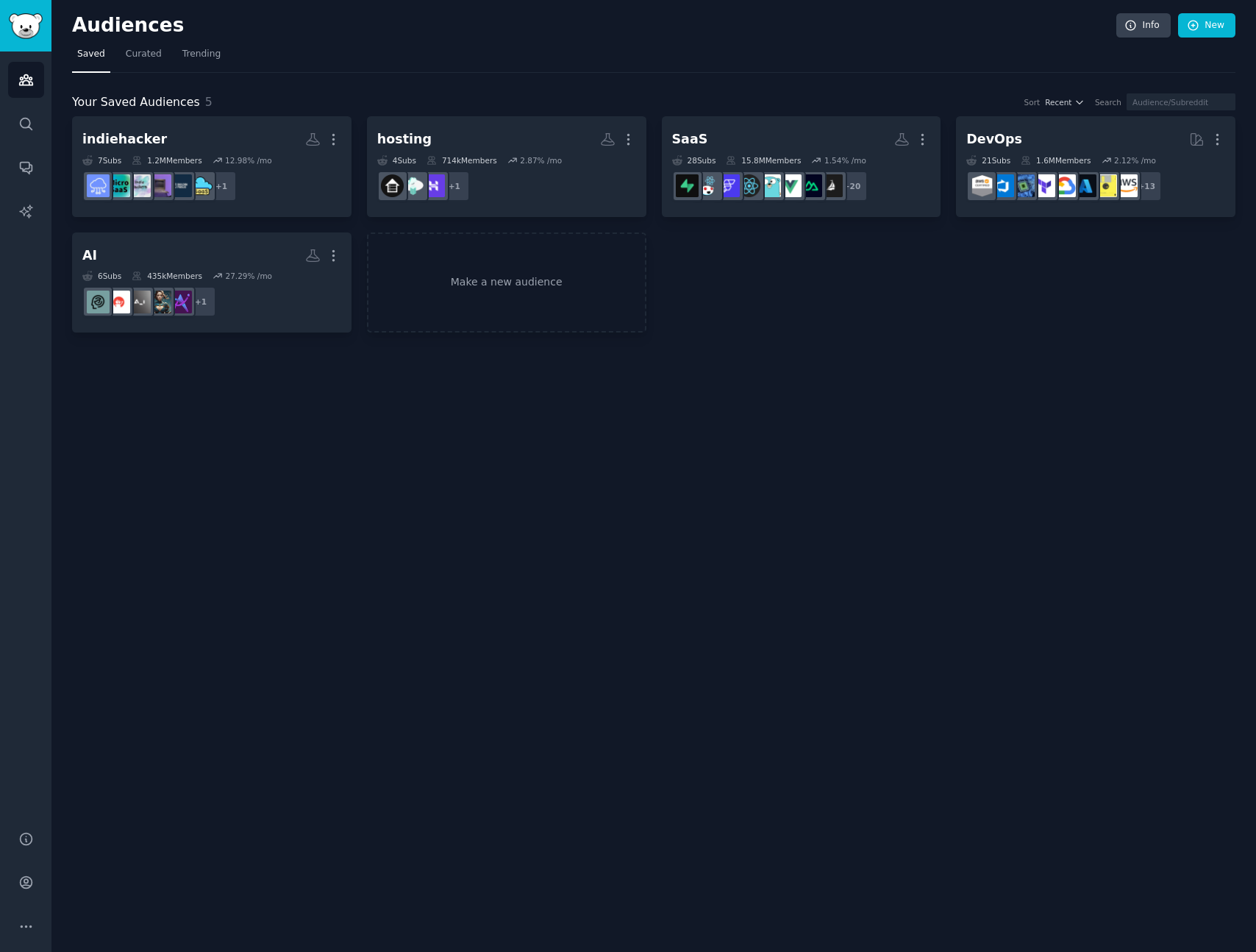
click at [320, 497] on div "Audiences Info New Saved Curated Trending Your Saved Audiences 5 Sort Recent Se…" at bounding box center [653, 476] width 1204 height 952
click at [319, 494] on div "Audiences Info New Saved Curated Trending Your Saved Audiences 5 Sort Recent Se…" at bounding box center [653, 476] width 1204 height 952
click at [21, 182] on link "Conversations" at bounding box center [26, 167] width 36 height 36
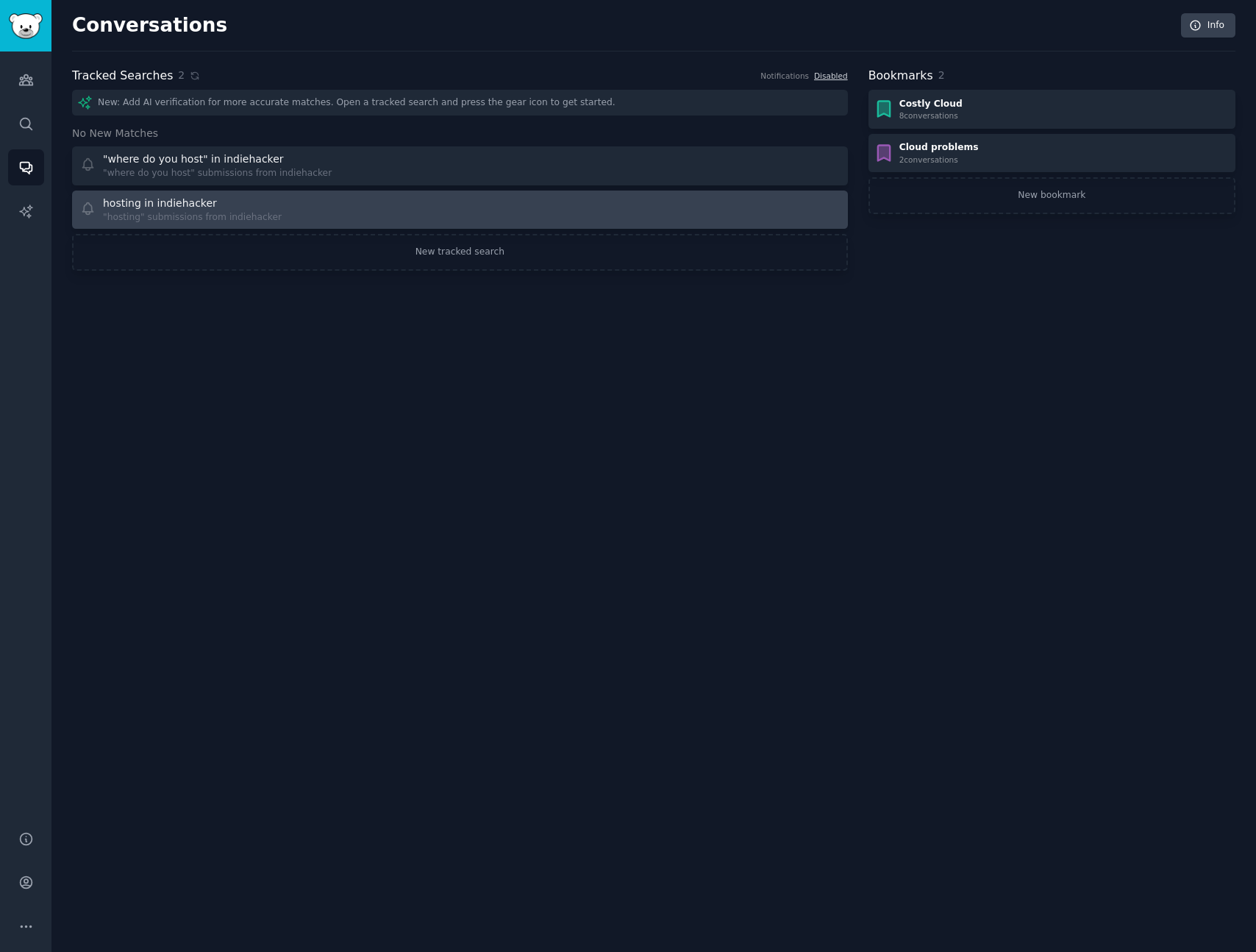
click at [295, 200] on div "hosting in indiehacker "hosting" submissions from indiehacker" at bounding box center [265, 209] width 370 height 28
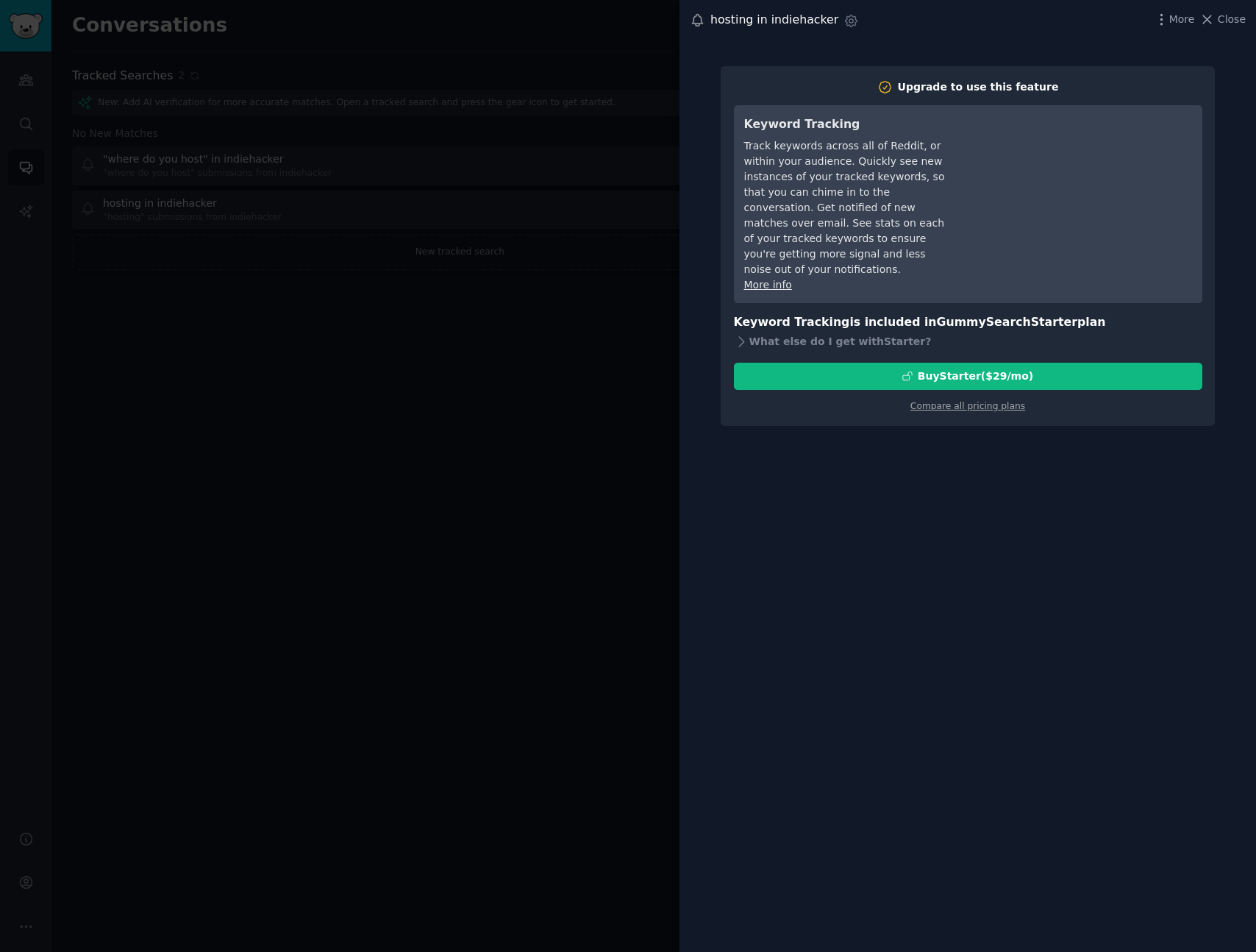
click at [307, 429] on div at bounding box center [628, 476] width 1256 height 952
